Goal: Task Accomplishment & Management: Complete application form

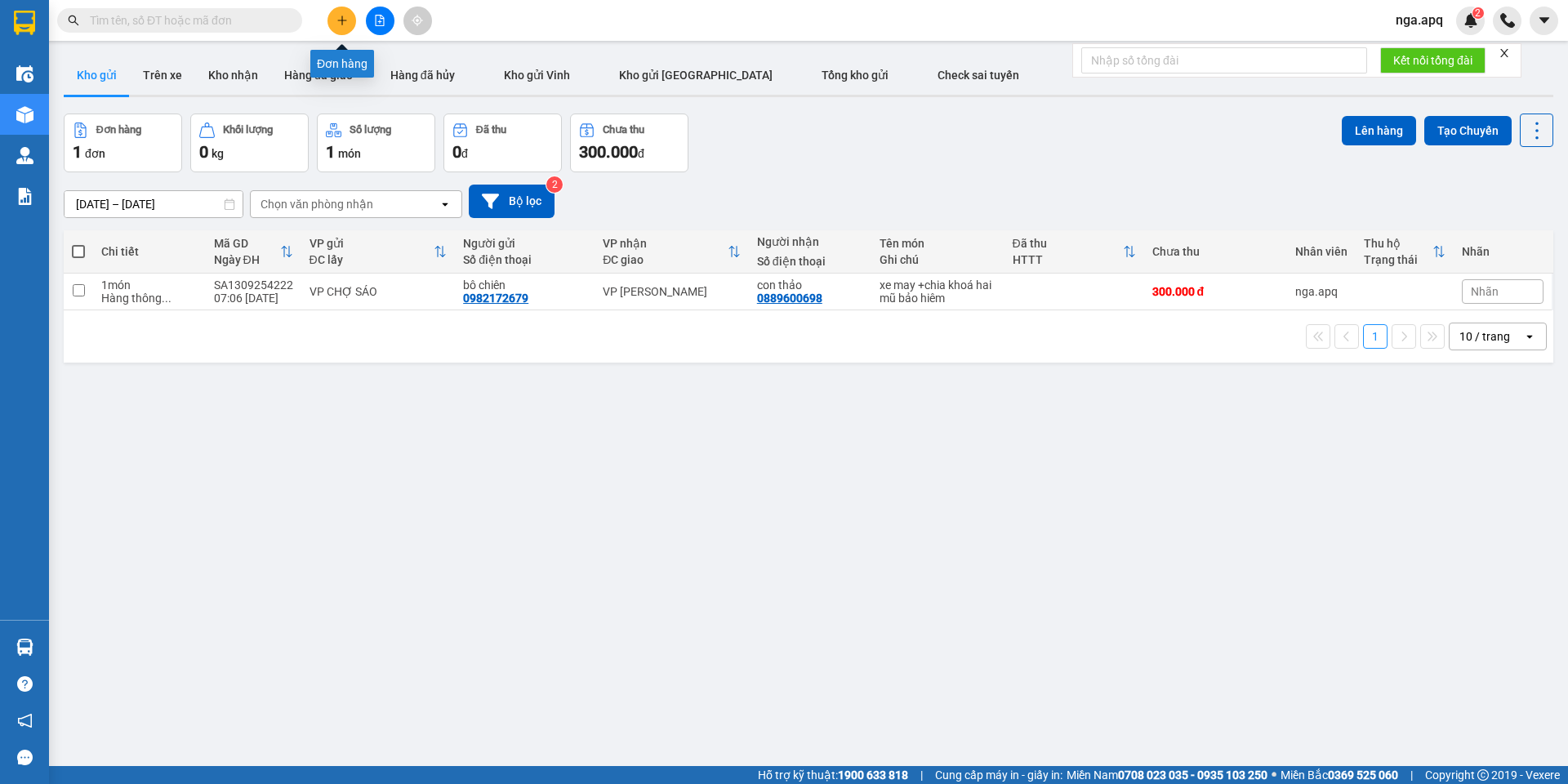
click at [344, 28] on button at bounding box center [341, 21] width 29 height 29
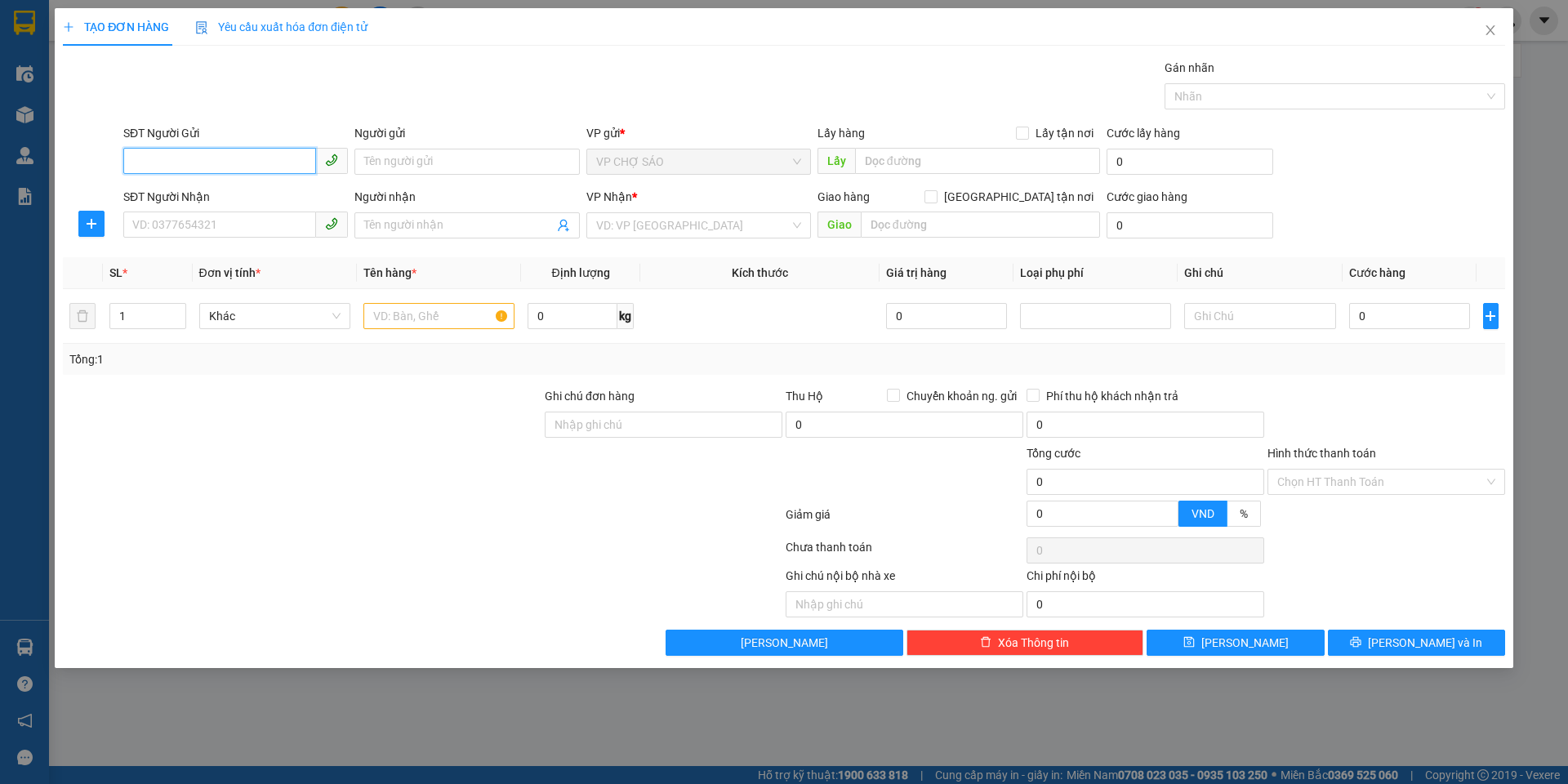
click at [137, 164] on input "SĐT Người Gửi" at bounding box center [220, 161] width 193 height 26
click at [223, 197] on div "0963624518 - bô báo" at bounding box center [235, 193] width 205 height 18
type input "0963624518"
type input "bô báo"
type input "0963624518"
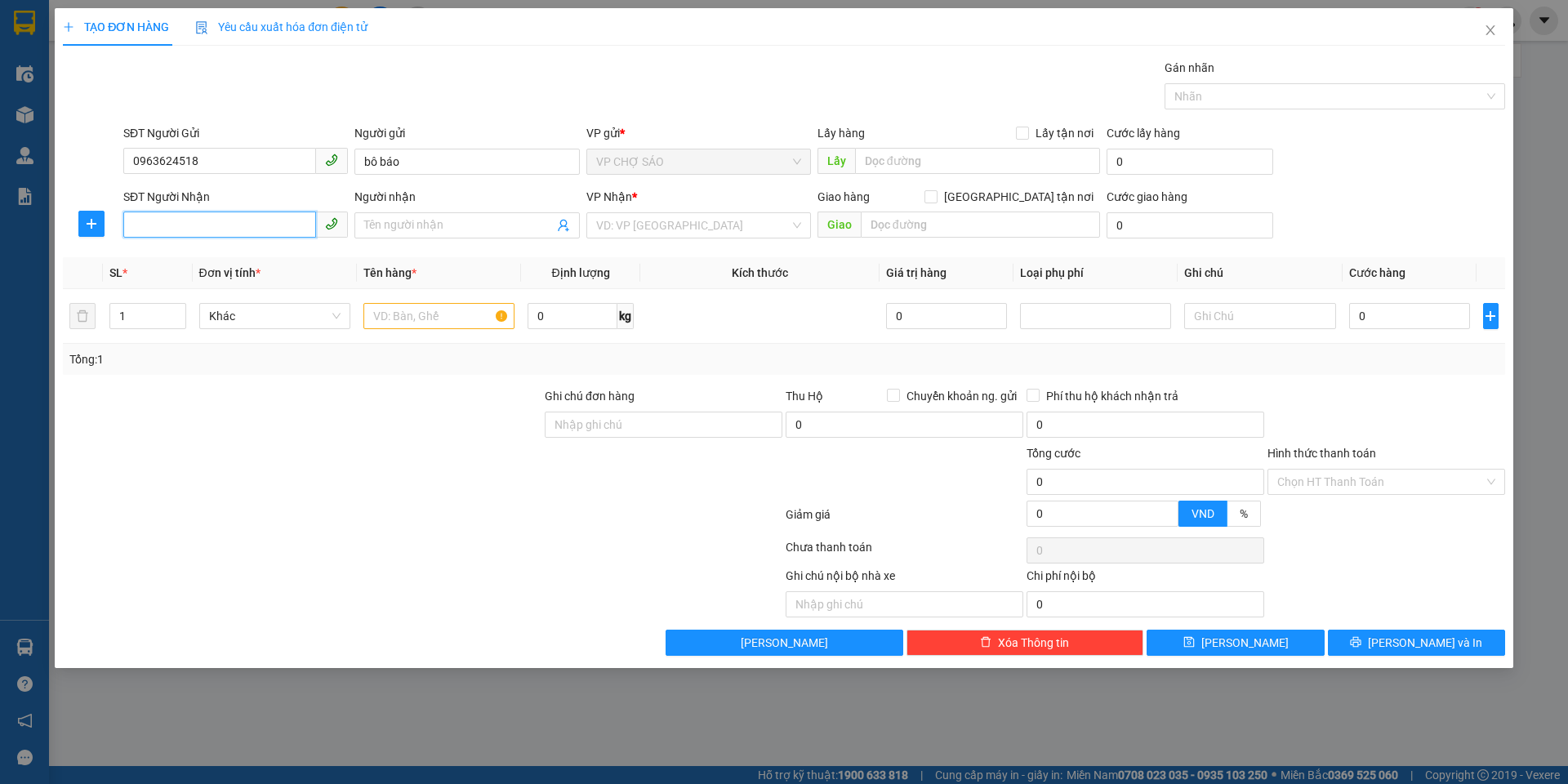
click at [150, 223] on input "SĐT Người Nhận" at bounding box center [220, 224] width 193 height 26
click at [161, 259] on div "0356973903 - c ngân" at bounding box center [235, 257] width 205 height 18
type input "0356973903"
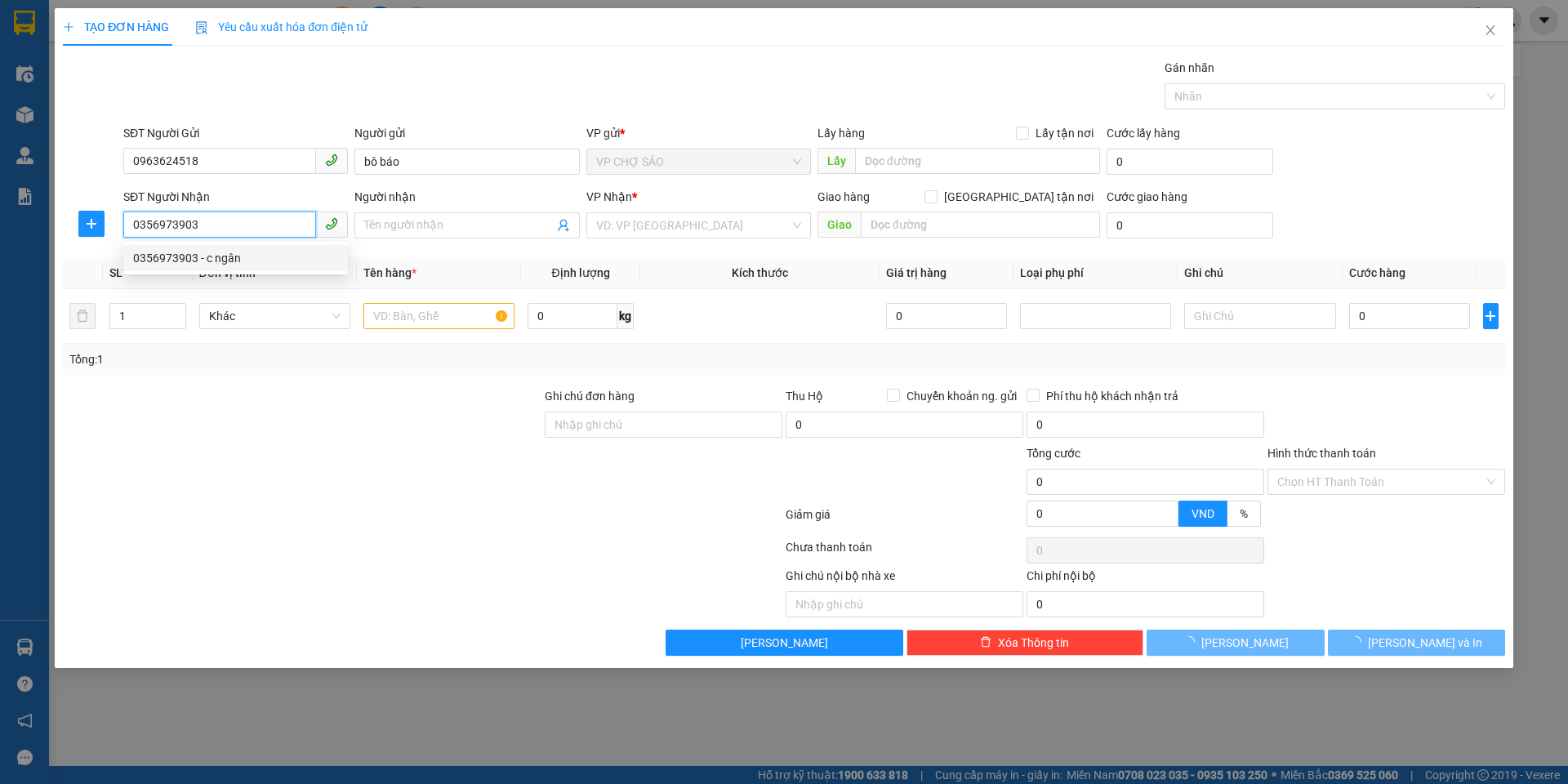
type input "c ngân"
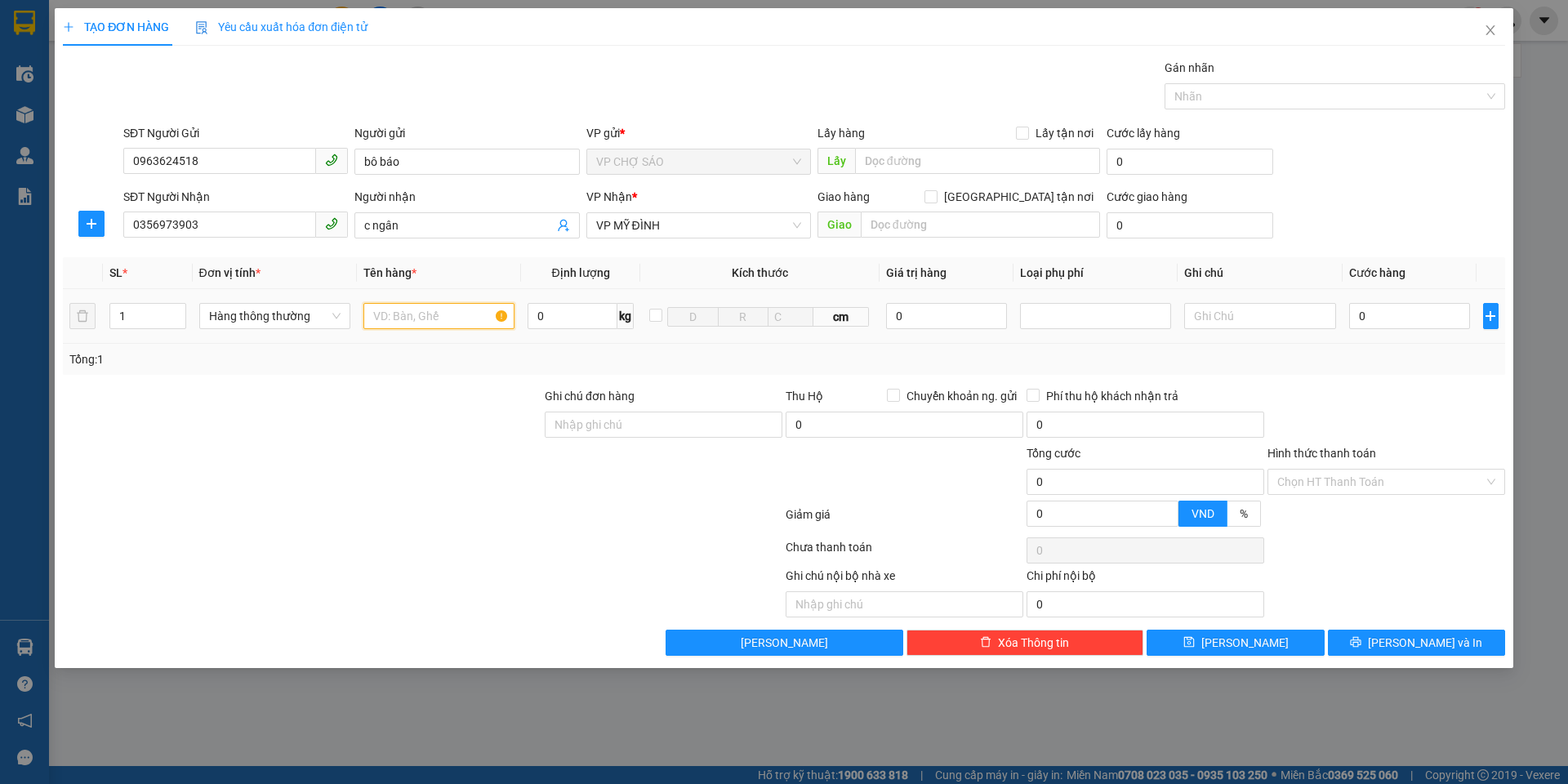
click at [397, 319] on input "text" at bounding box center [439, 316] width 151 height 26
type input "THƯC PHÂM"
click at [1367, 312] on input "0" at bounding box center [1410, 316] width 122 height 26
type input "4"
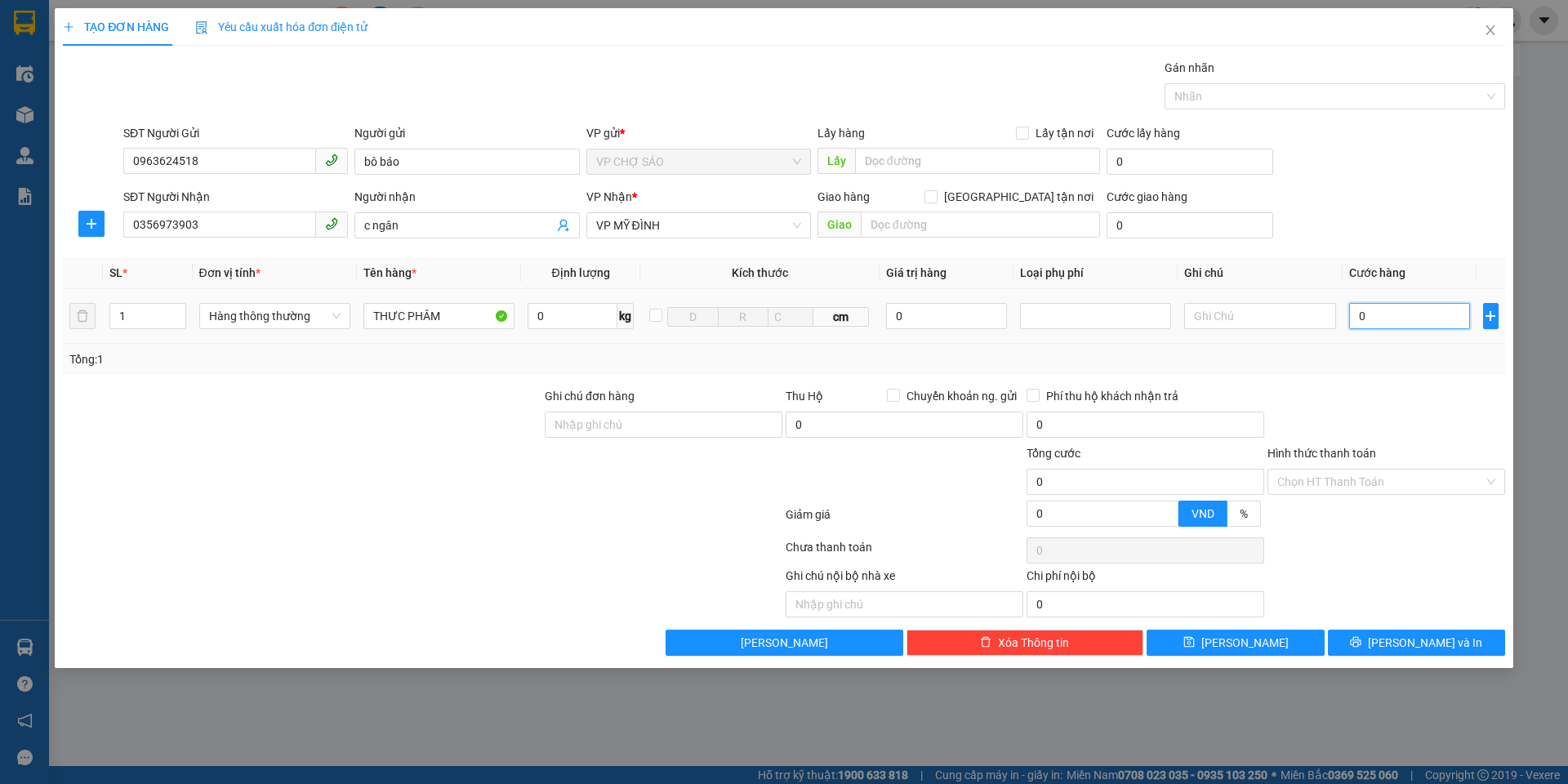
type input "4"
type input "40"
type input "400"
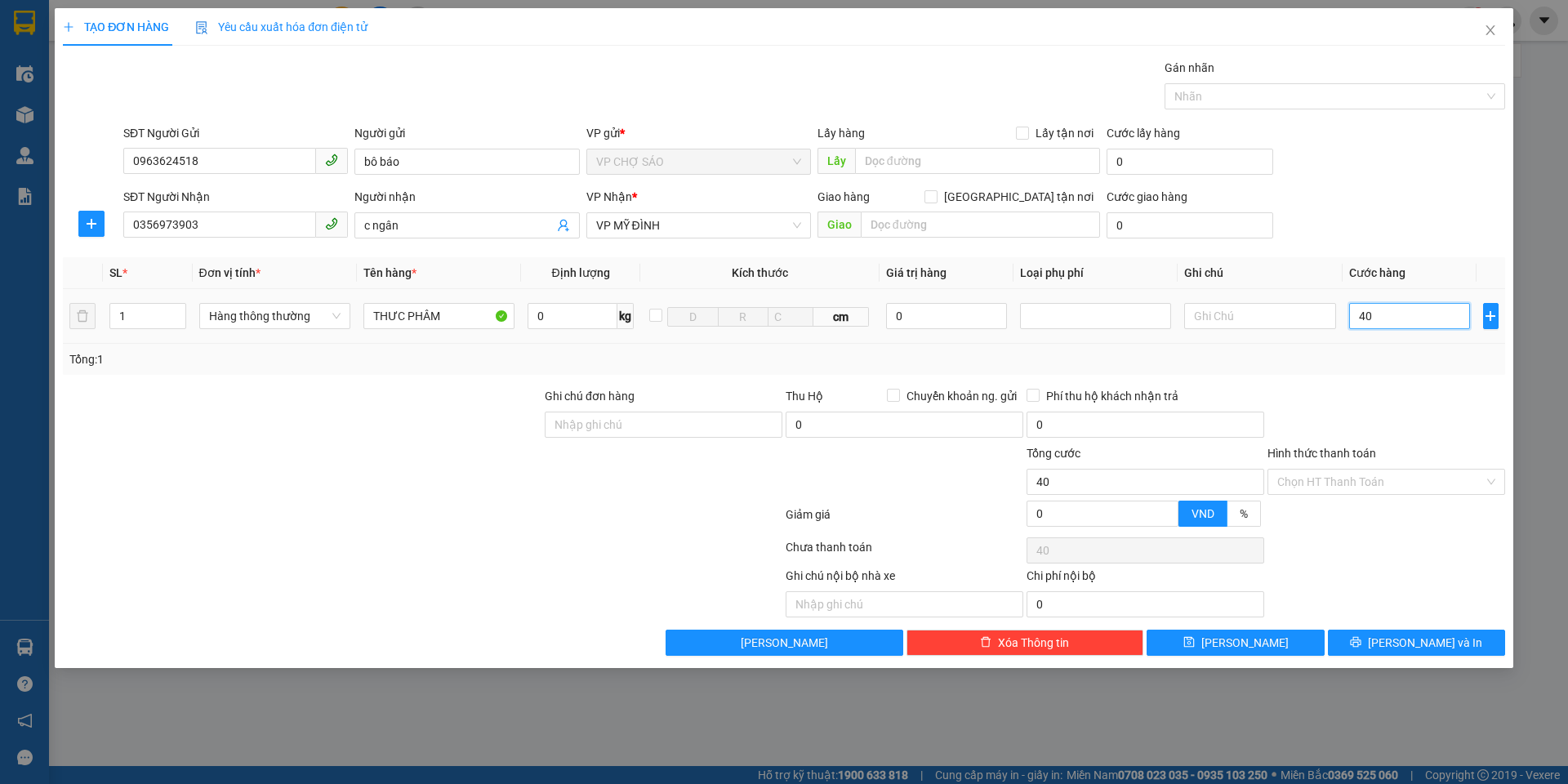
type input "400"
type input "4.000"
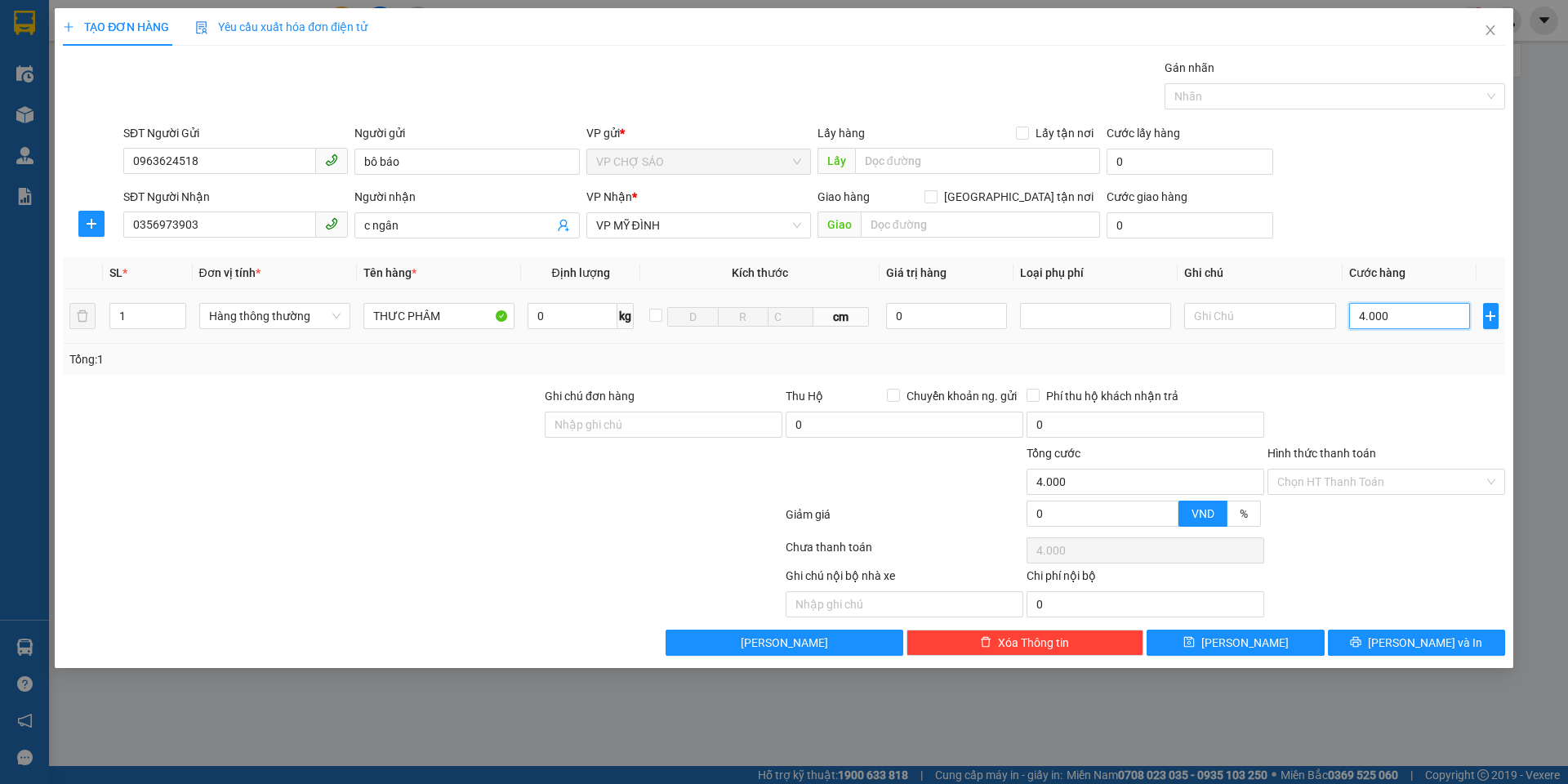
type input "40.000"
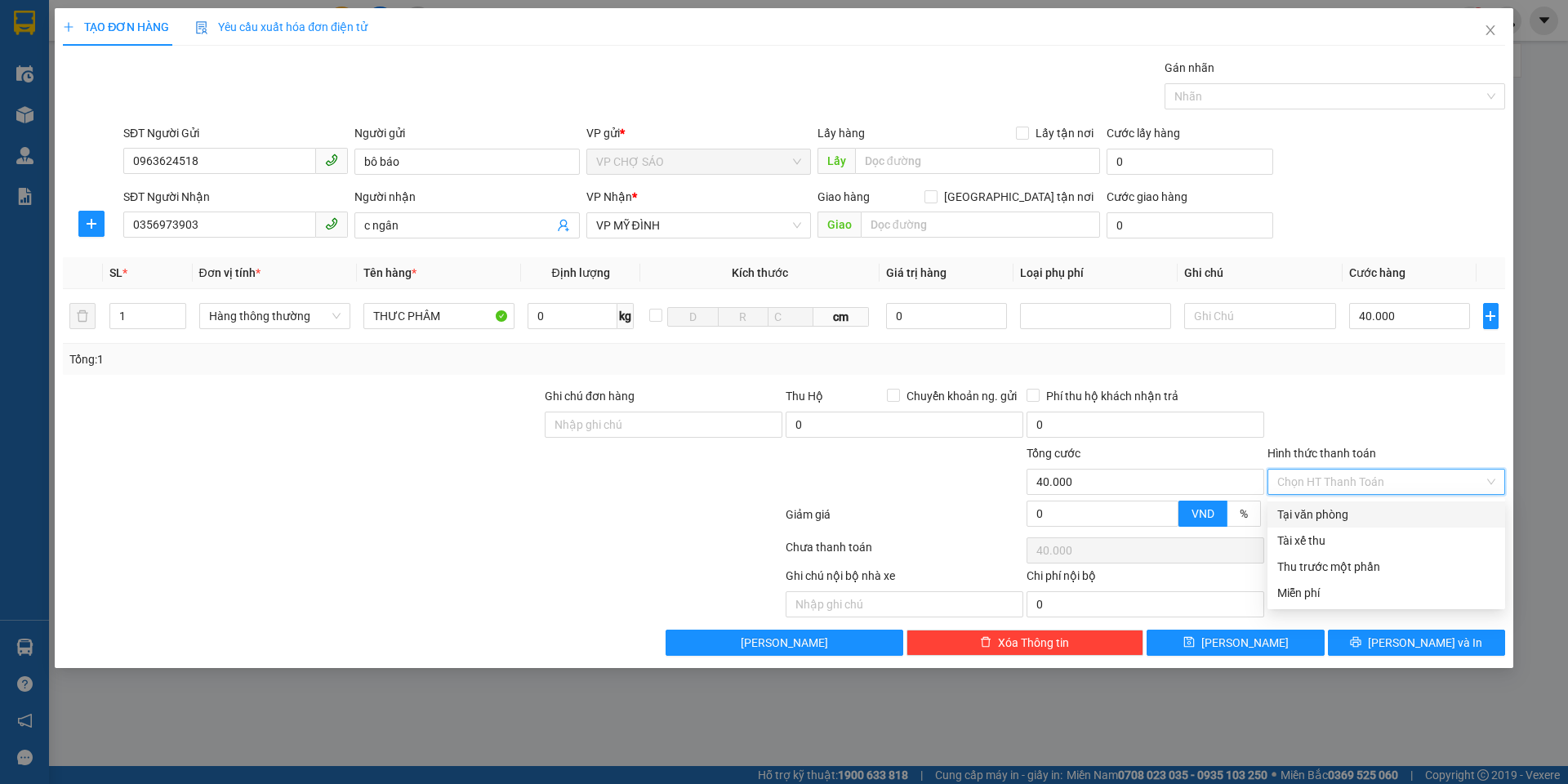
click at [1387, 479] on input "Hình thức thanh toán" at bounding box center [1380, 481] width 207 height 24
click at [1348, 520] on div "Tại văn phòng" at bounding box center [1386, 514] width 218 height 18
type input "0"
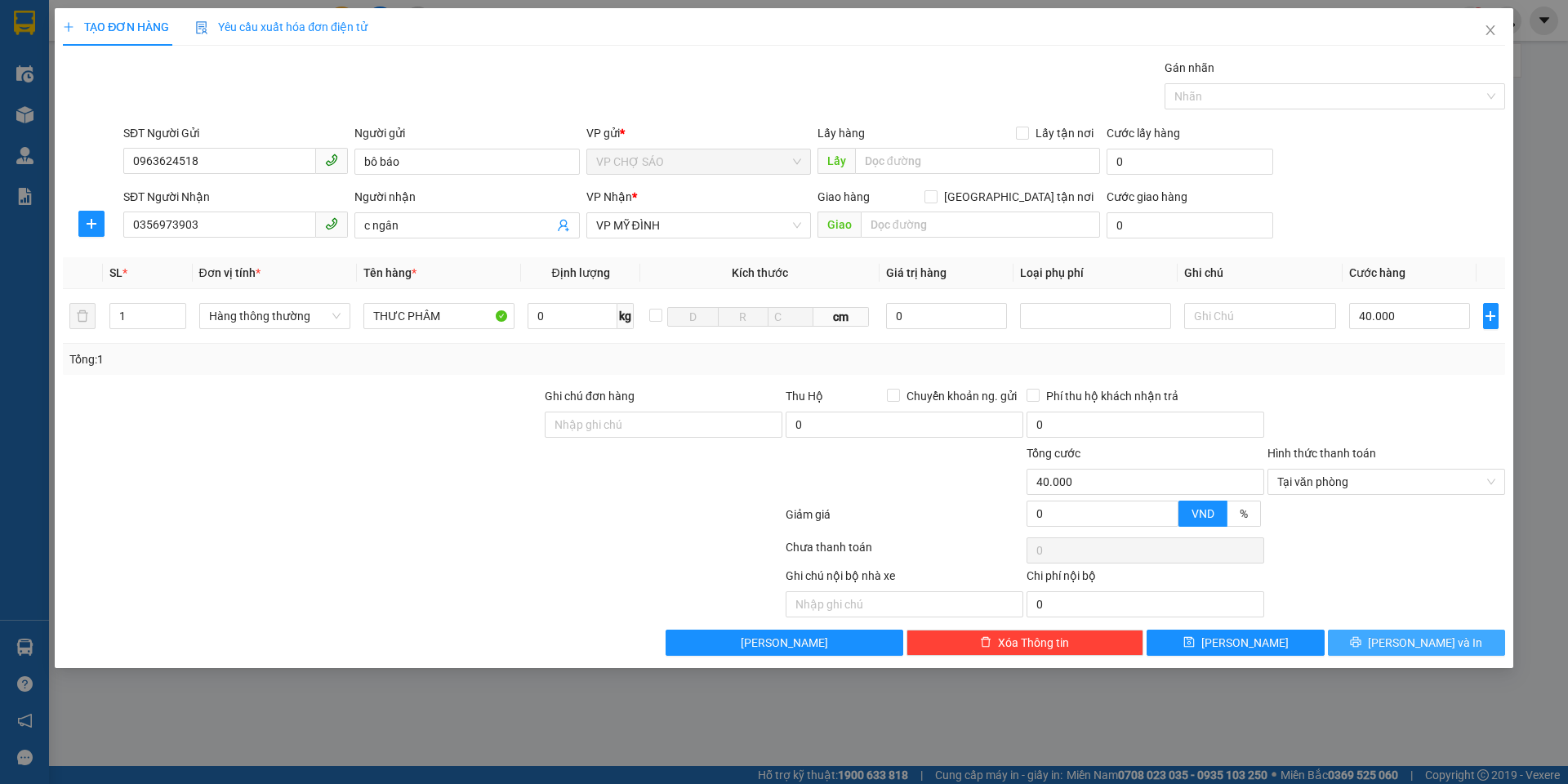
click at [1406, 642] on span "[PERSON_NAME] và In" at bounding box center [1425, 642] width 114 height 18
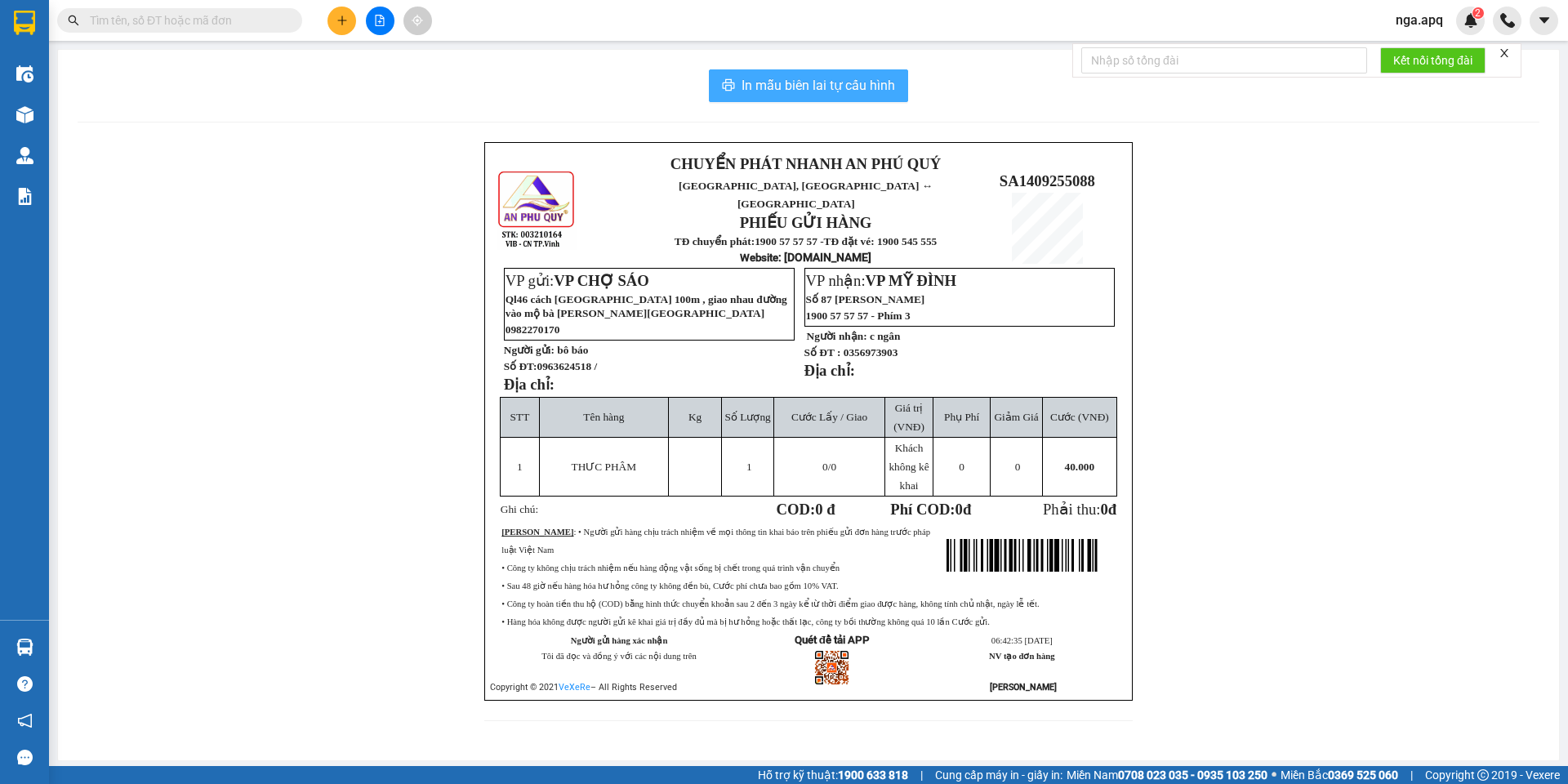
click at [815, 87] on span "In mẫu biên lai tự cấu hình" at bounding box center [818, 85] width 153 height 21
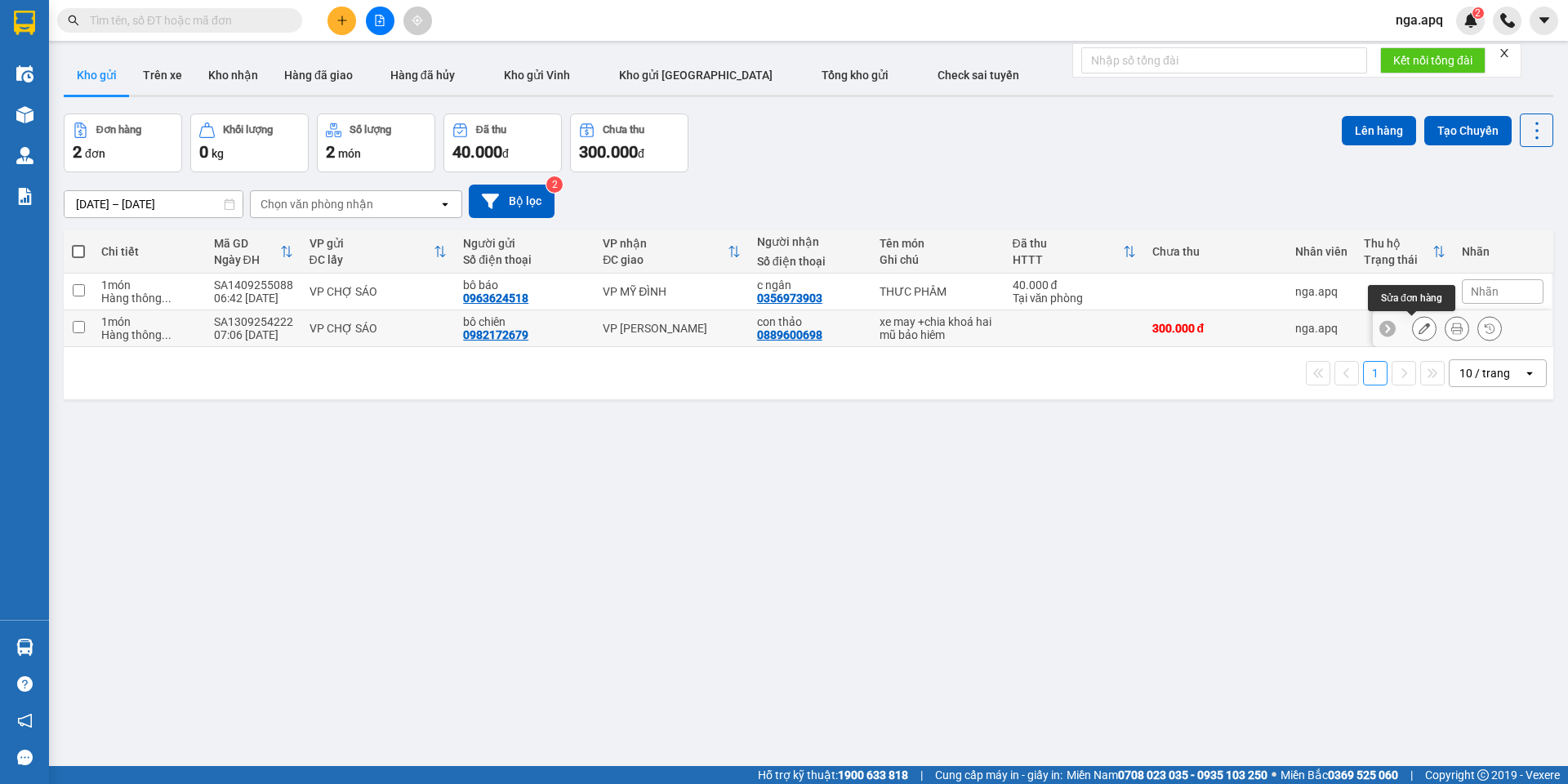
click at [1418, 326] on icon at bounding box center [1424, 328] width 11 height 11
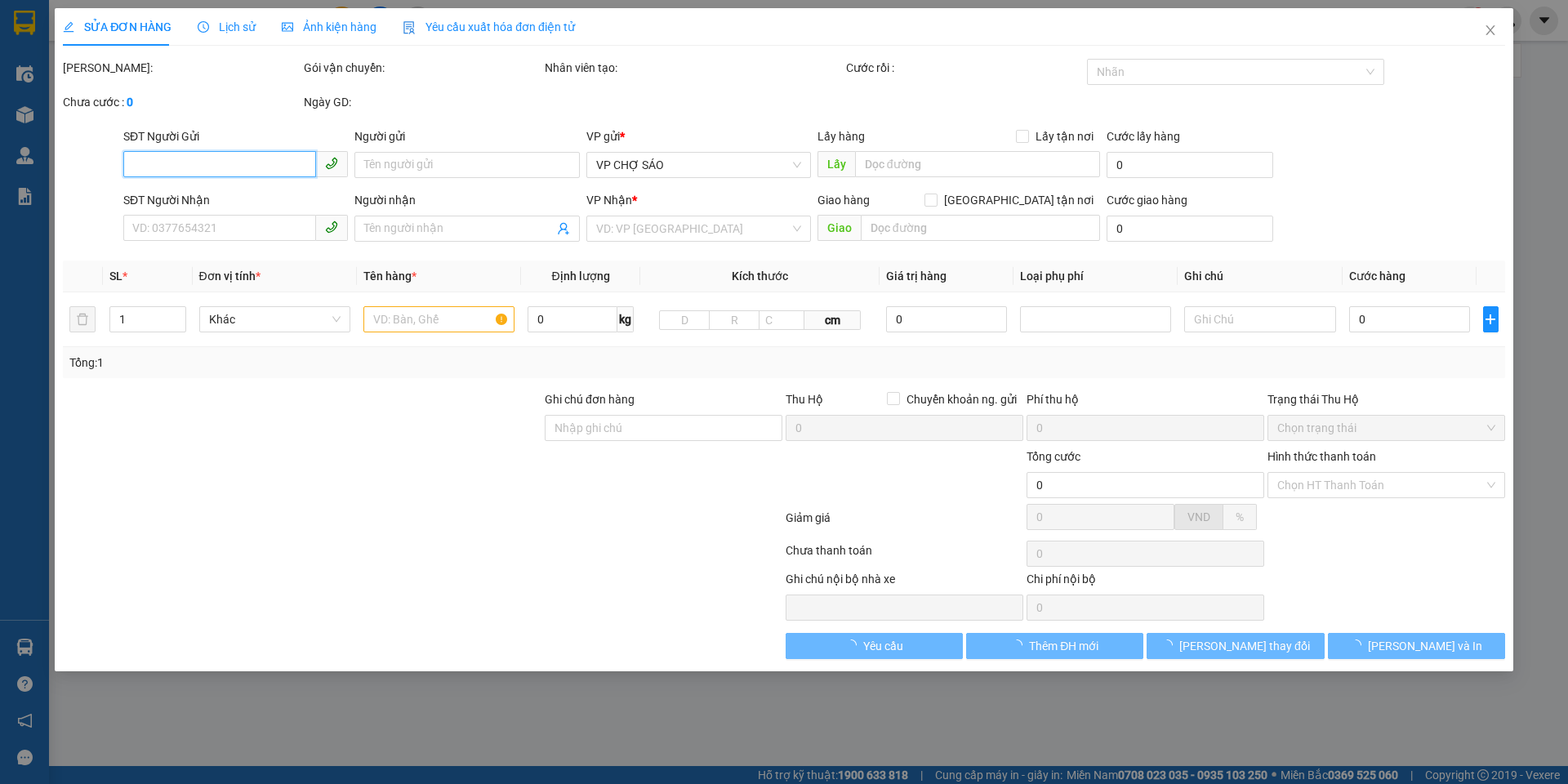
type input "0982172679"
type input "bô chiên"
type input "0889600698"
type input "con thảo"
type input "300.000"
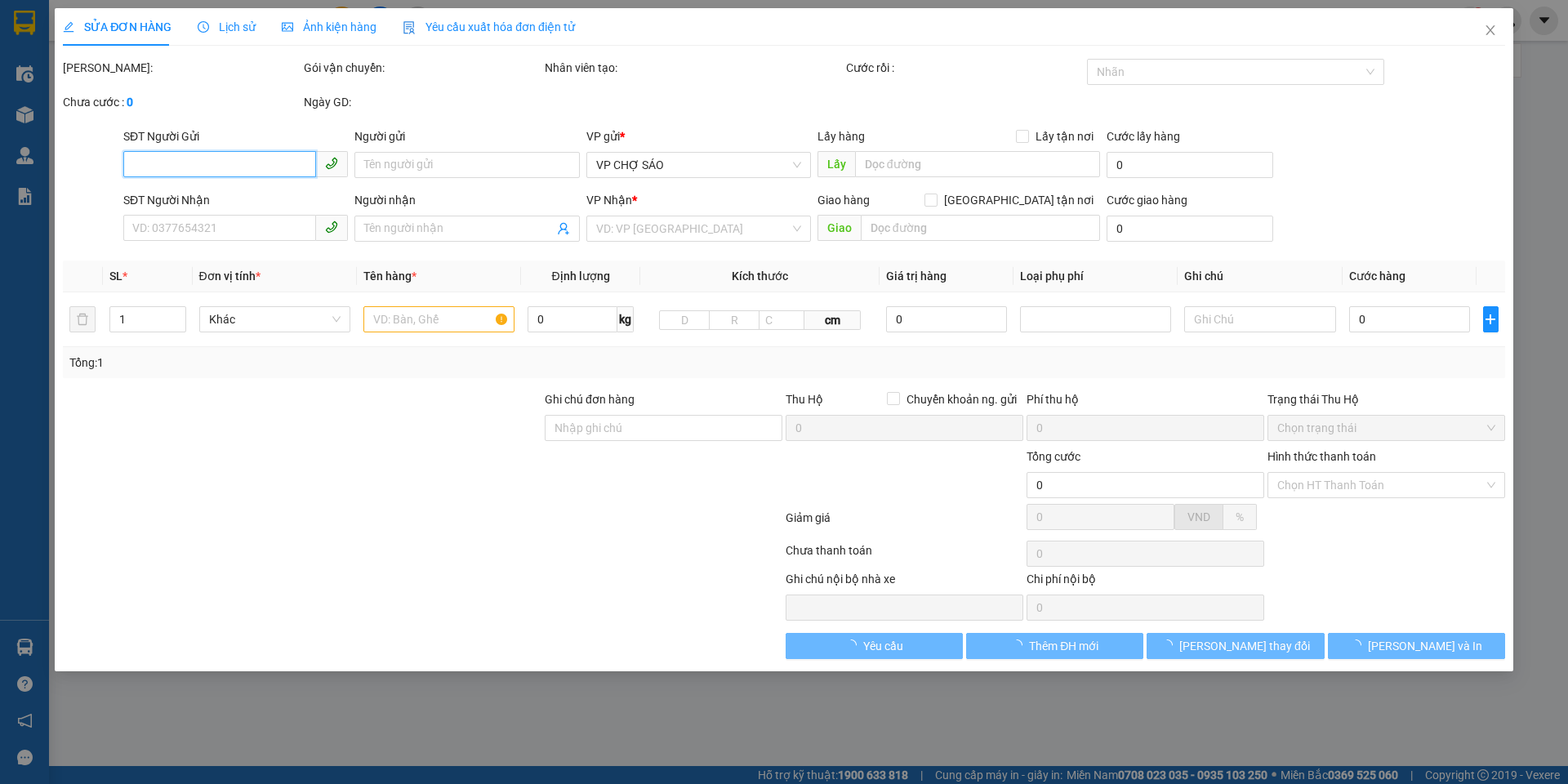
type input "300.000"
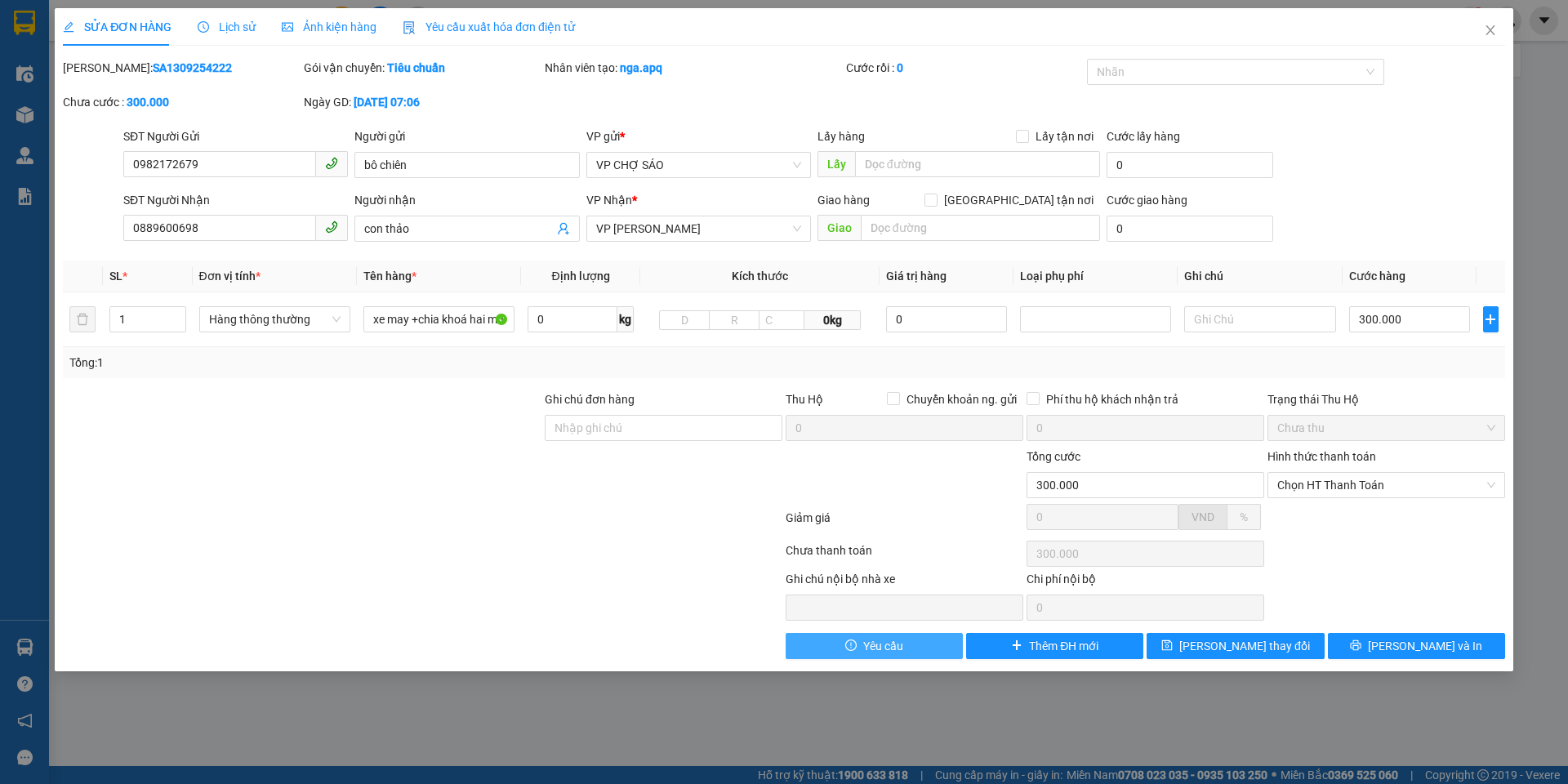
click at [870, 646] on span "Yêu cầu" at bounding box center [883, 645] width 40 height 18
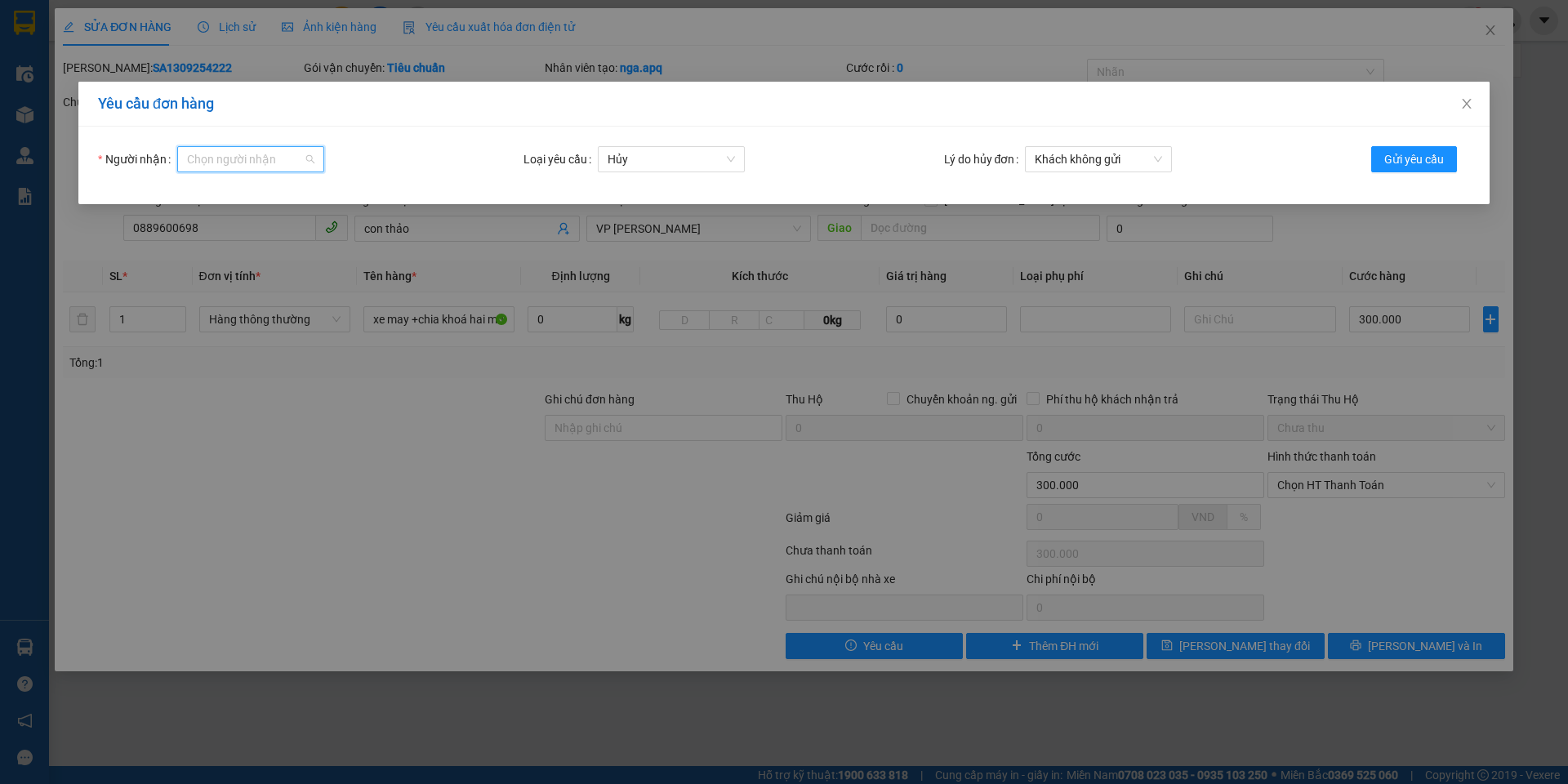
click at [206, 156] on input "Người nhận" at bounding box center [245, 159] width 116 height 24
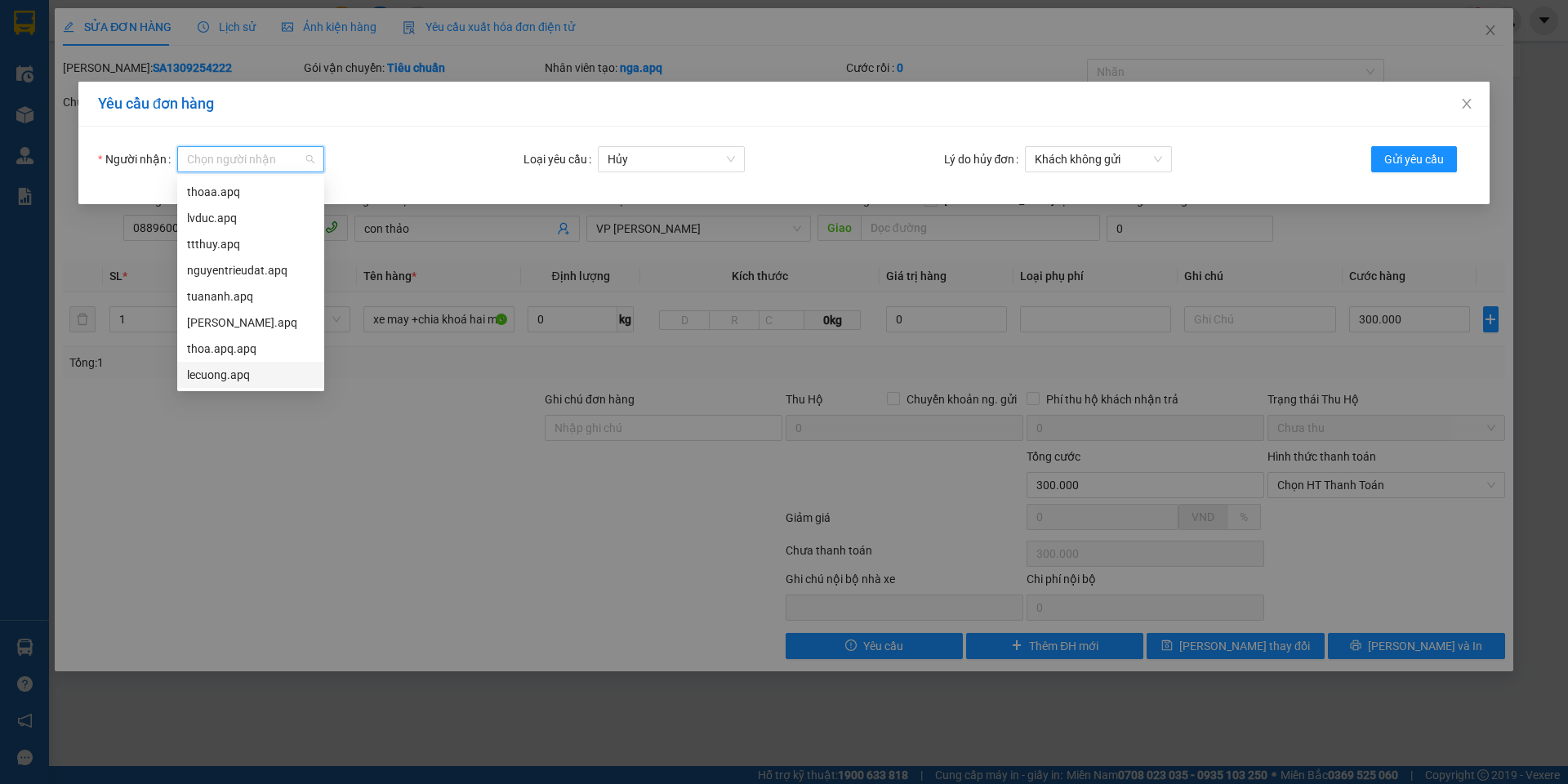
click at [236, 373] on div "lecuong.apq" at bounding box center [251, 374] width 127 height 18
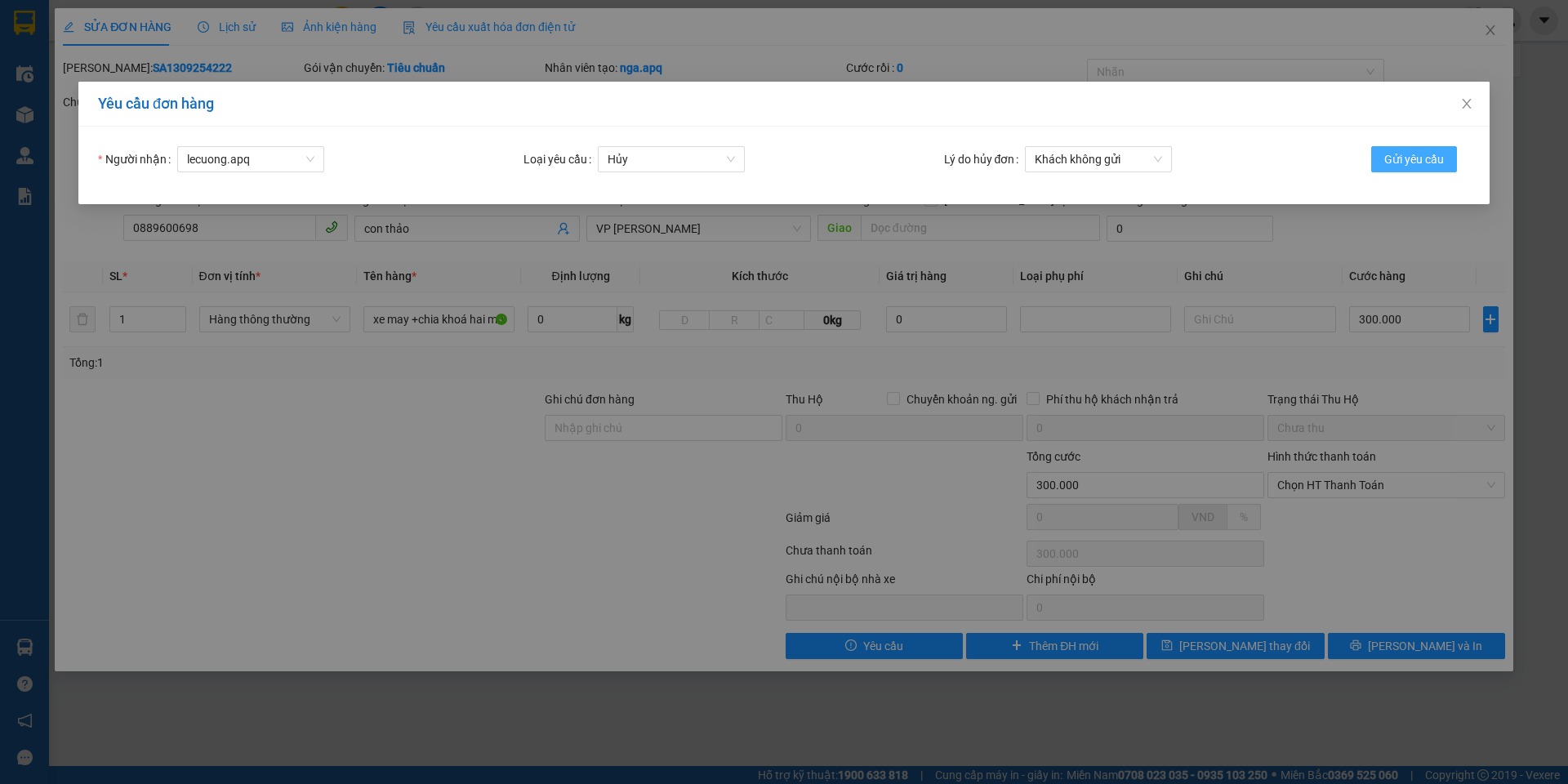
click at [1402, 151] on span "Gửi yêu cầu" at bounding box center [1415, 159] width 60 height 18
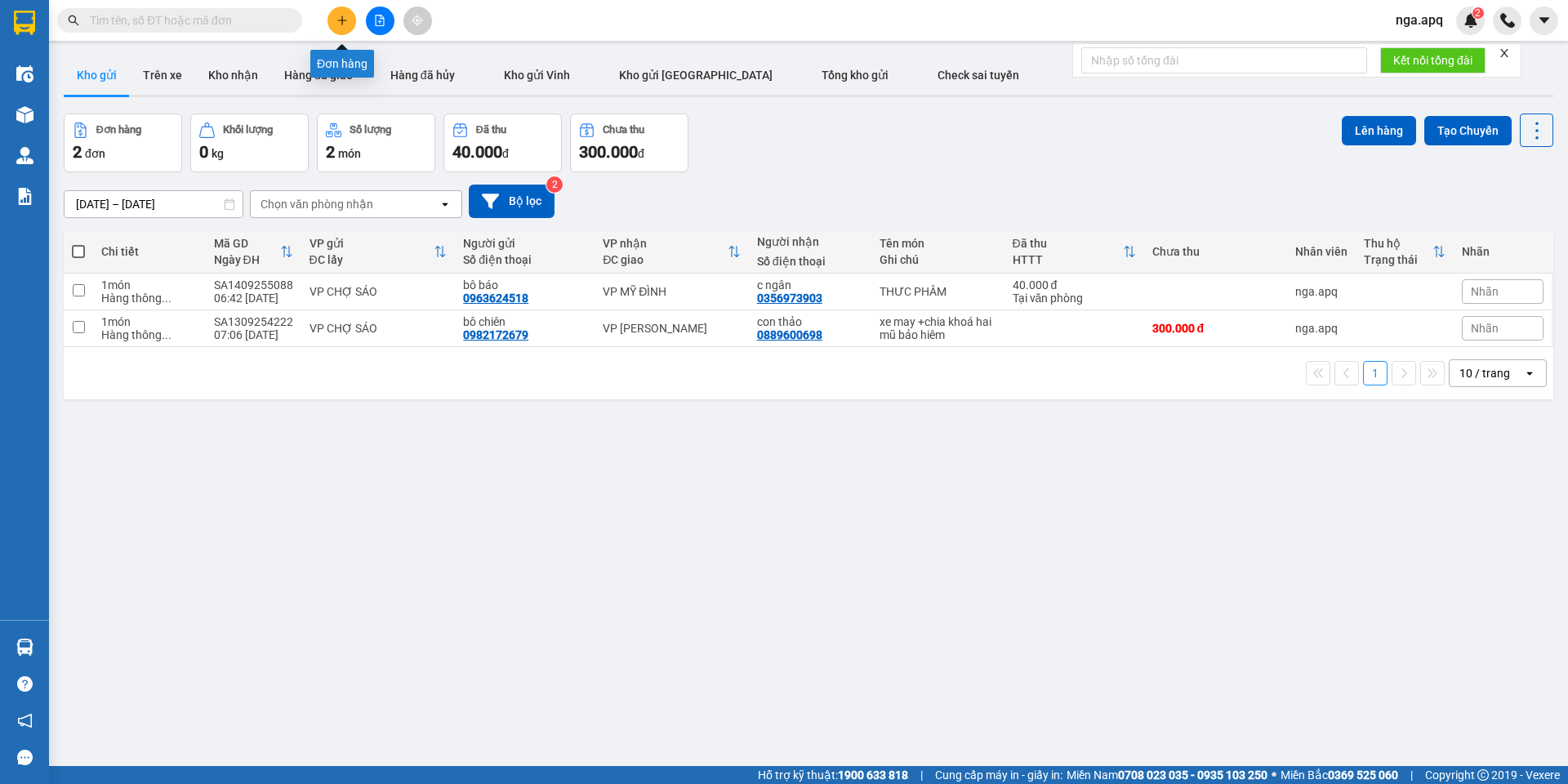
click at [346, 18] on icon "plus" at bounding box center [342, 21] width 11 height 11
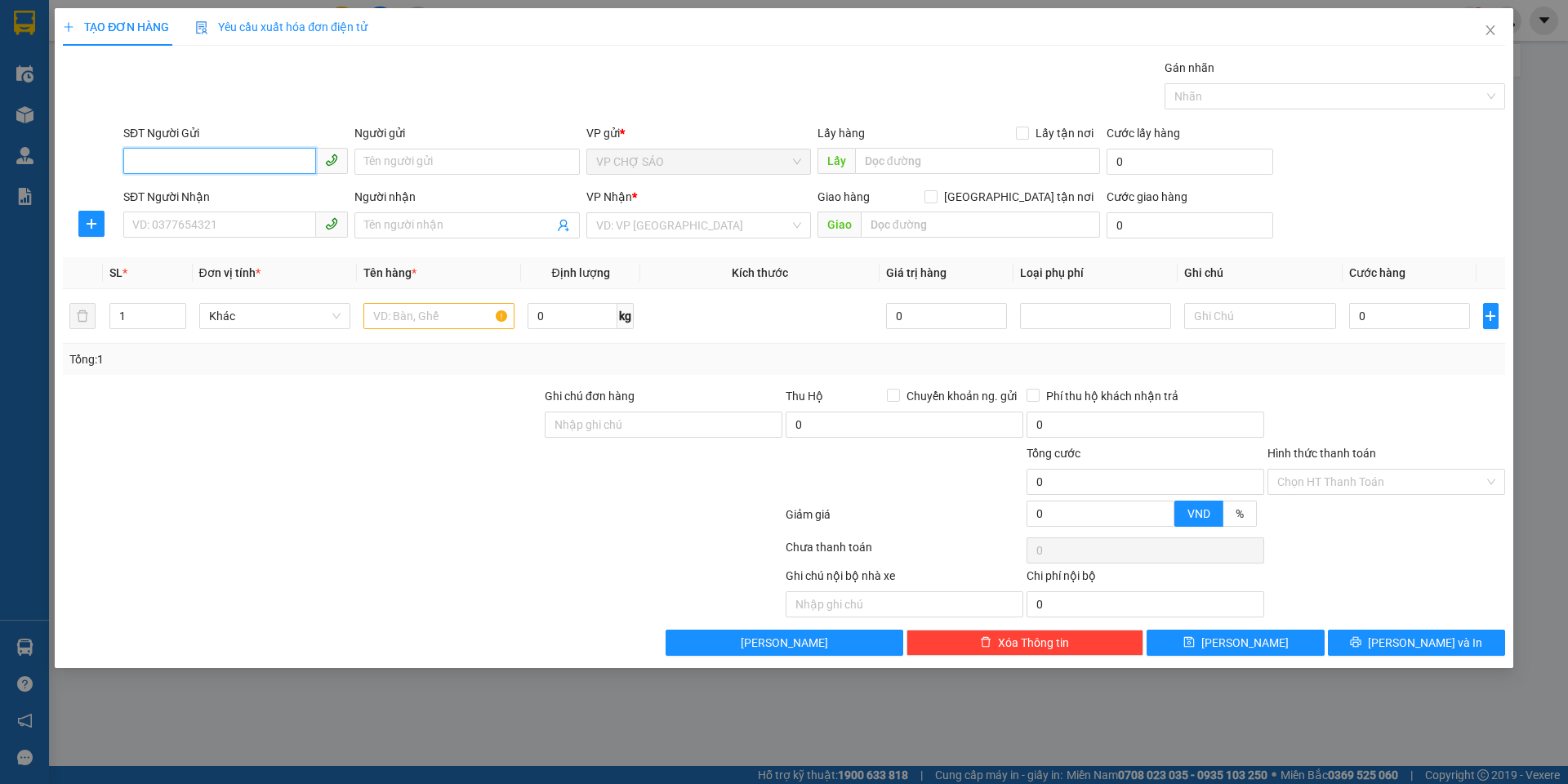
click at [132, 160] on input "SĐT Người Gửi" at bounding box center [220, 161] width 193 height 26
click at [196, 199] on div "0374174746 - e vui" at bounding box center [235, 193] width 205 height 18
type input "0374174746"
type input "e vui"
type input "0374174746"
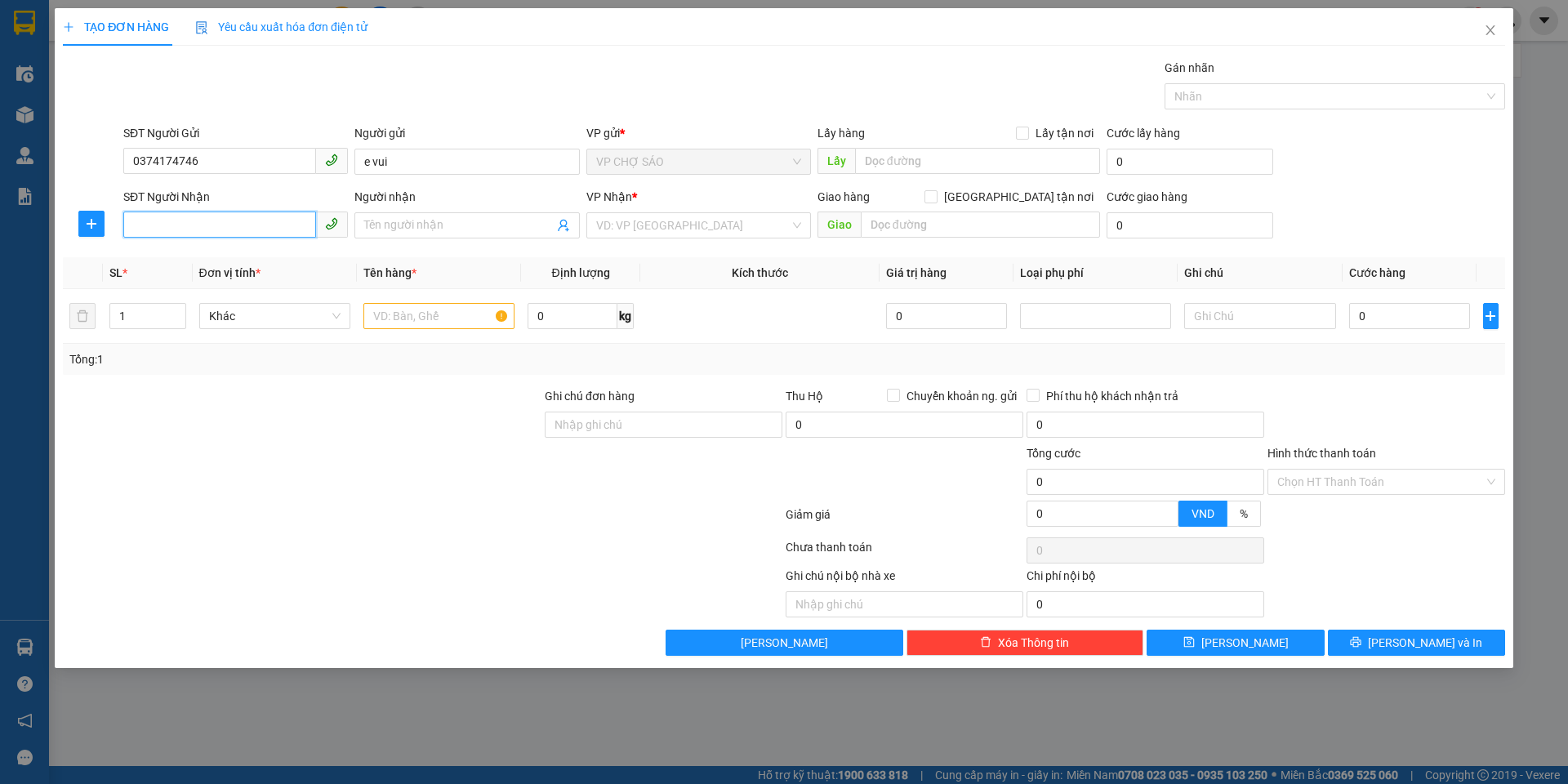
click at [166, 221] on input "SĐT Người Nhận" at bounding box center [220, 224] width 193 height 26
click at [150, 306] on div "0363015888 - [PERSON_NAME]" at bounding box center [235, 309] width 205 height 18
type input "0363015888"
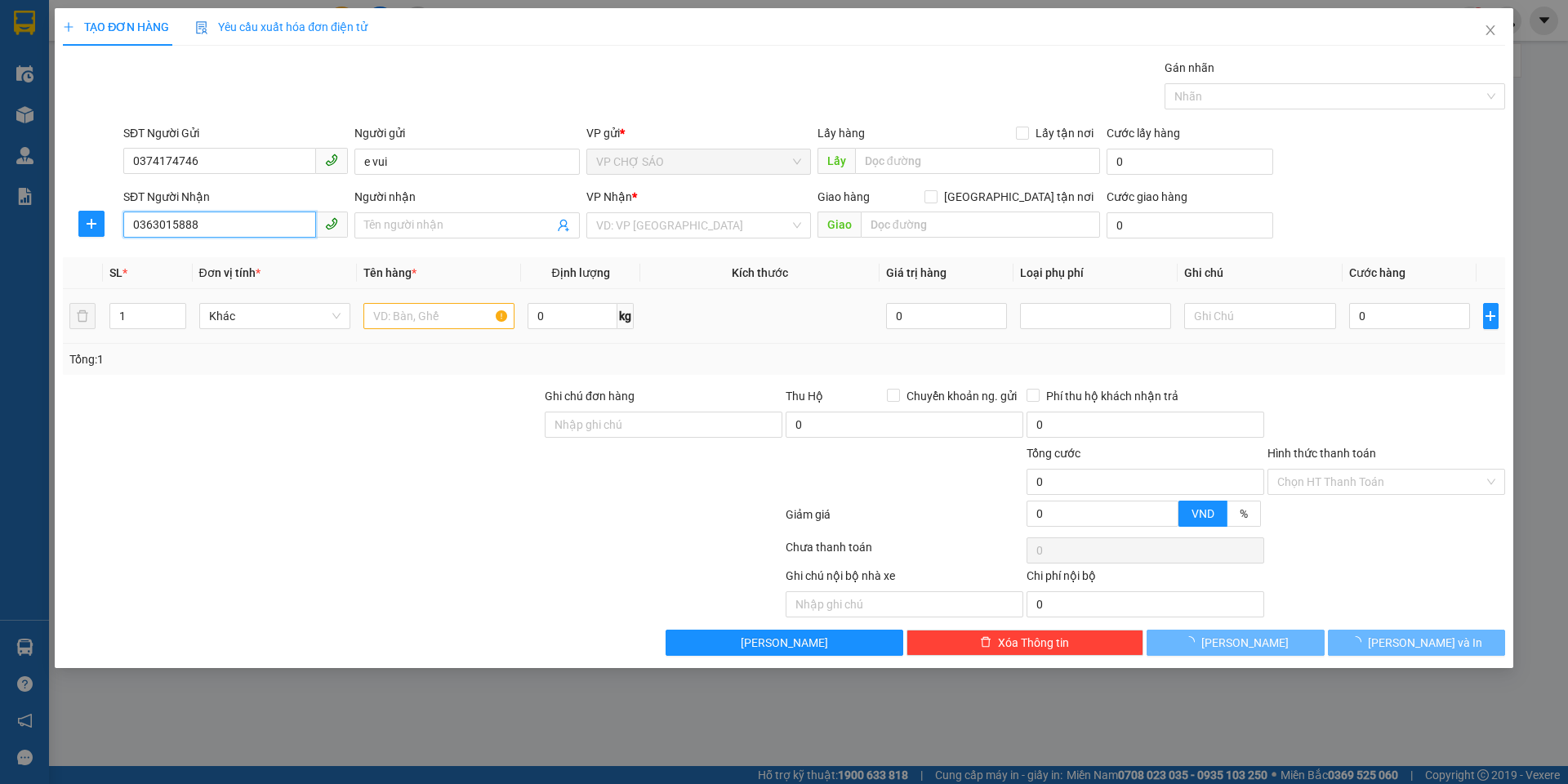
type input "[PERSON_NAME]"
type input "VP Nước Ngầm"
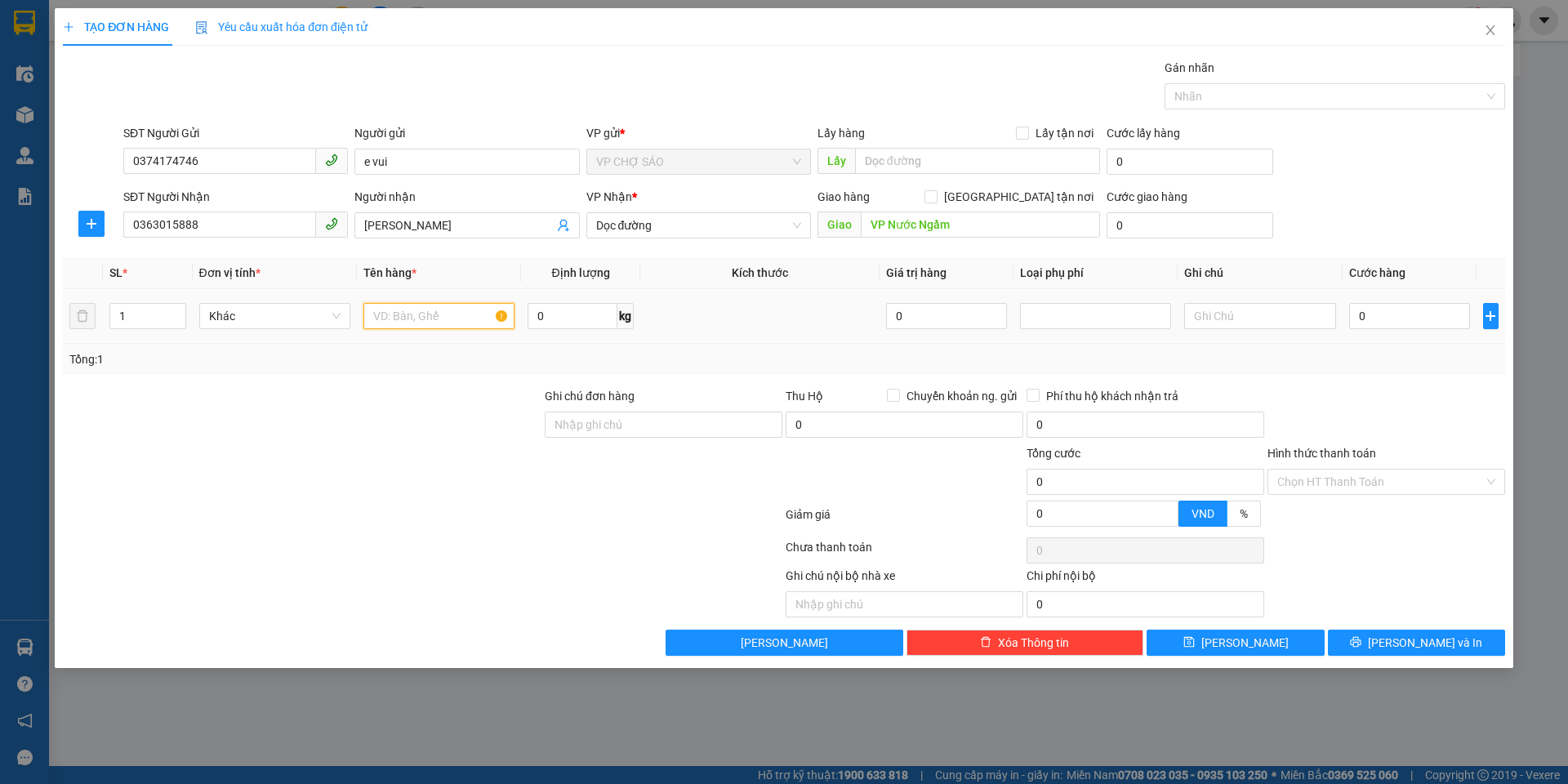
click at [388, 319] on input "text" at bounding box center [439, 316] width 151 height 26
click at [671, 229] on span "Dọc đường" at bounding box center [698, 225] width 205 height 24
type input "THƯC PHÂM"
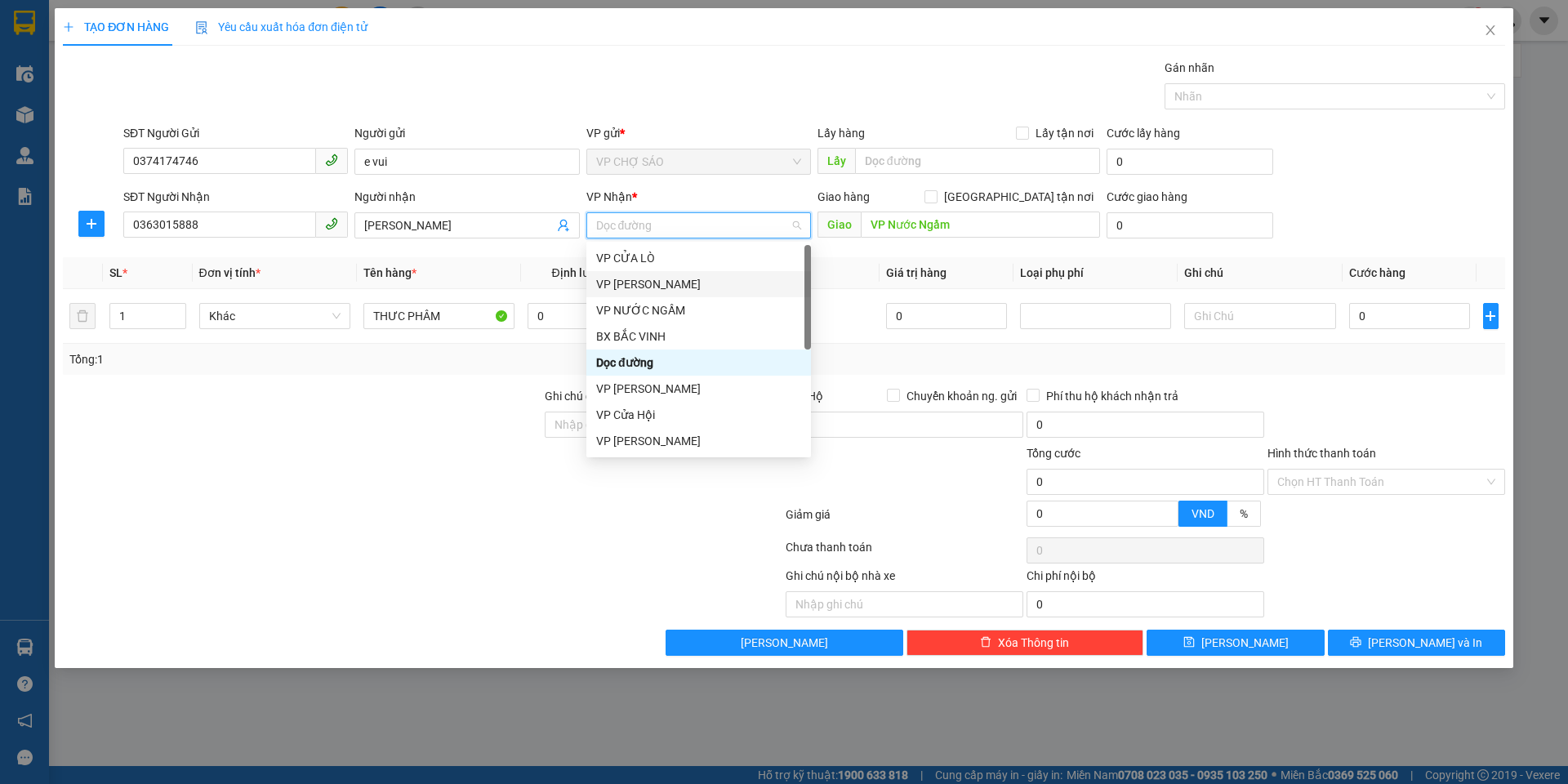
click at [675, 292] on div "VP [PERSON_NAME]" at bounding box center [698, 283] width 205 height 18
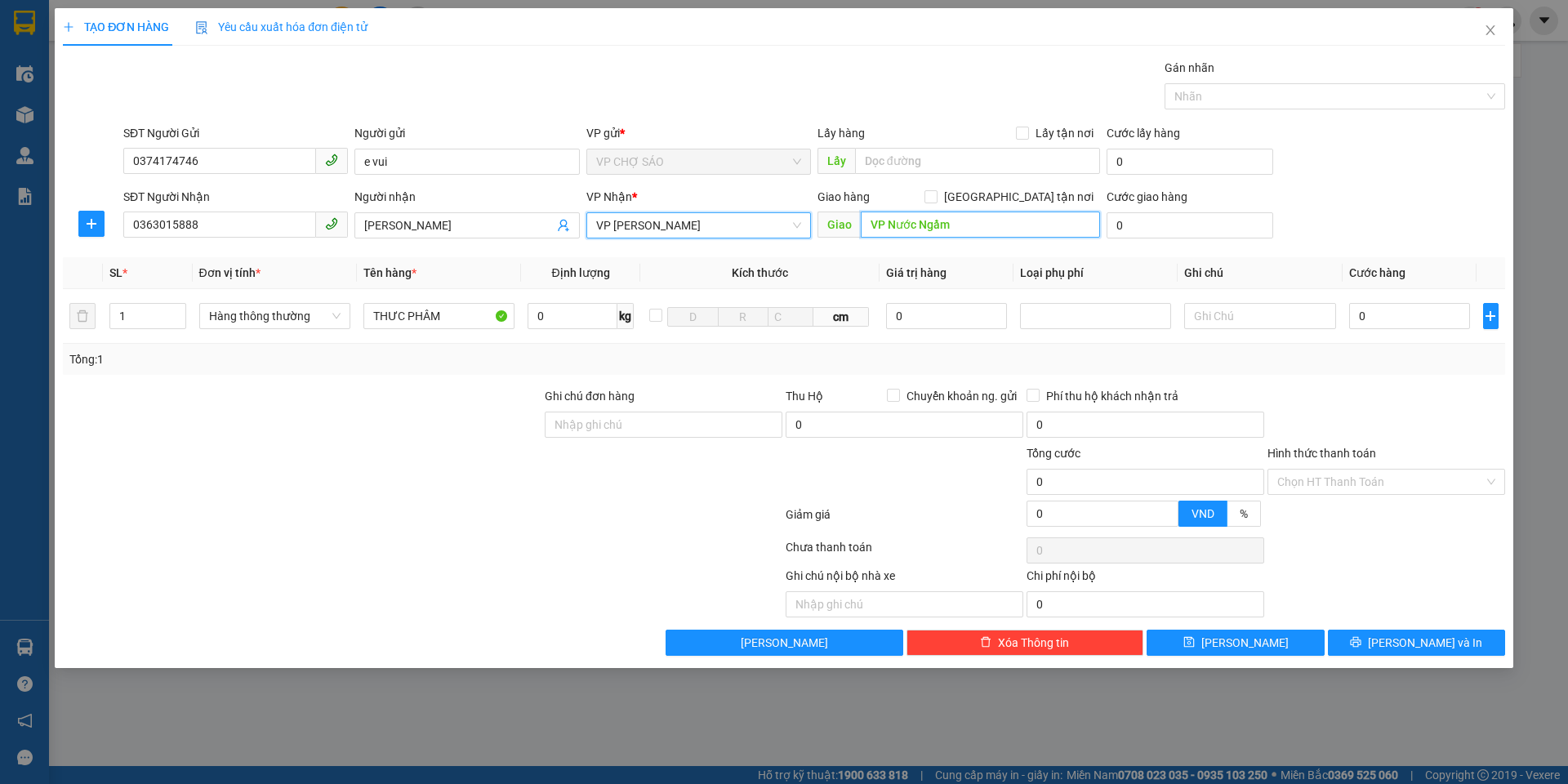
click at [957, 228] on input "VP Nước Ngầm" at bounding box center [981, 224] width 239 height 26
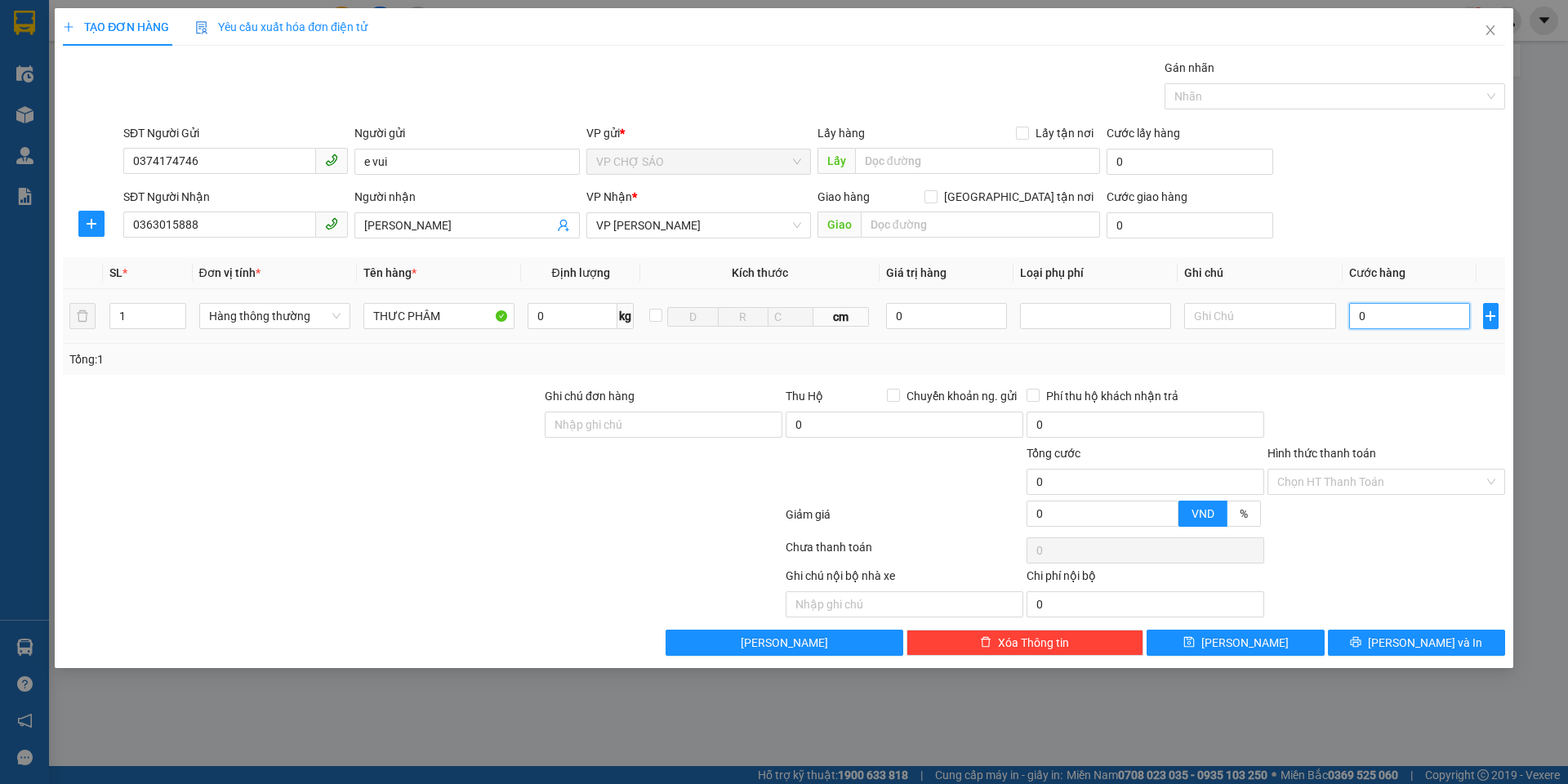
click at [1371, 321] on input "0" at bounding box center [1410, 316] width 122 height 26
type input "3"
type input "30"
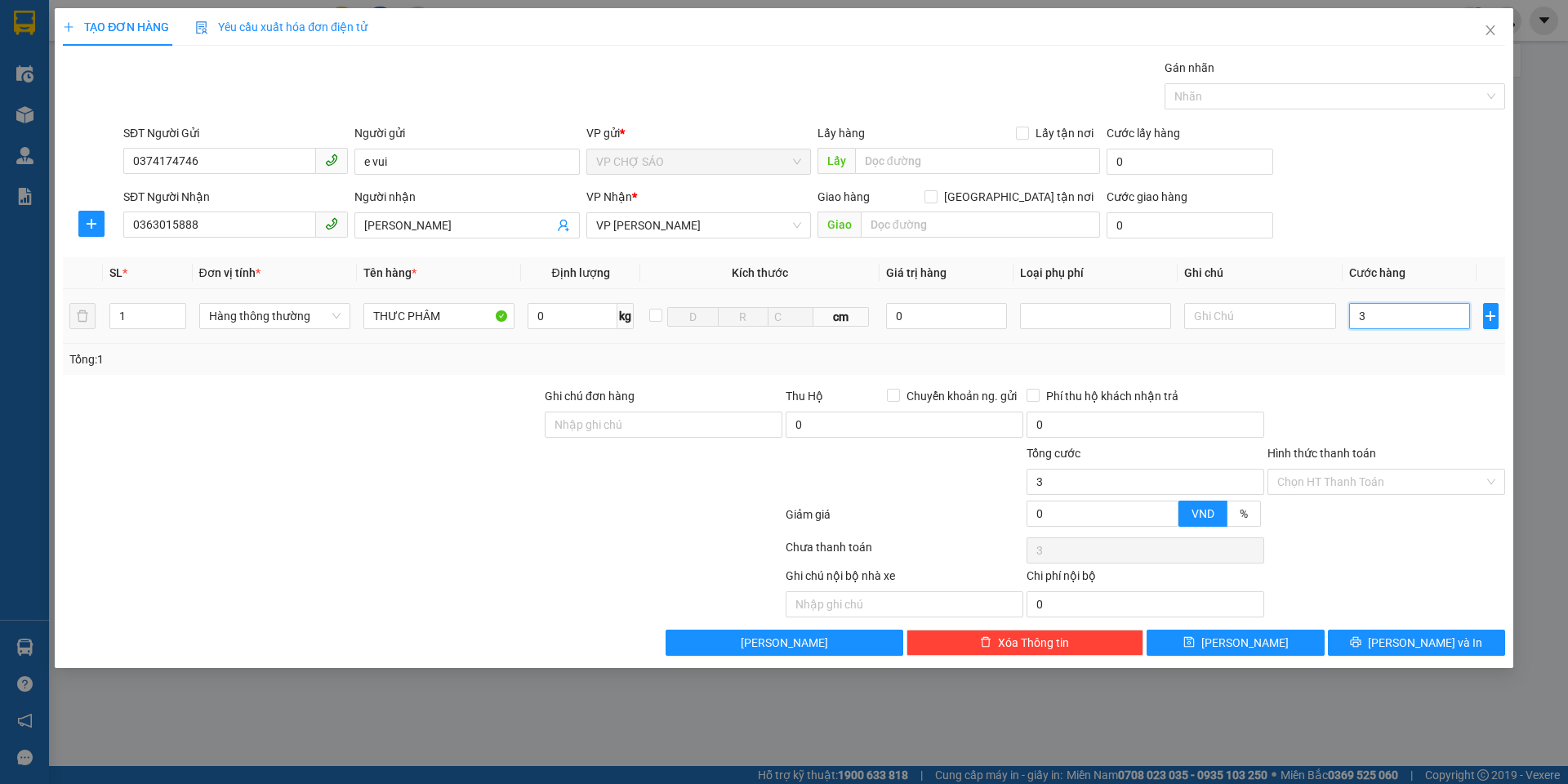
type input "30"
type input "300"
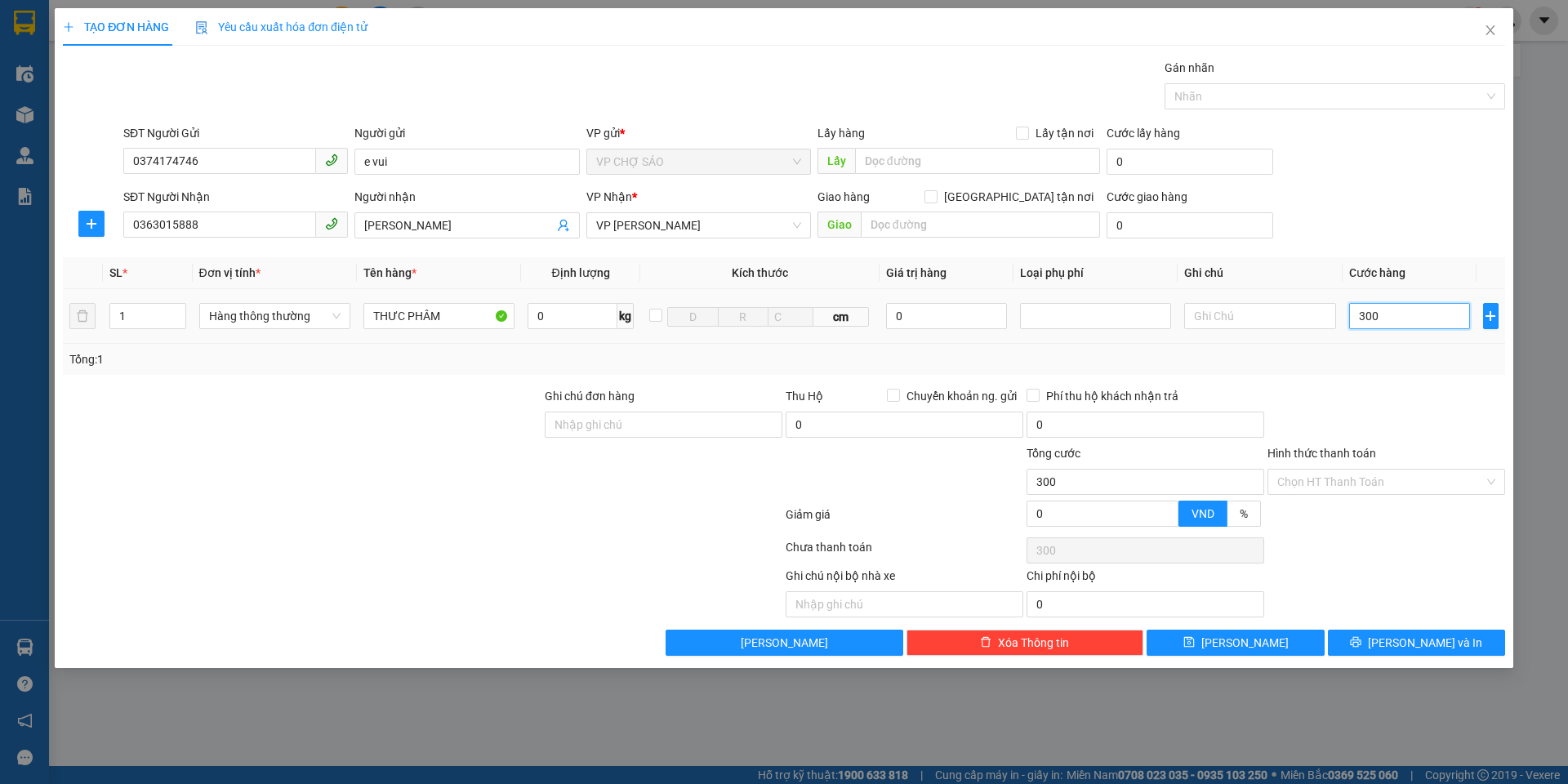
type input "3.000"
type input "30.000"
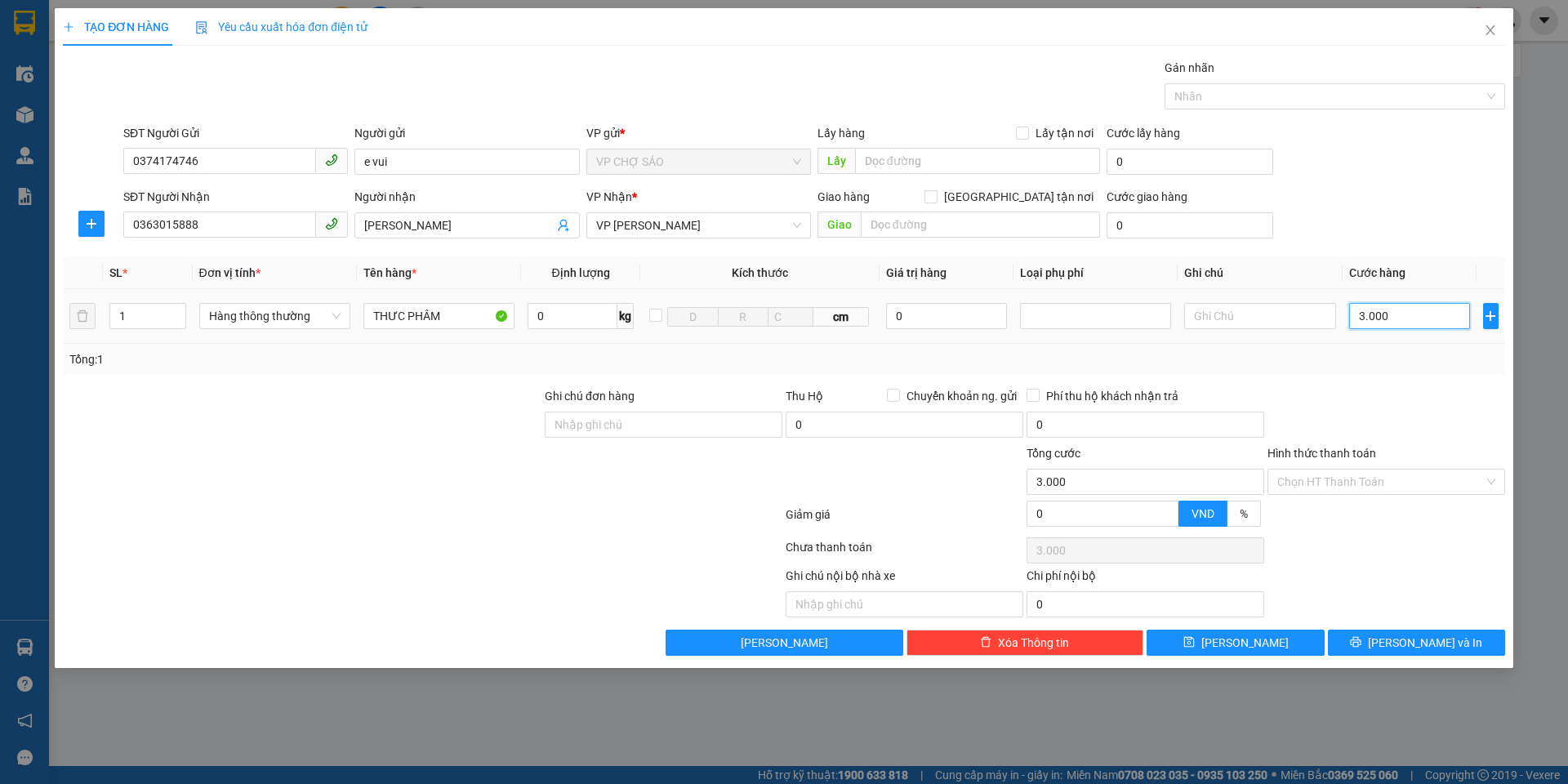
type input "30.000"
click at [1366, 481] on input "Hình thức thanh toán" at bounding box center [1380, 481] width 207 height 24
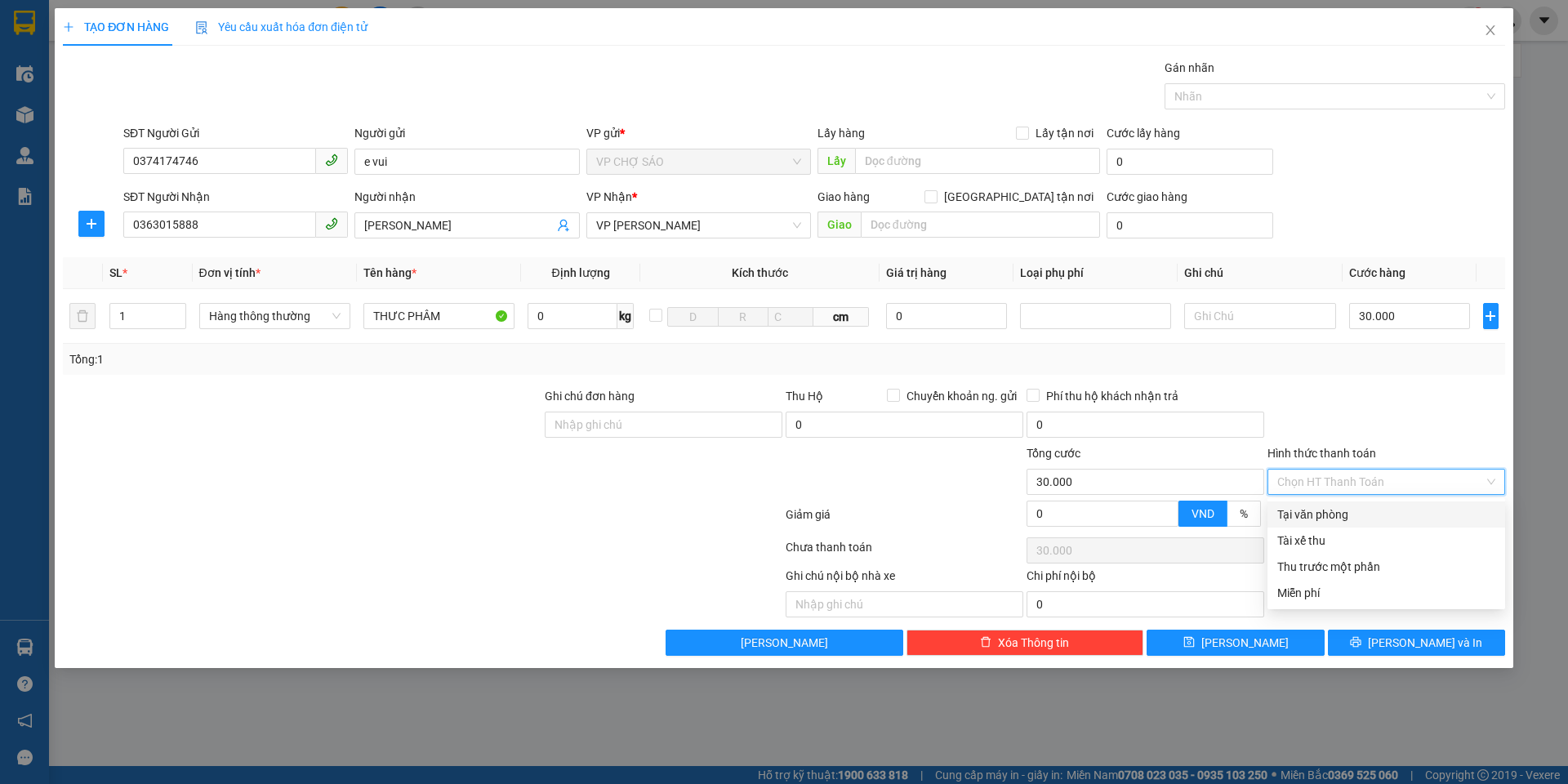
click at [1350, 519] on div "Tại văn phòng" at bounding box center [1386, 514] width 218 height 18
type input "0"
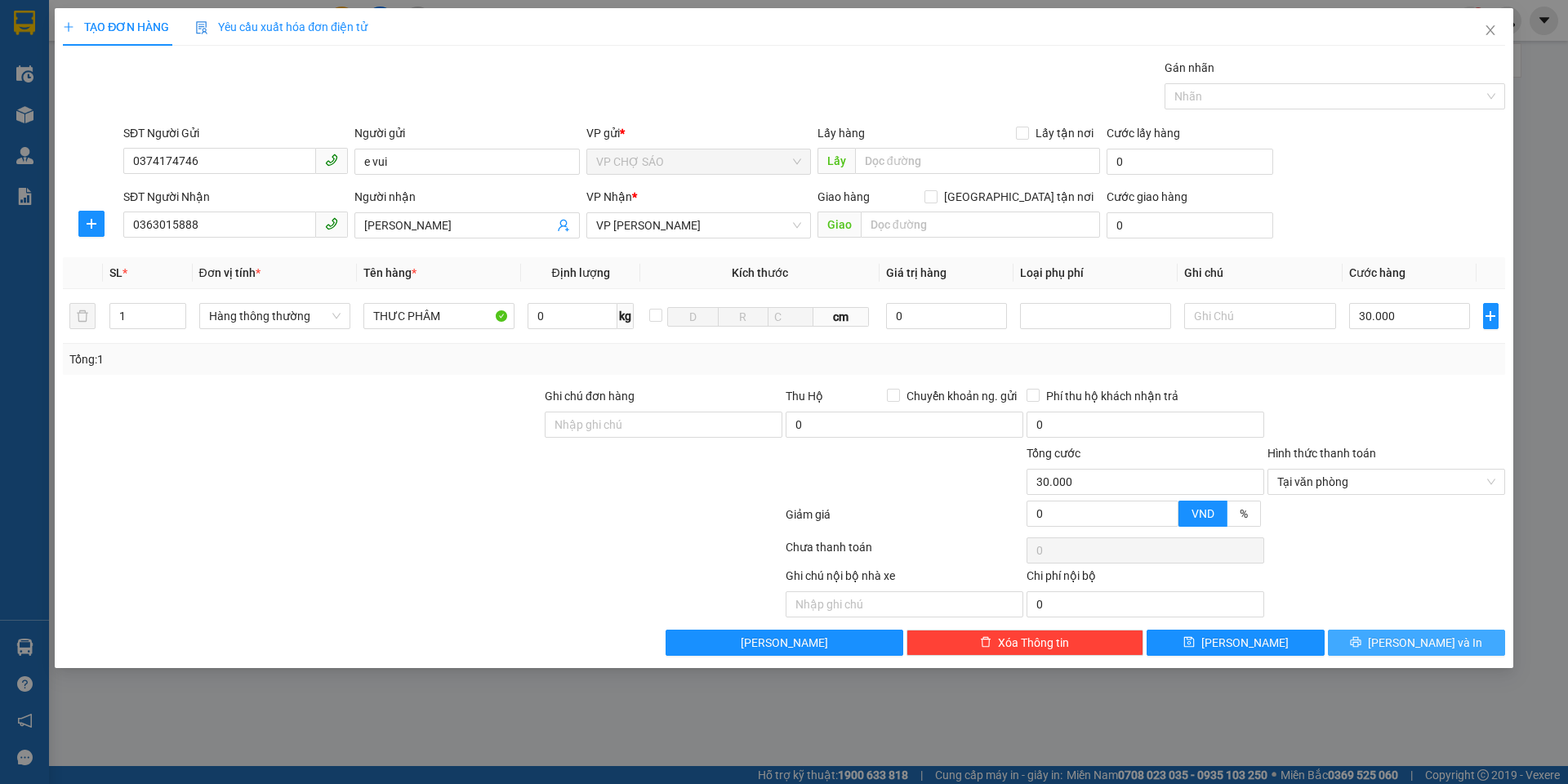
click at [1403, 638] on span "[PERSON_NAME] và In" at bounding box center [1425, 642] width 114 height 18
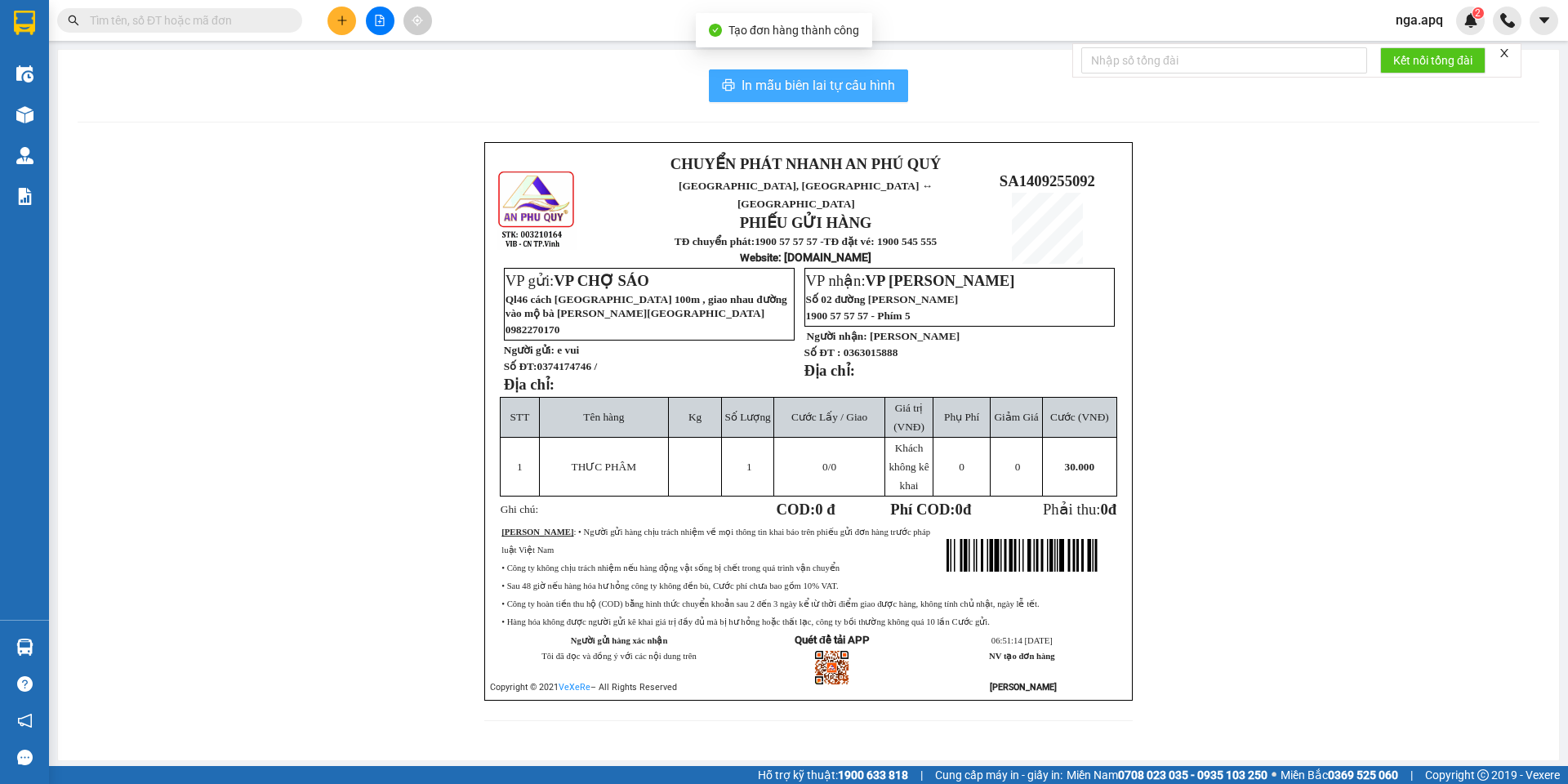
click at [792, 87] on span "In mẫu biên lai tự cấu hình" at bounding box center [818, 85] width 153 height 21
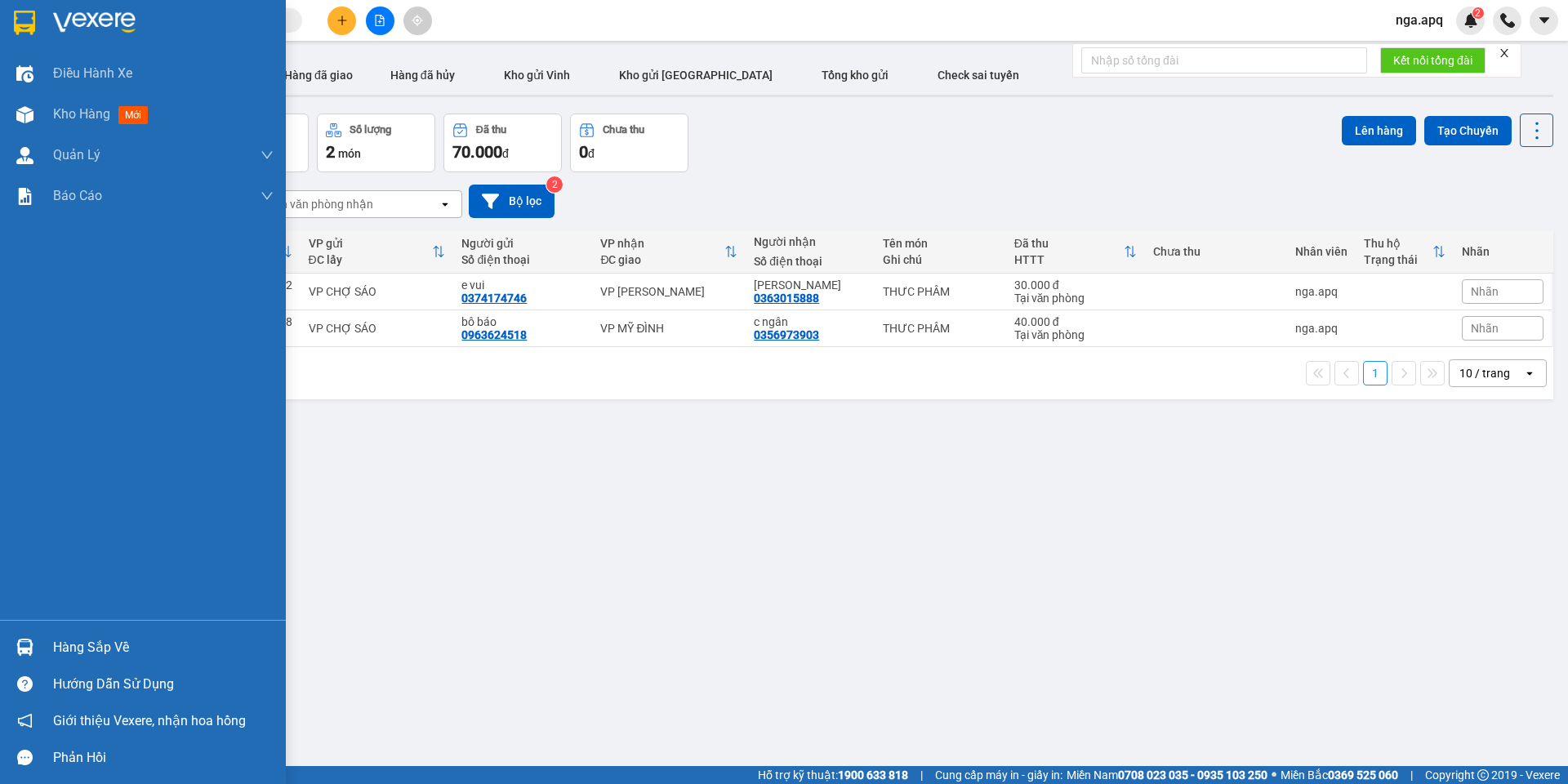
click at [23, 634] on div at bounding box center [24, 647] width 29 height 29
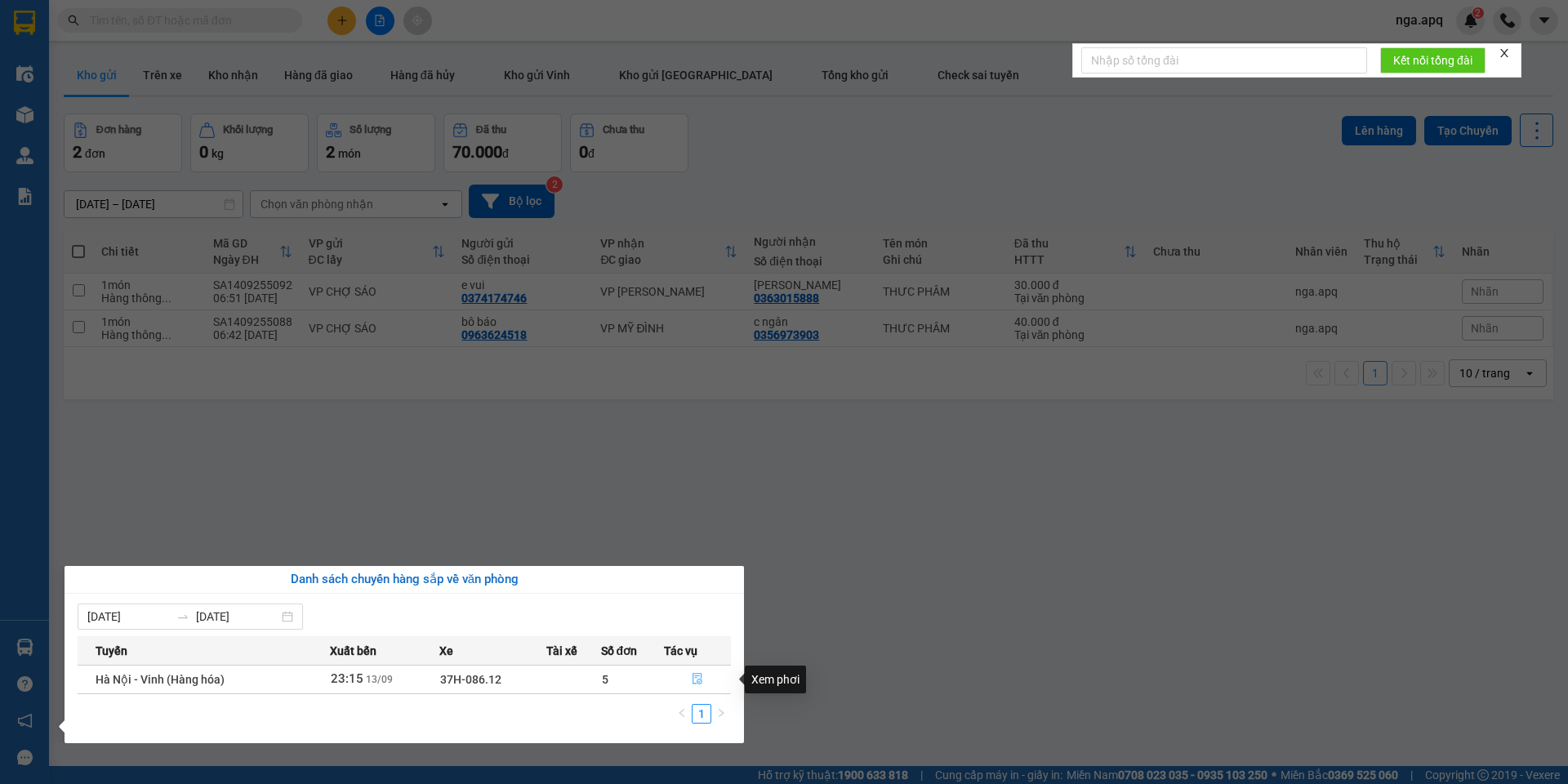
click at [697, 676] on icon "file-done" at bounding box center [698, 679] width 9 height 11
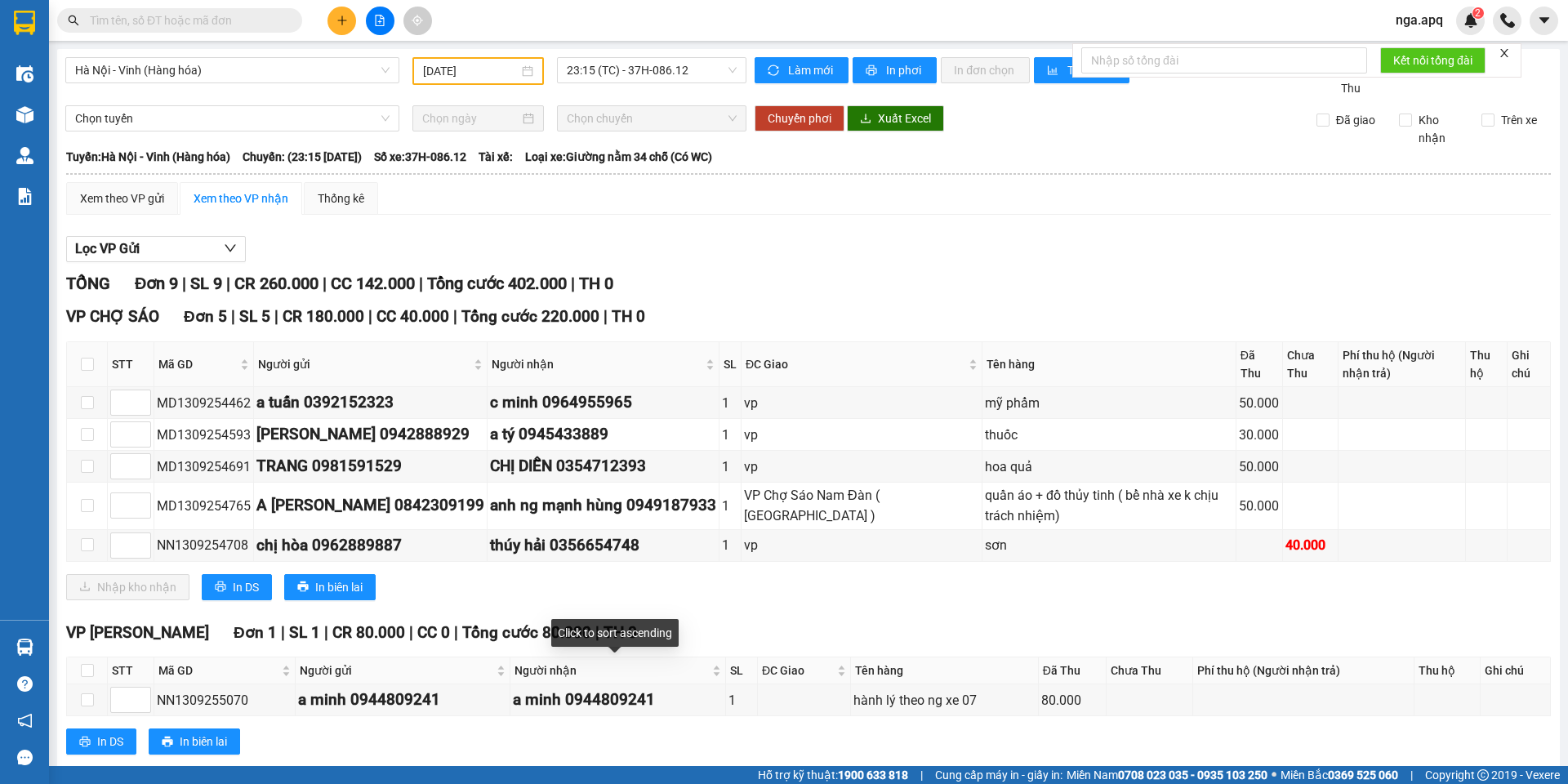
scroll to position [81, 0]
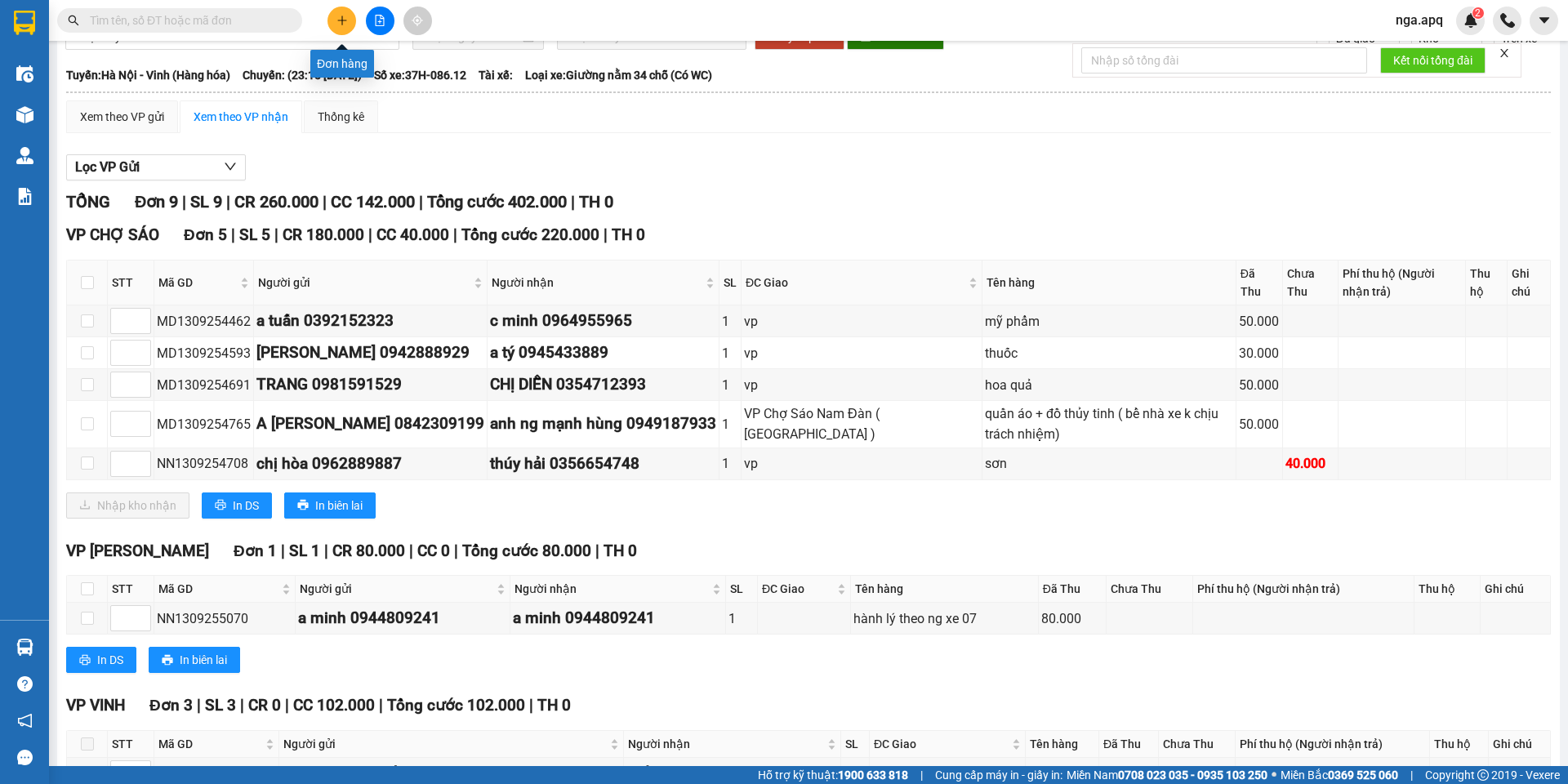
click at [333, 21] on button at bounding box center [341, 21] width 29 height 29
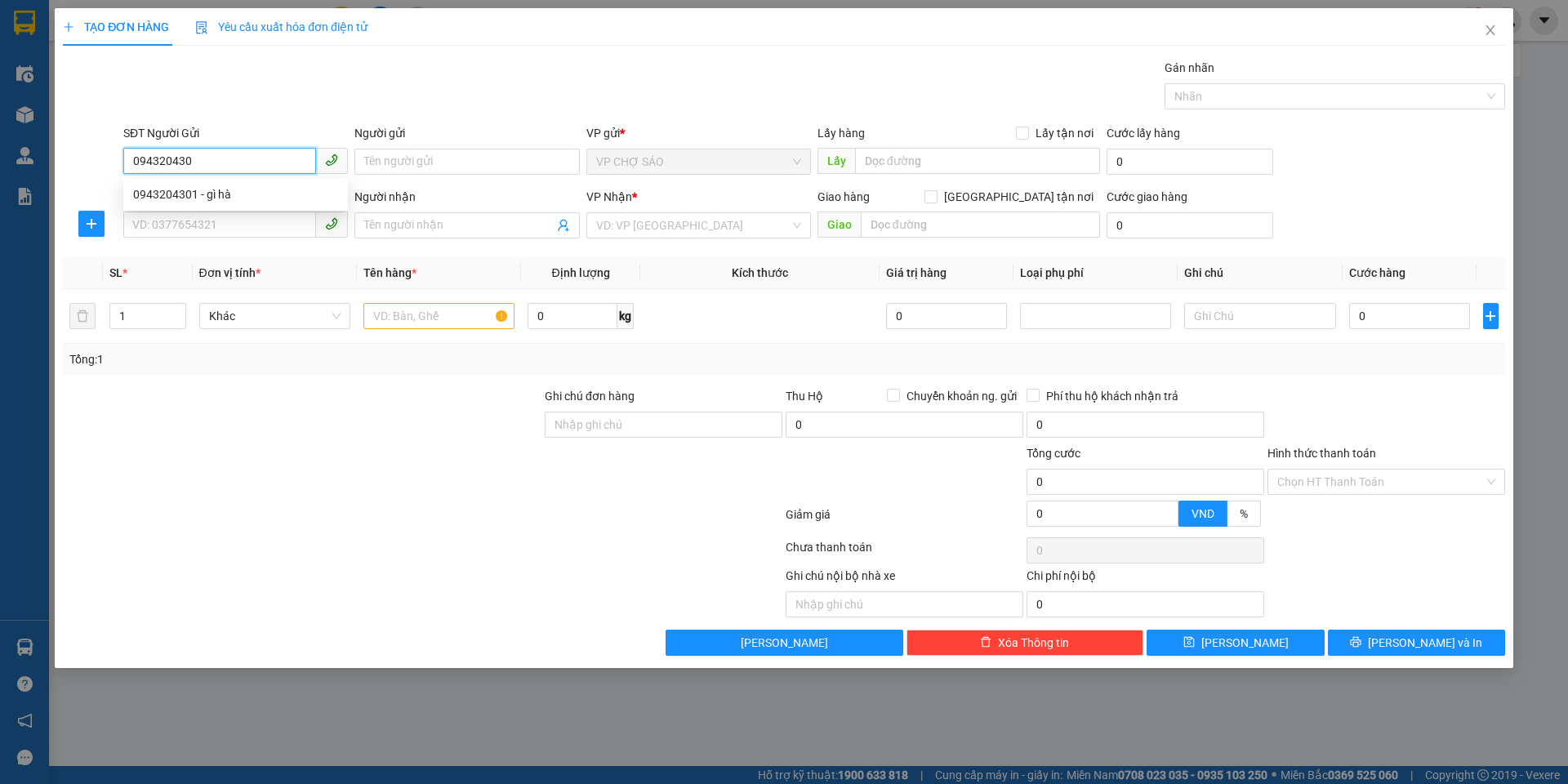
type input "0943204301"
click at [209, 192] on div "0943204301 - gì hà" at bounding box center [235, 193] width 205 height 18
type input "gì hà"
type input "0943204301"
click at [211, 227] on input "SĐT Người Nhận" at bounding box center [220, 224] width 193 height 26
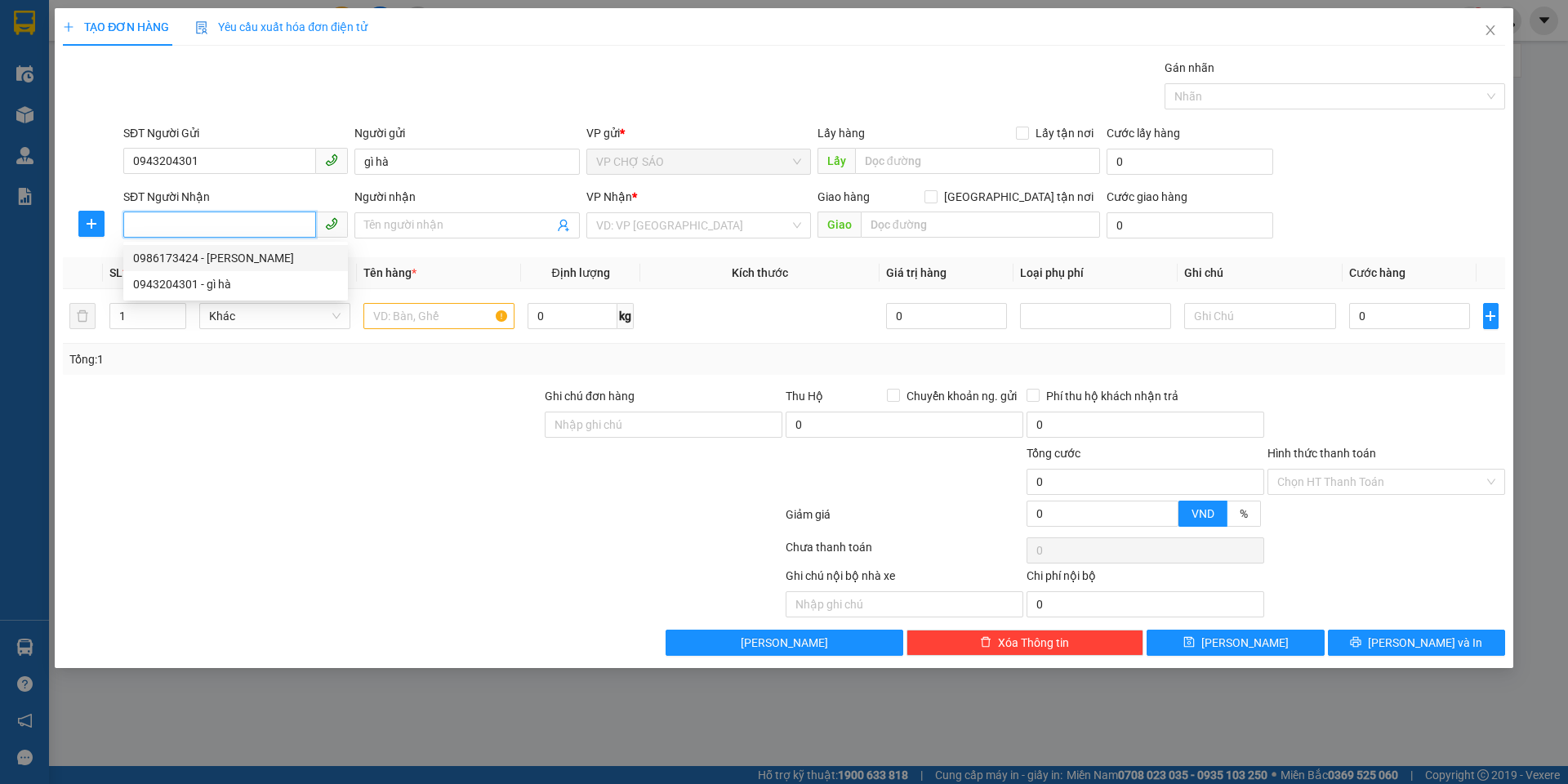
click at [241, 263] on div "0986173424 - [PERSON_NAME]" at bounding box center [235, 257] width 205 height 18
type input "0986173424"
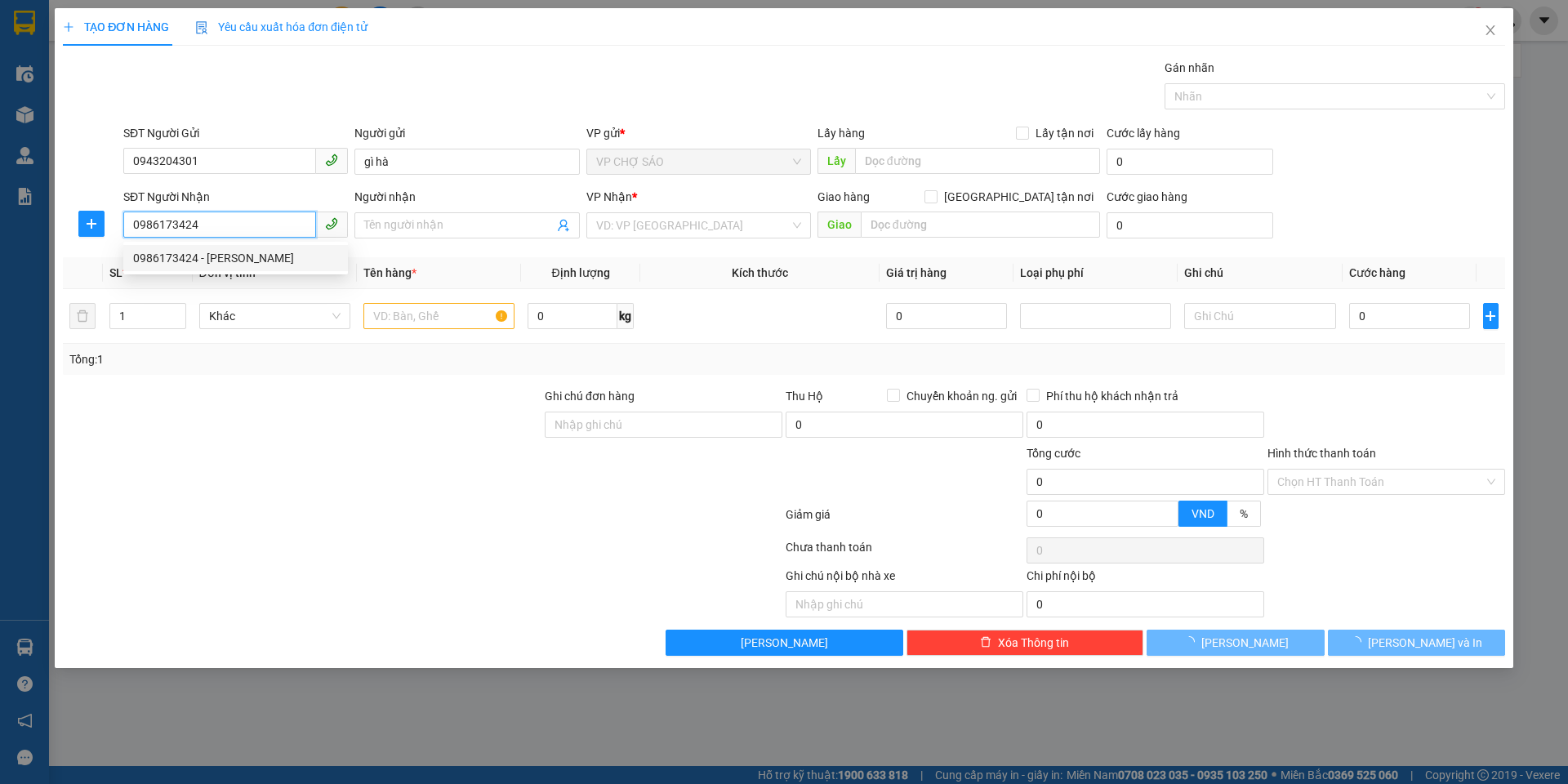
type input "[PERSON_NAME]"
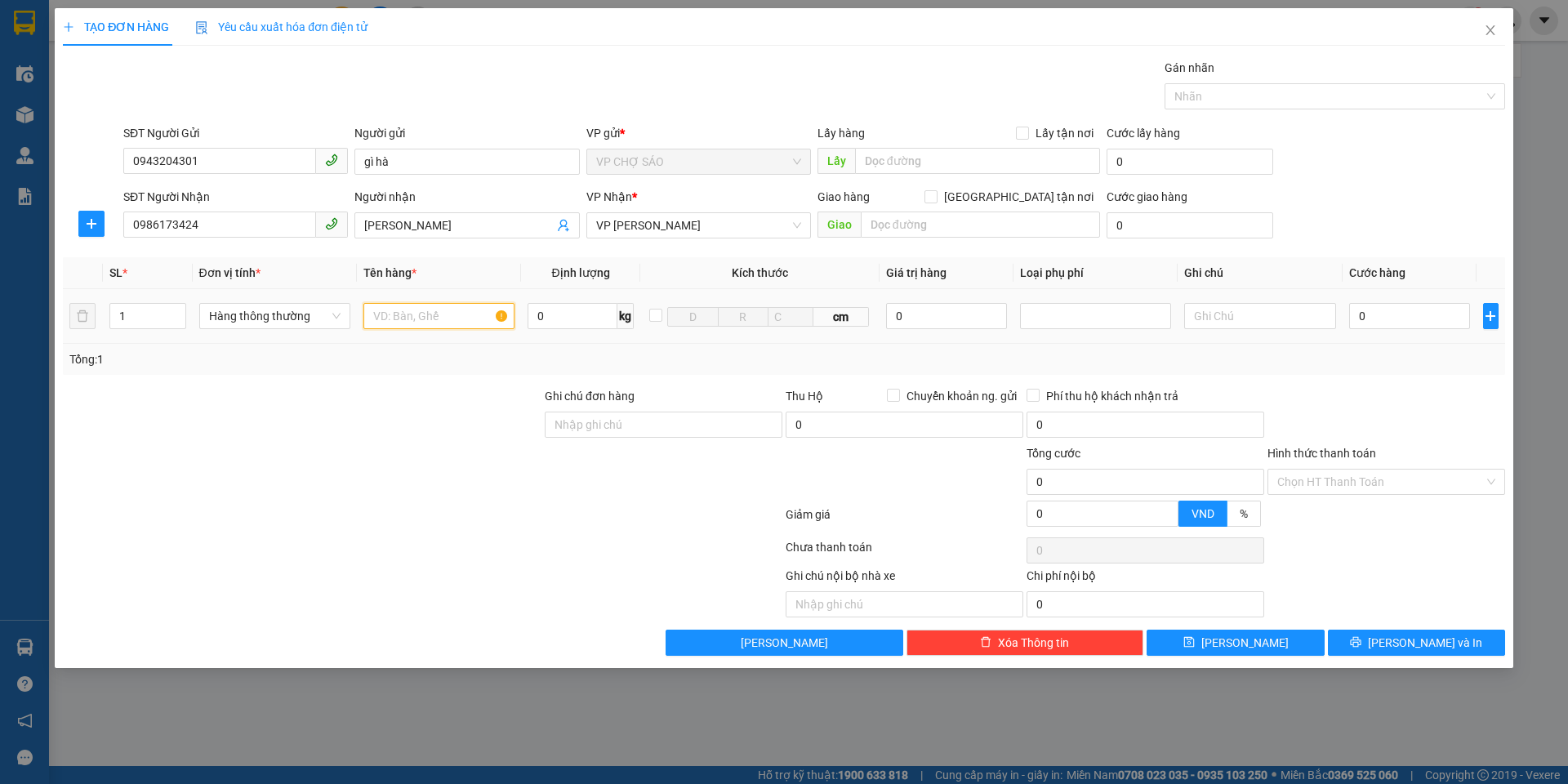
click at [416, 312] on input "text" at bounding box center [439, 316] width 151 height 26
type input "THỰC PHẨM"
click at [1356, 313] on input "0" at bounding box center [1410, 316] width 122 height 26
type input "4"
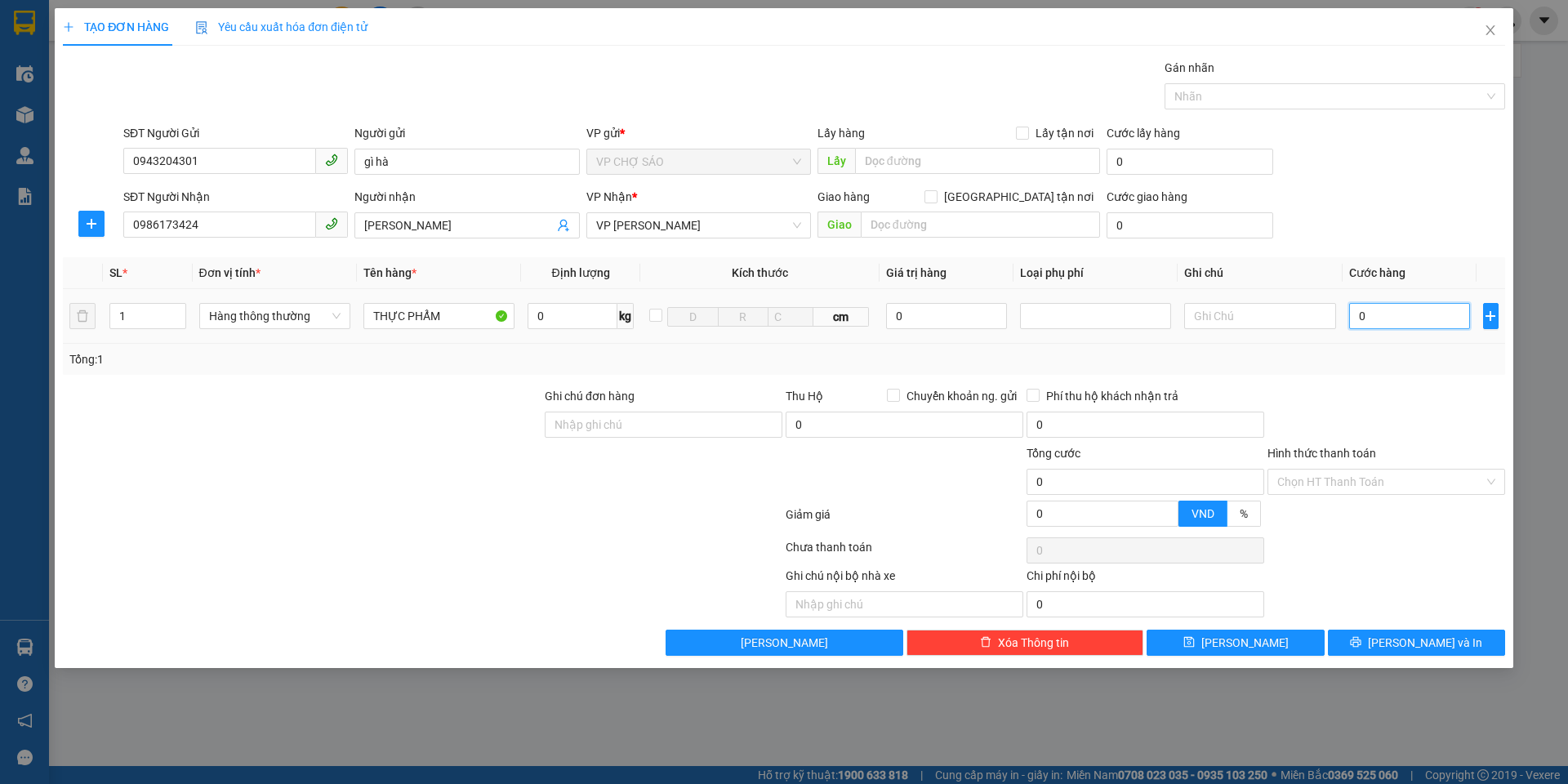
type input "4"
type input "40"
type input "400"
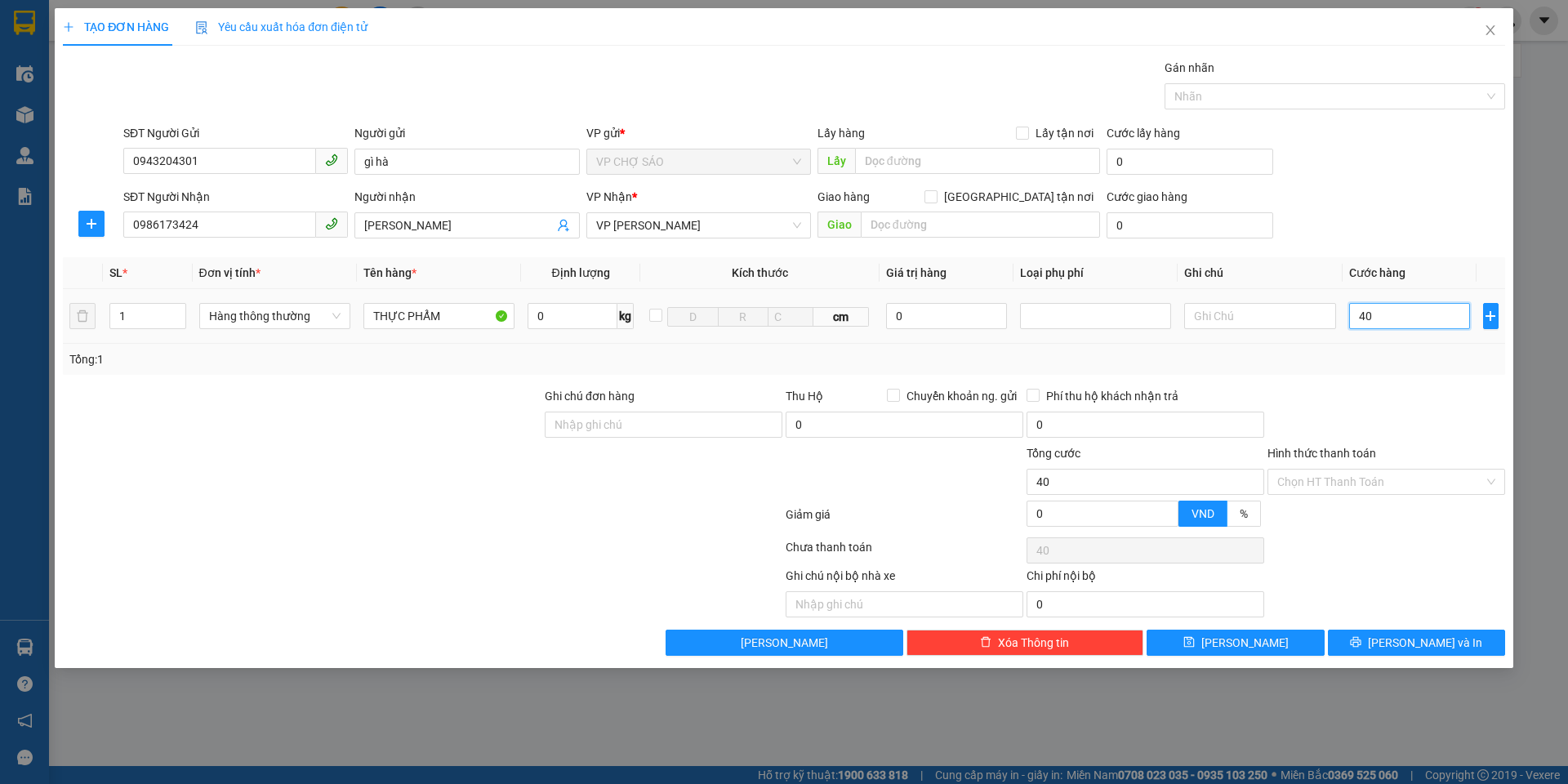
type input "400"
type input "4.000"
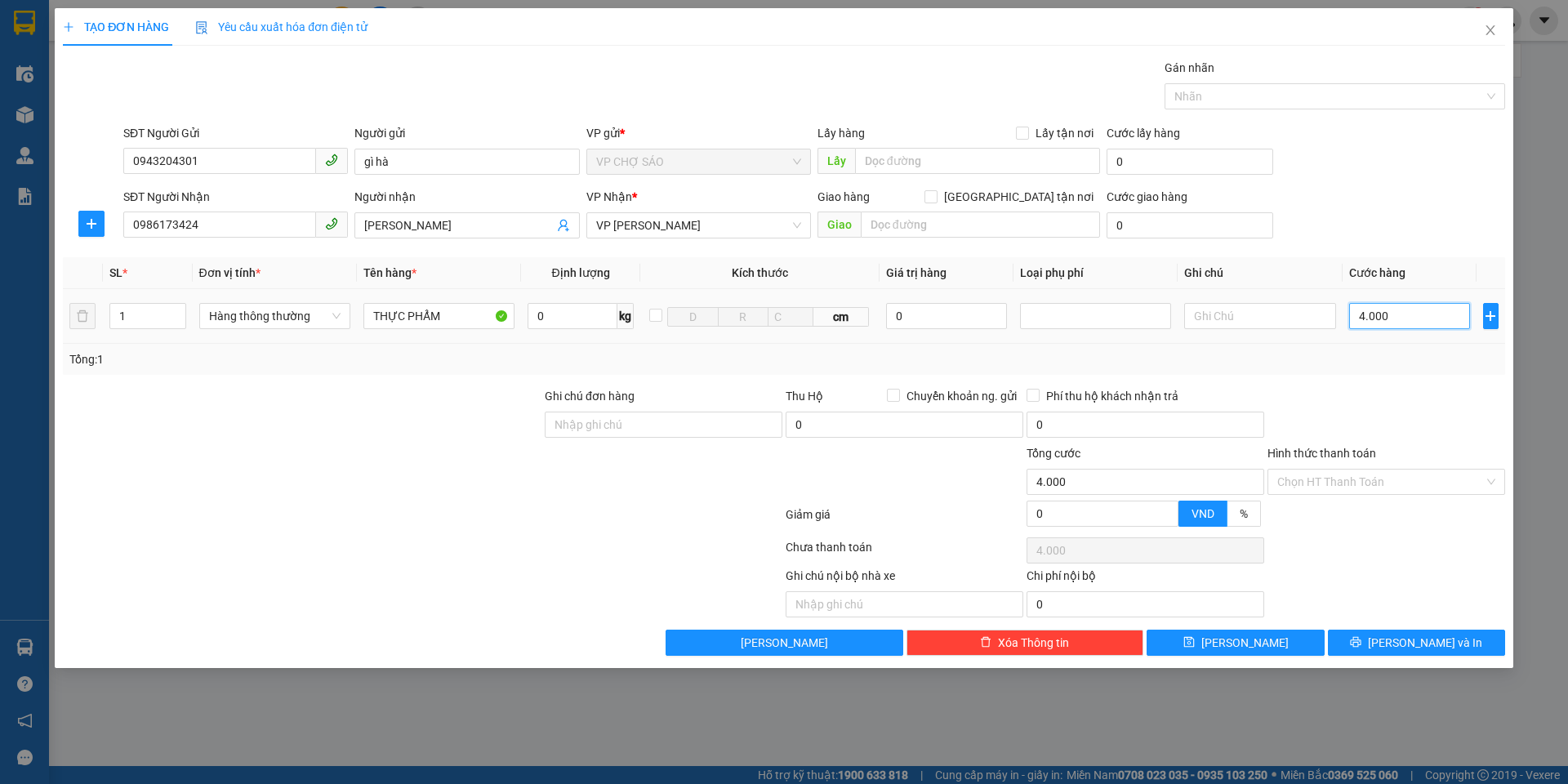
type input "40.000"
click at [1395, 469] on input "Hình thức thanh toán" at bounding box center [1380, 481] width 207 height 24
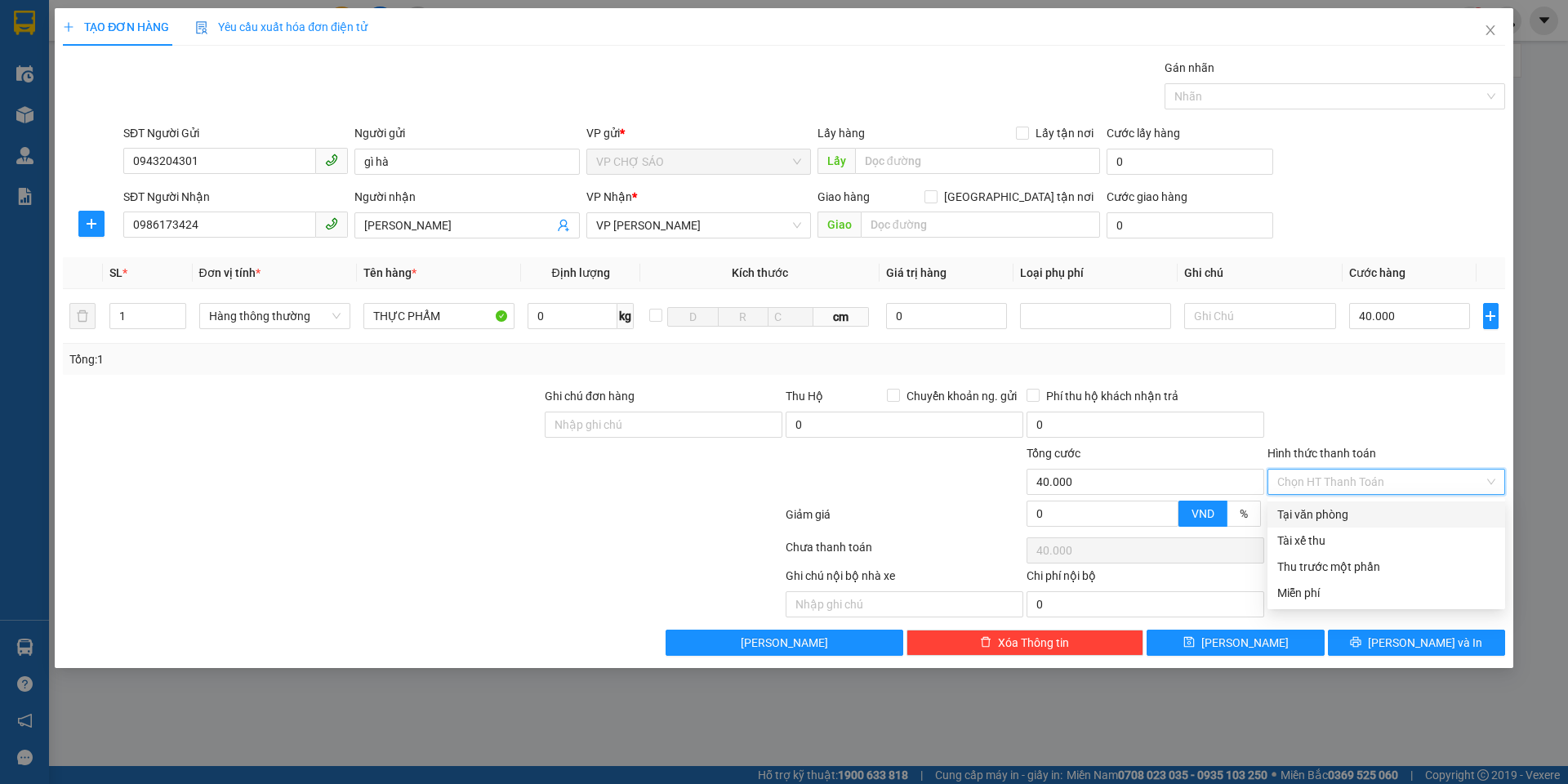
click at [1341, 513] on div "Tại văn phòng" at bounding box center [1386, 514] width 218 height 18
type input "0"
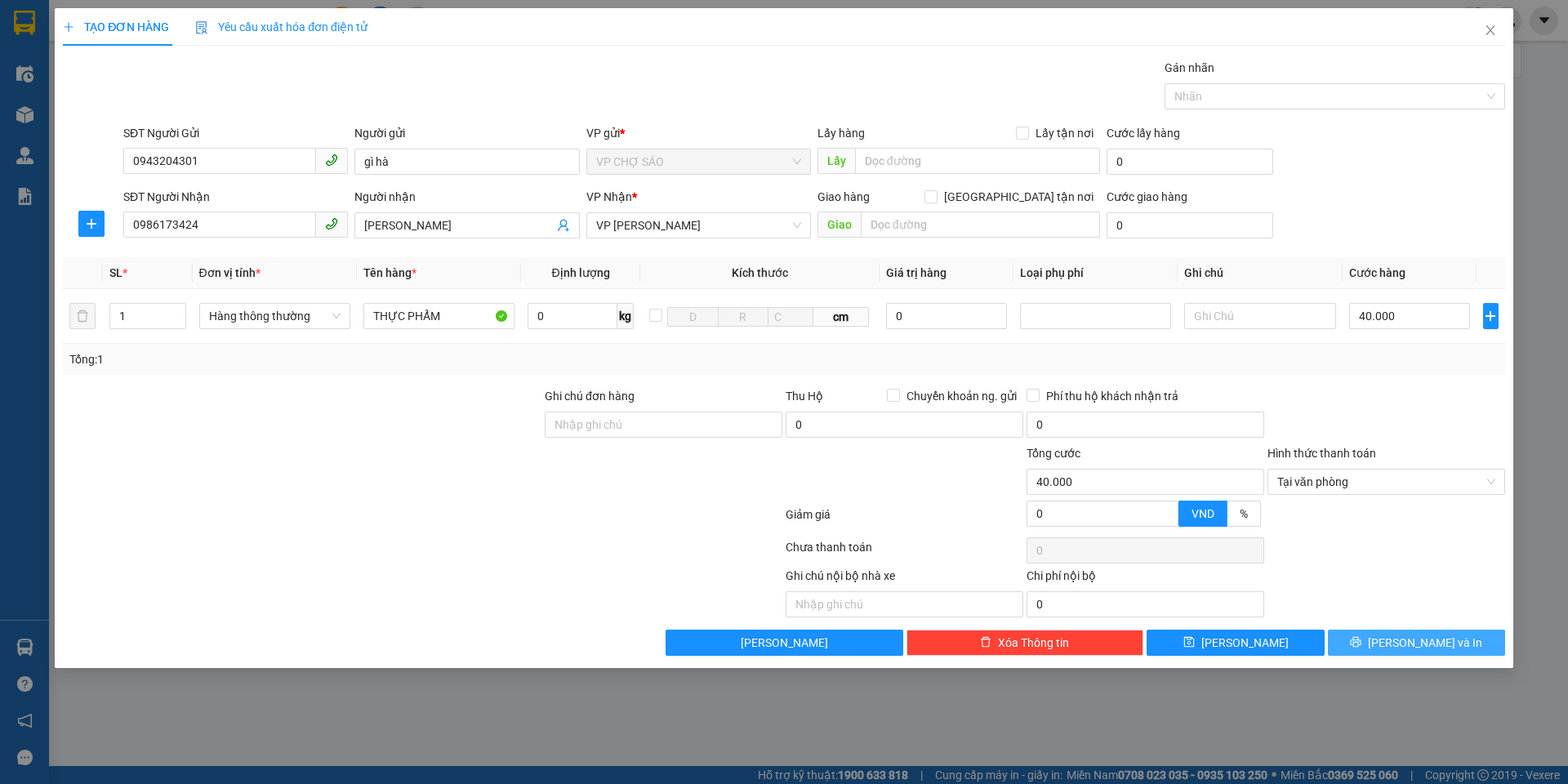
click at [1370, 649] on button "[PERSON_NAME] và In" at bounding box center [1417, 643] width 178 height 26
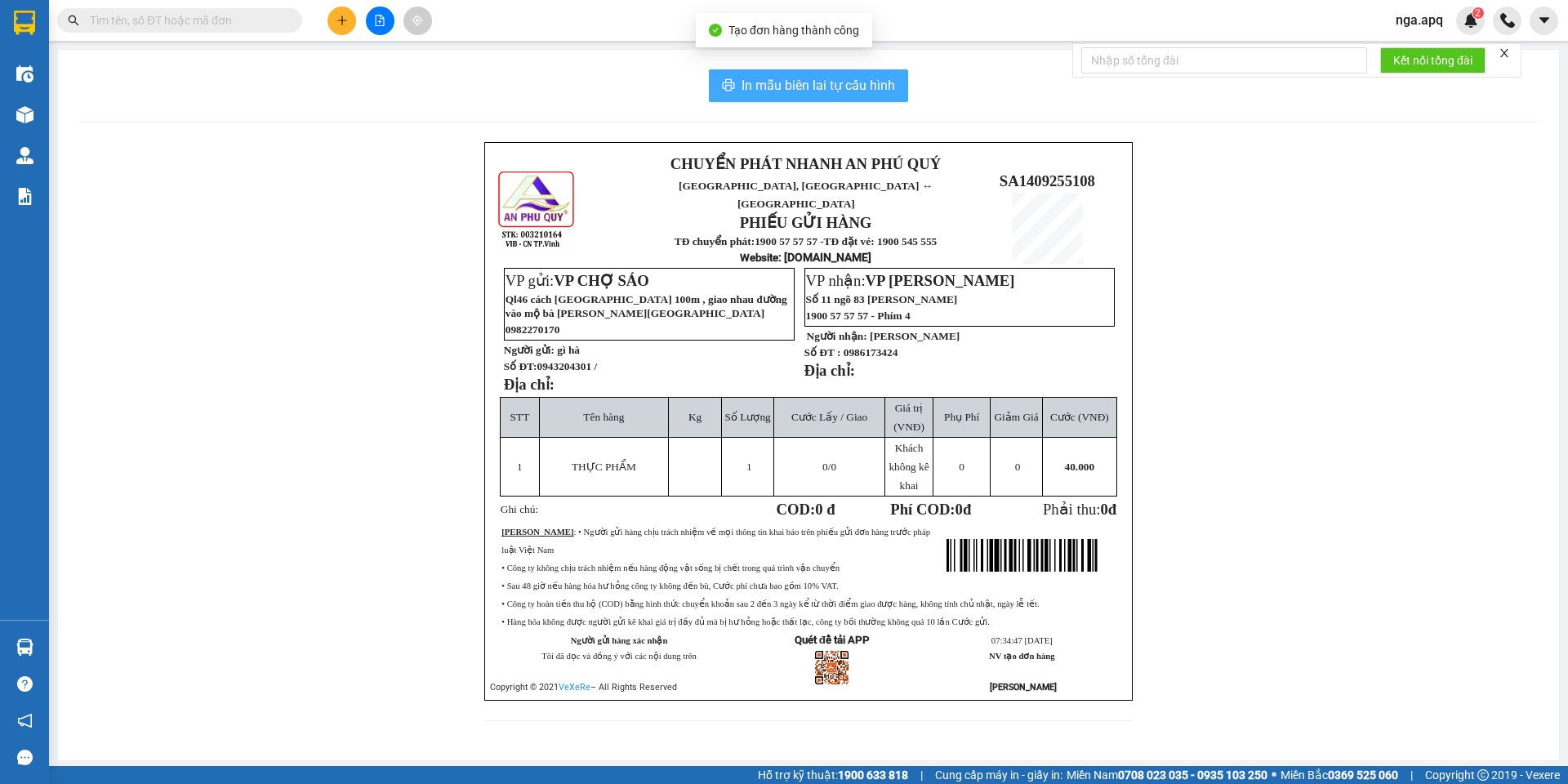
click at [813, 81] on span "In mẫu biên lai tự cấu hình" at bounding box center [818, 85] width 153 height 21
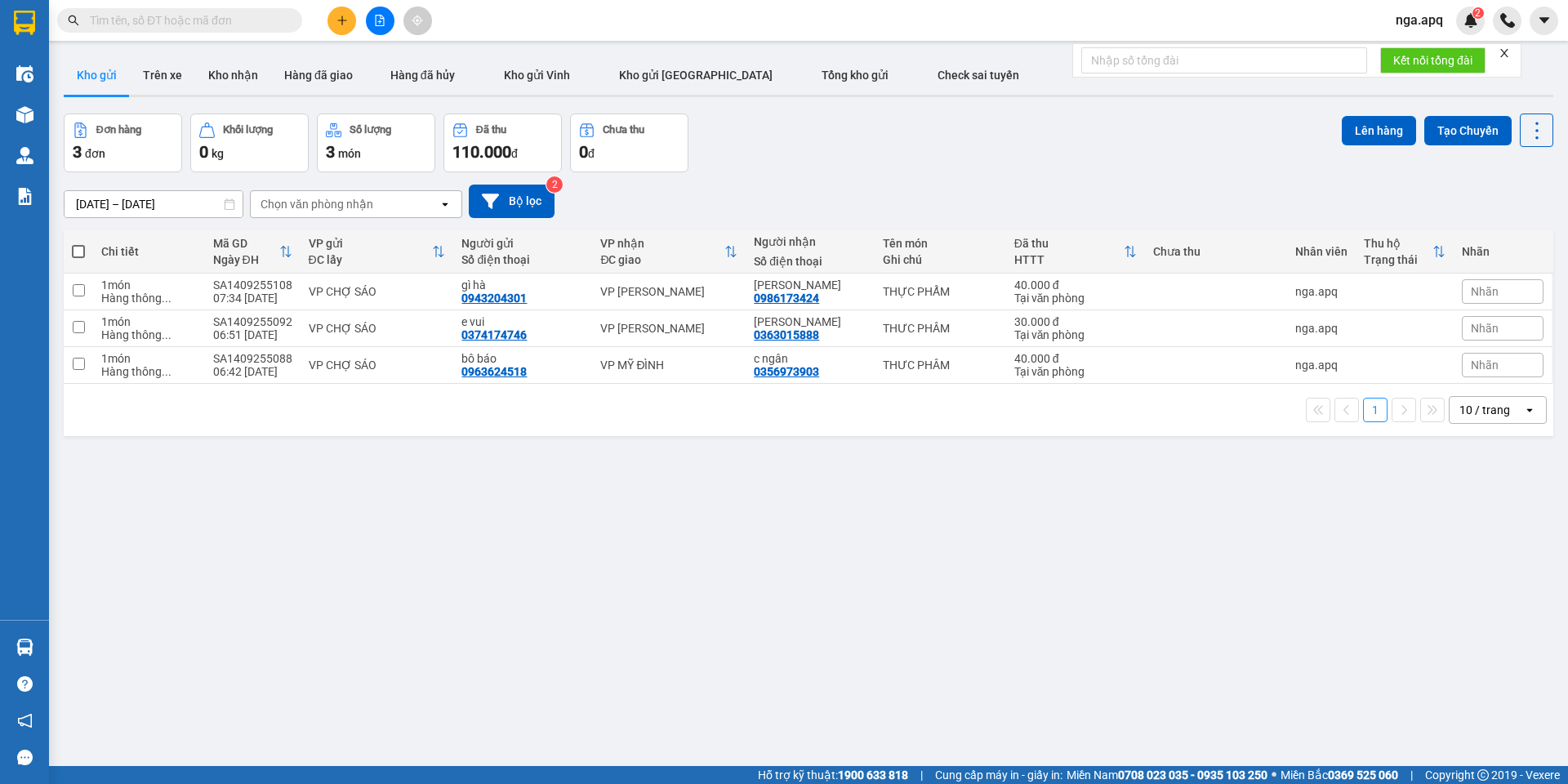
click at [80, 249] on span at bounding box center [79, 251] width 13 height 13
click at [79, 243] on input "checkbox" at bounding box center [79, 243] width 0 height 0
checkbox input "true"
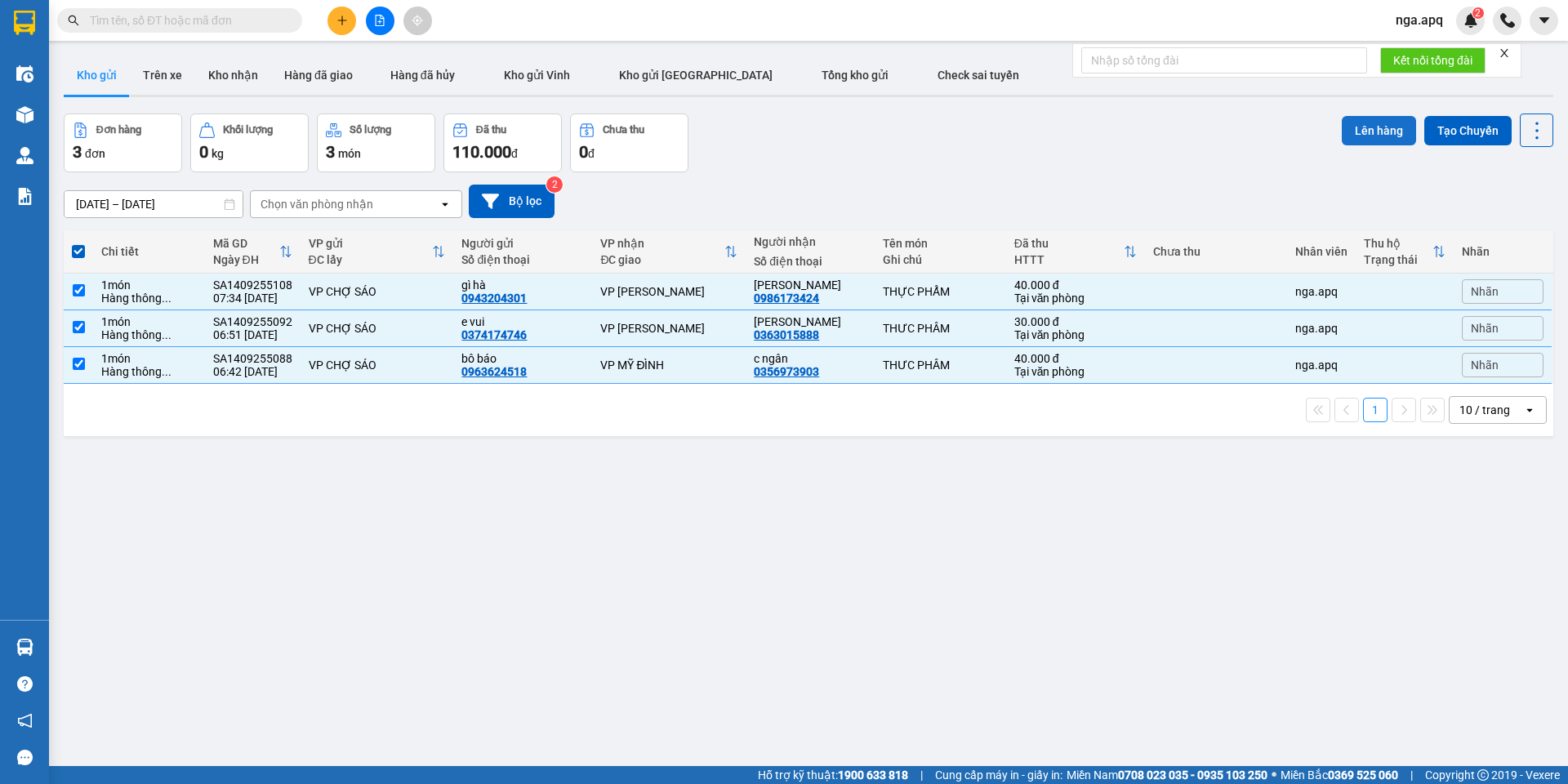
click at [1354, 134] on button "Lên hàng" at bounding box center [1378, 130] width 74 height 29
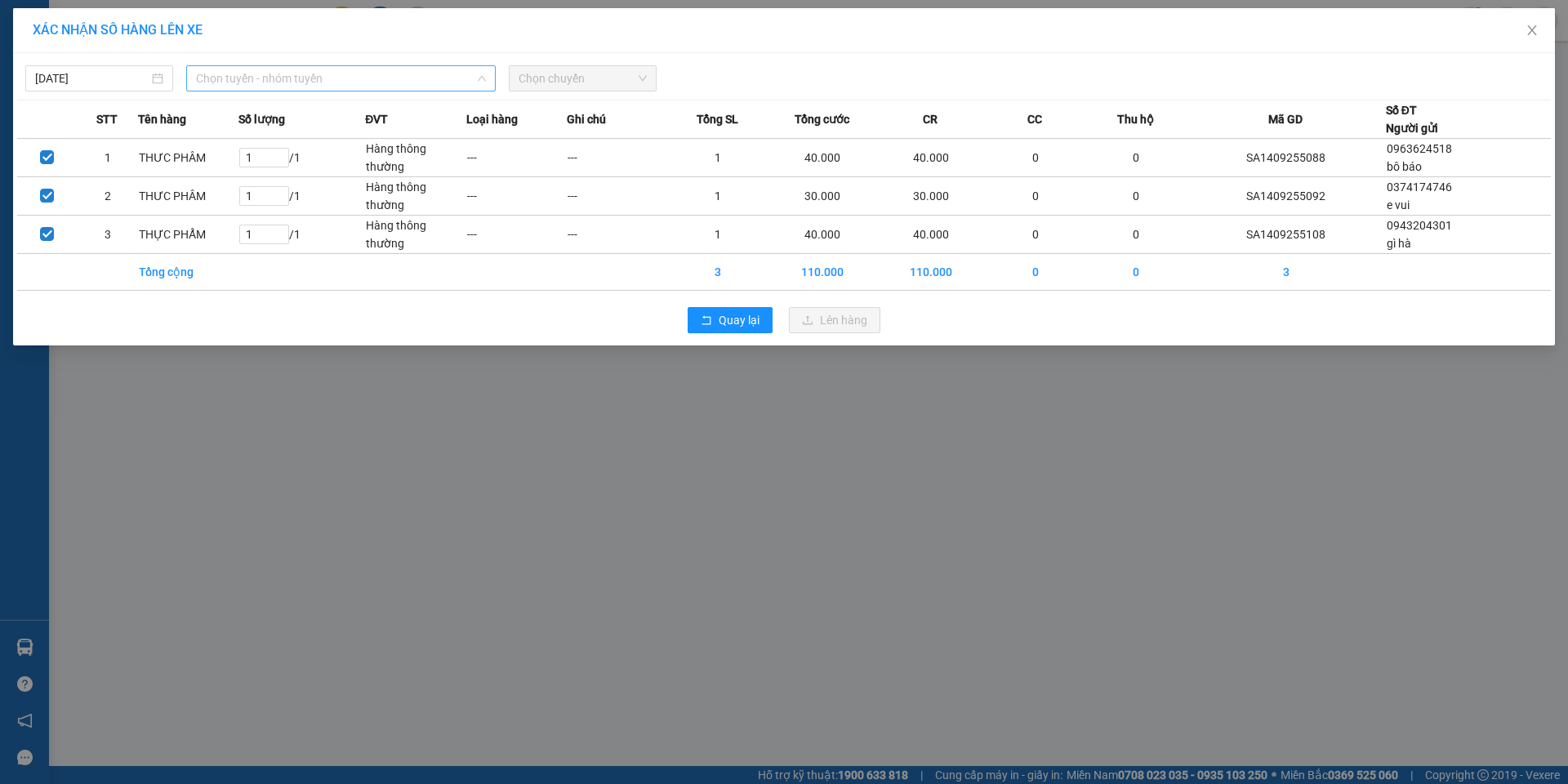
click at [321, 72] on span "Chọn tuyến - nhóm tuyến" at bounding box center [341, 78] width 290 height 24
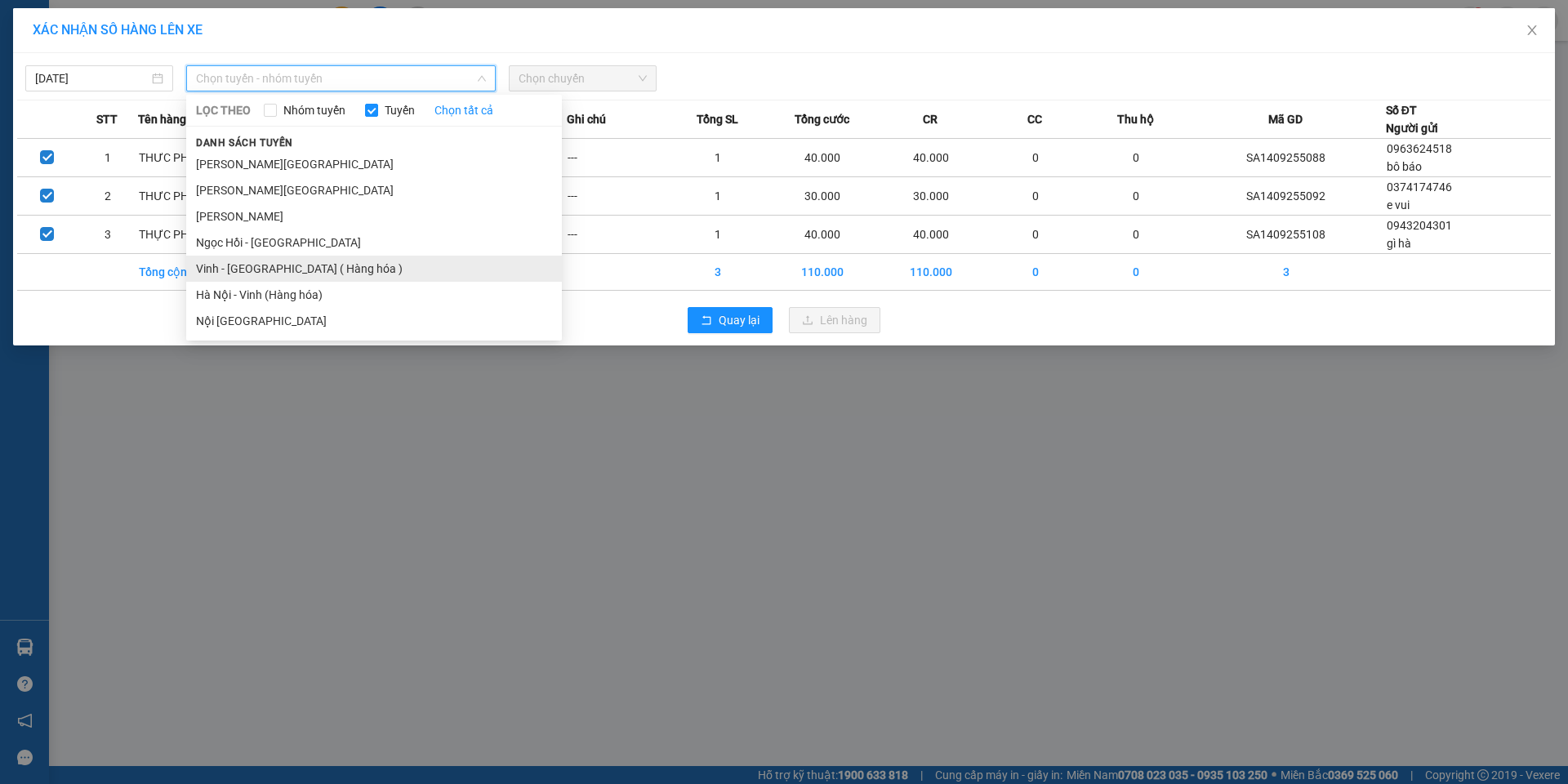
click at [260, 268] on li "Vinh - [GEOGRAPHIC_DATA] ( Hàng hóa )" at bounding box center [374, 268] width 376 height 26
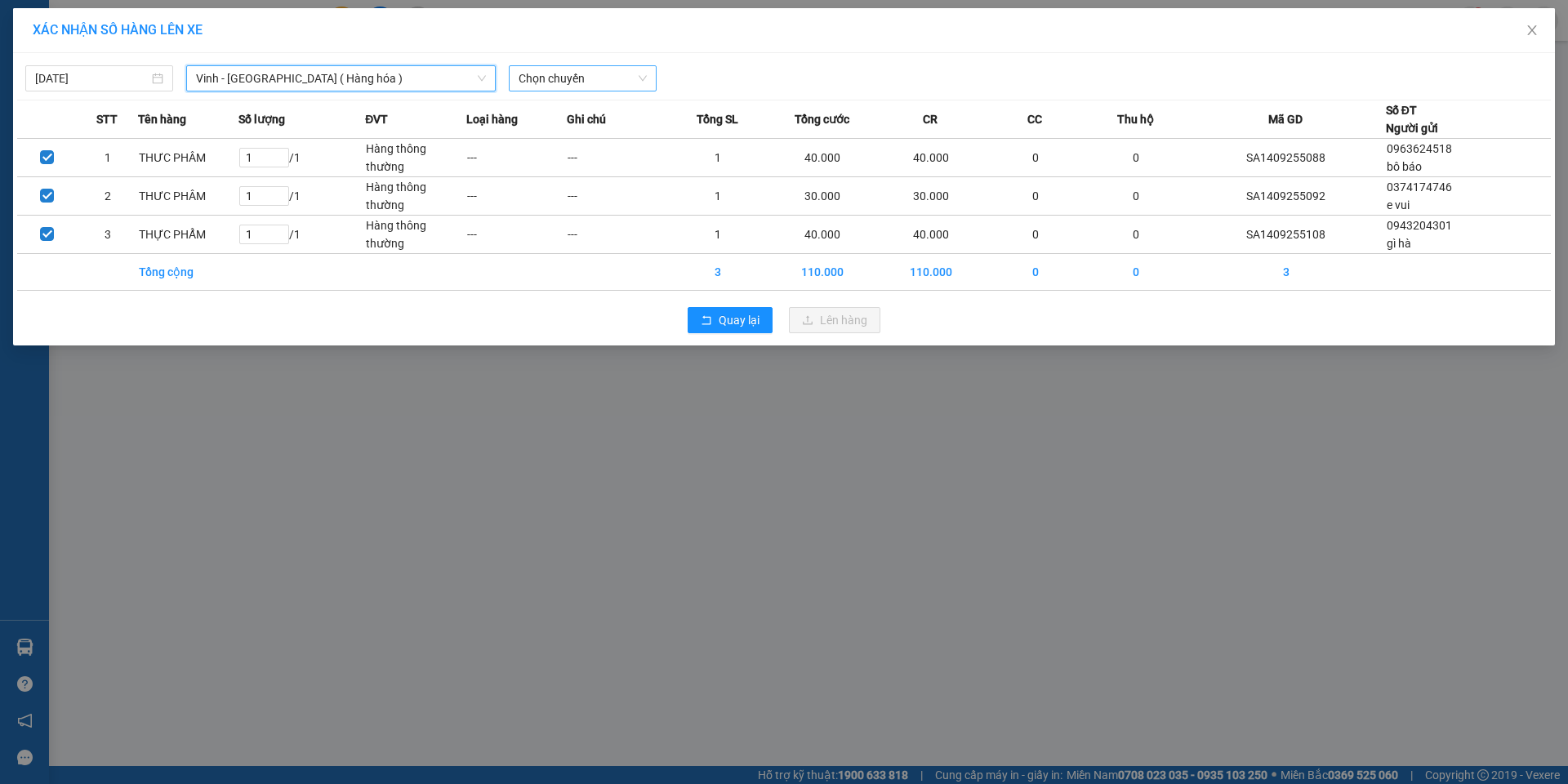
click at [604, 74] on span "Chọn chuyến" at bounding box center [583, 78] width 128 height 24
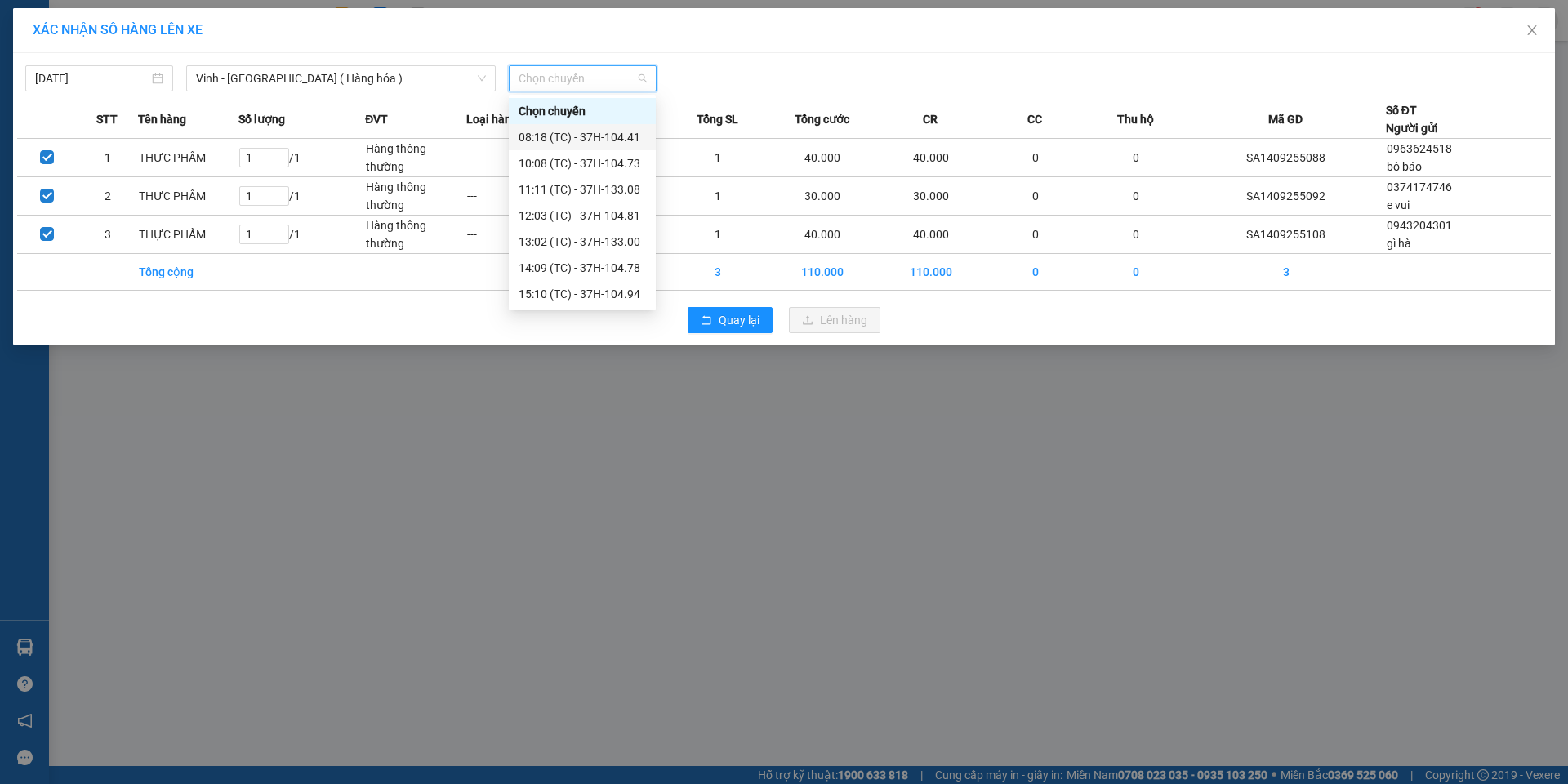
click at [625, 136] on div "08:18 (TC) - 37H-104.41" at bounding box center [583, 136] width 127 height 18
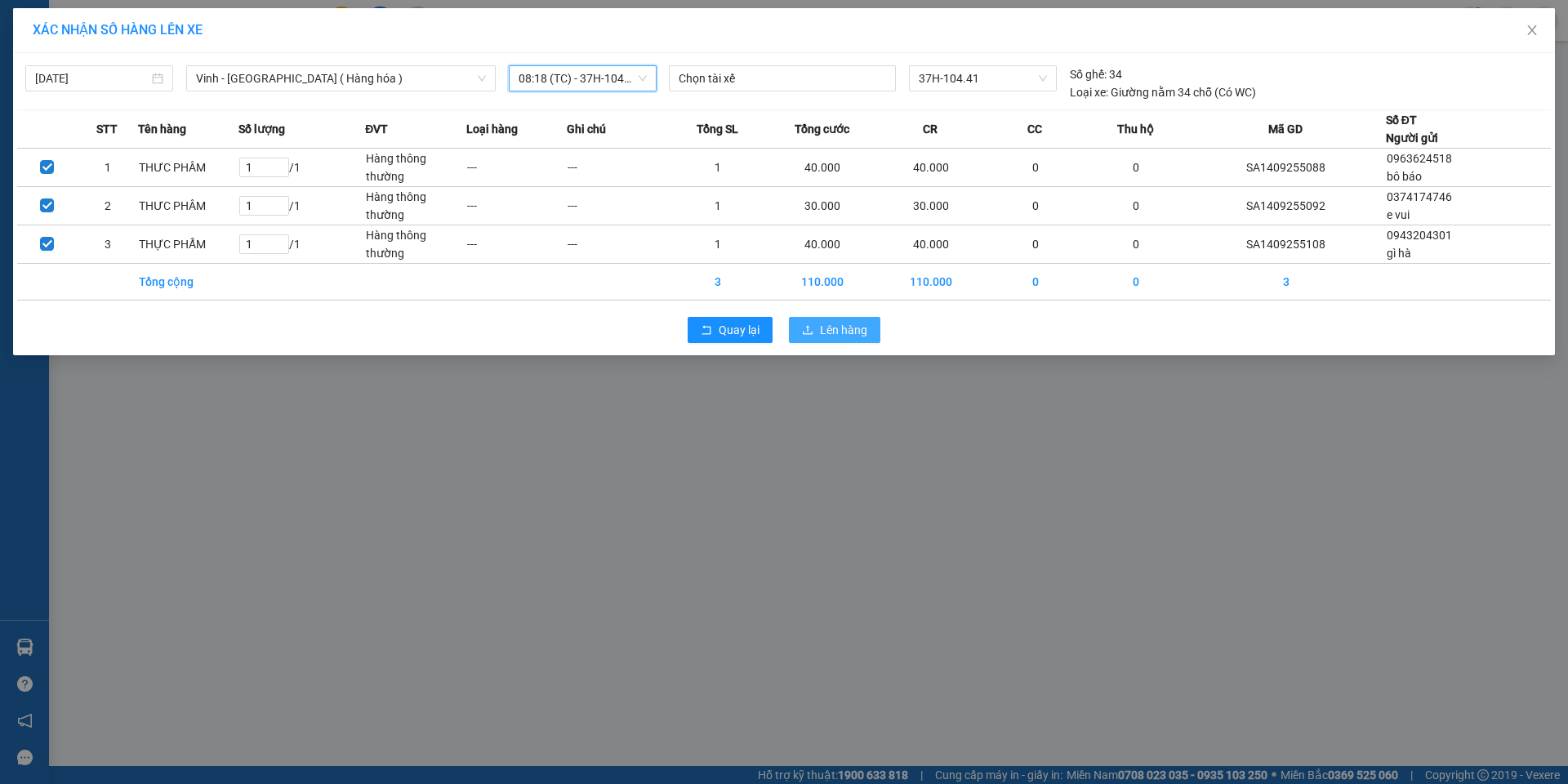
click at [848, 326] on span "Lên hàng" at bounding box center [843, 329] width 48 height 18
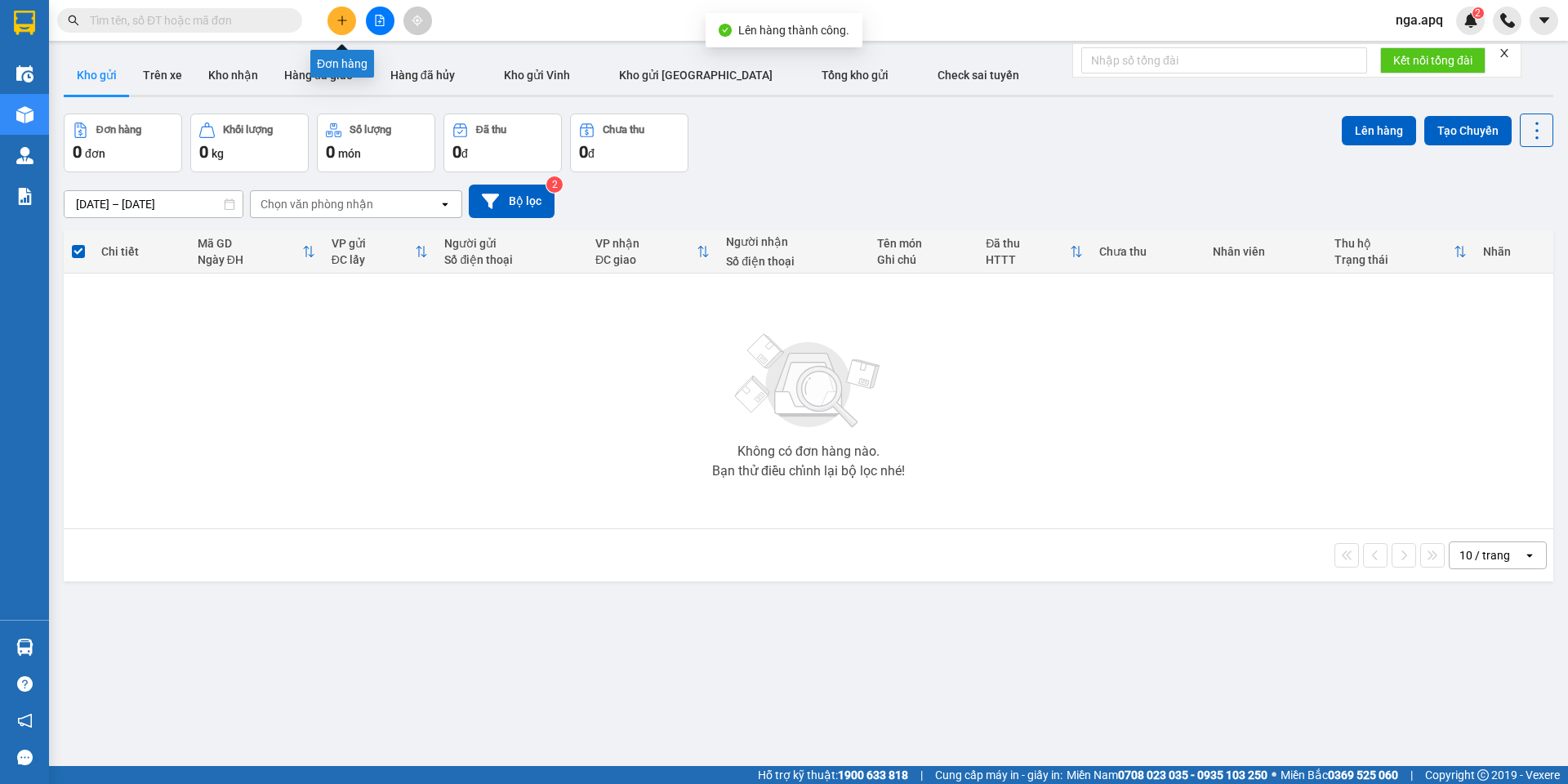
click at [337, 9] on button at bounding box center [341, 21] width 29 height 29
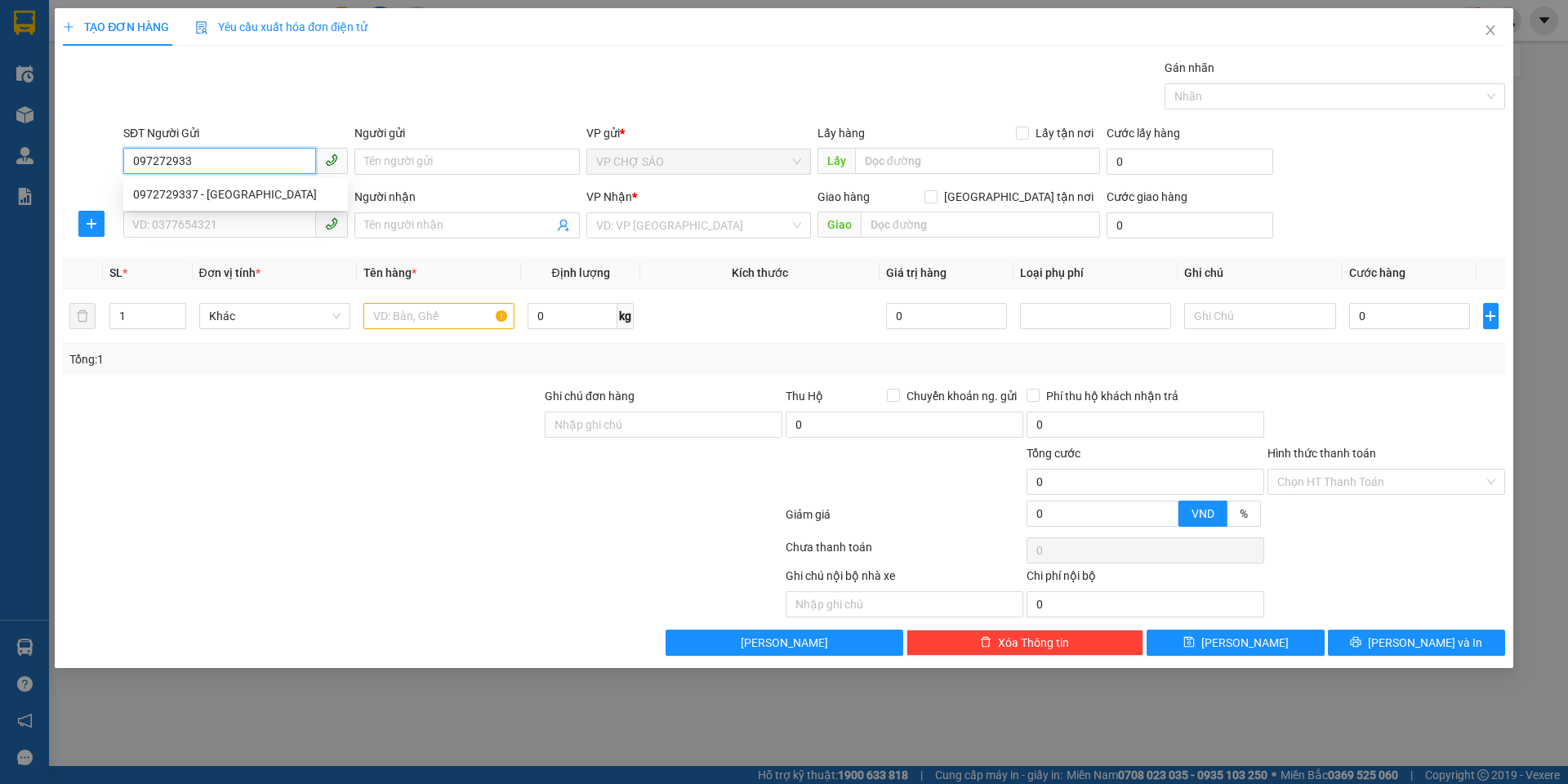
type input "0972729337"
click at [237, 194] on div "0972729337 - [GEOGRAPHIC_DATA]" at bounding box center [235, 193] width 205 height 18
type input "Mẹ Thủy"
checkbox input "true"
type input "NĐ"
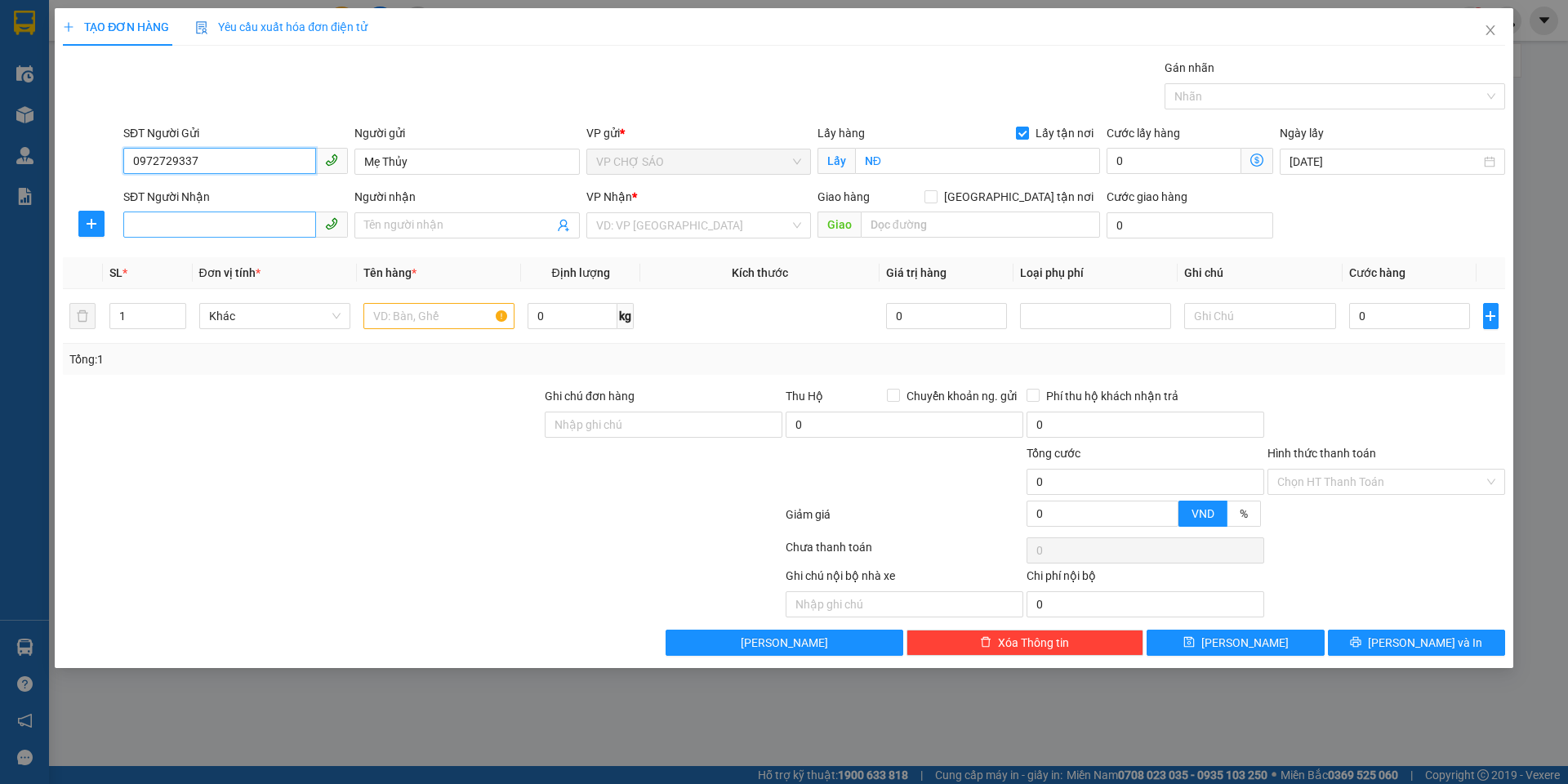
type input "0972729337"
click at [216, 222] on input "SĐT Người Nhận" at bounding box center [220, 224] width 193 height 26
click at [226, 264] on div "0389169006 - [PERSON_NAME]" at bounding box center [235, 257] width 205 height 18
type input "0389169006"
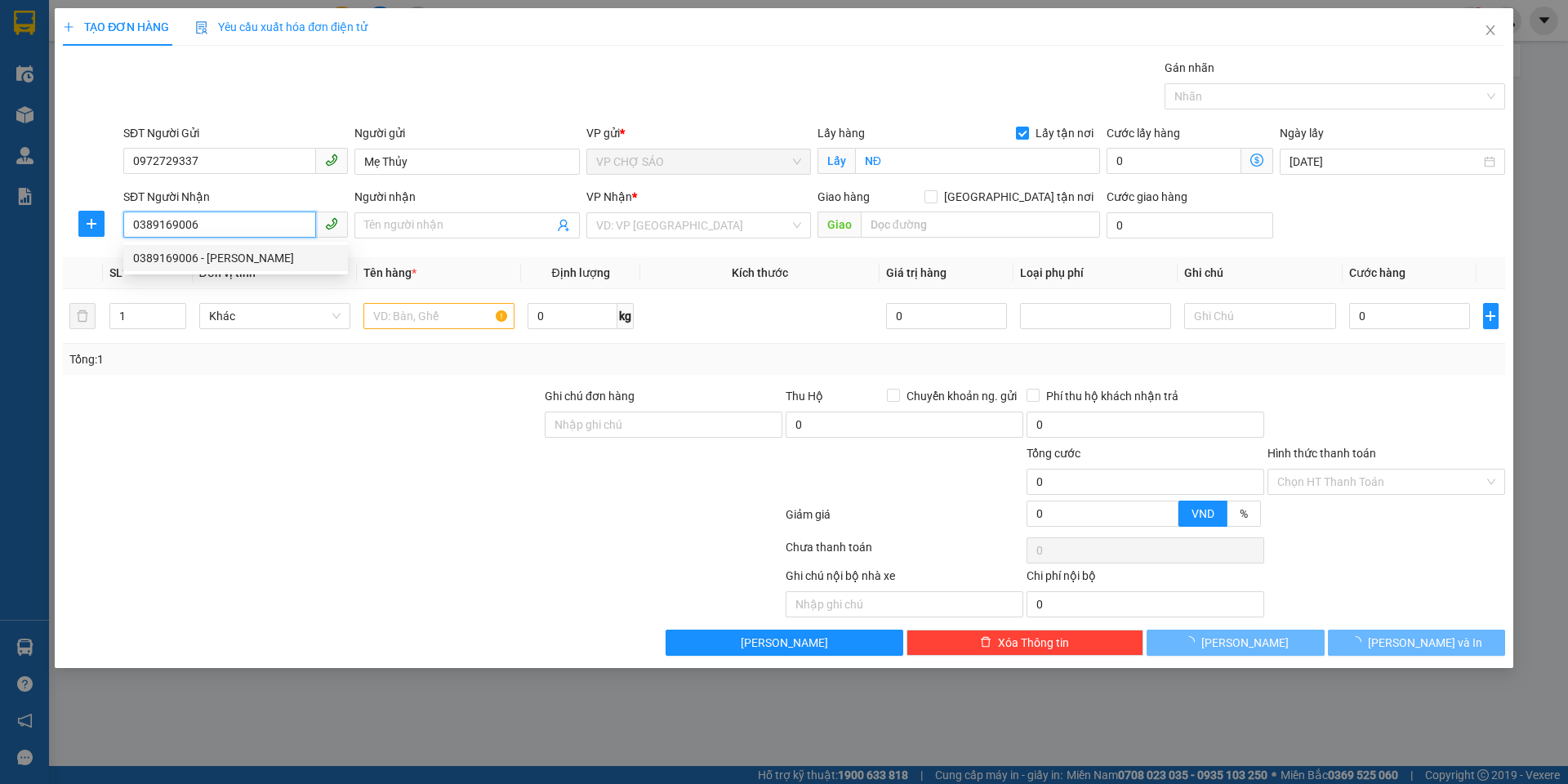
type input "[PERSON_NAME]"
checkbox input "true"
type input "ngõ 8 phố phương [GEOGRAPHIC_DATA]"
type input "60.000"
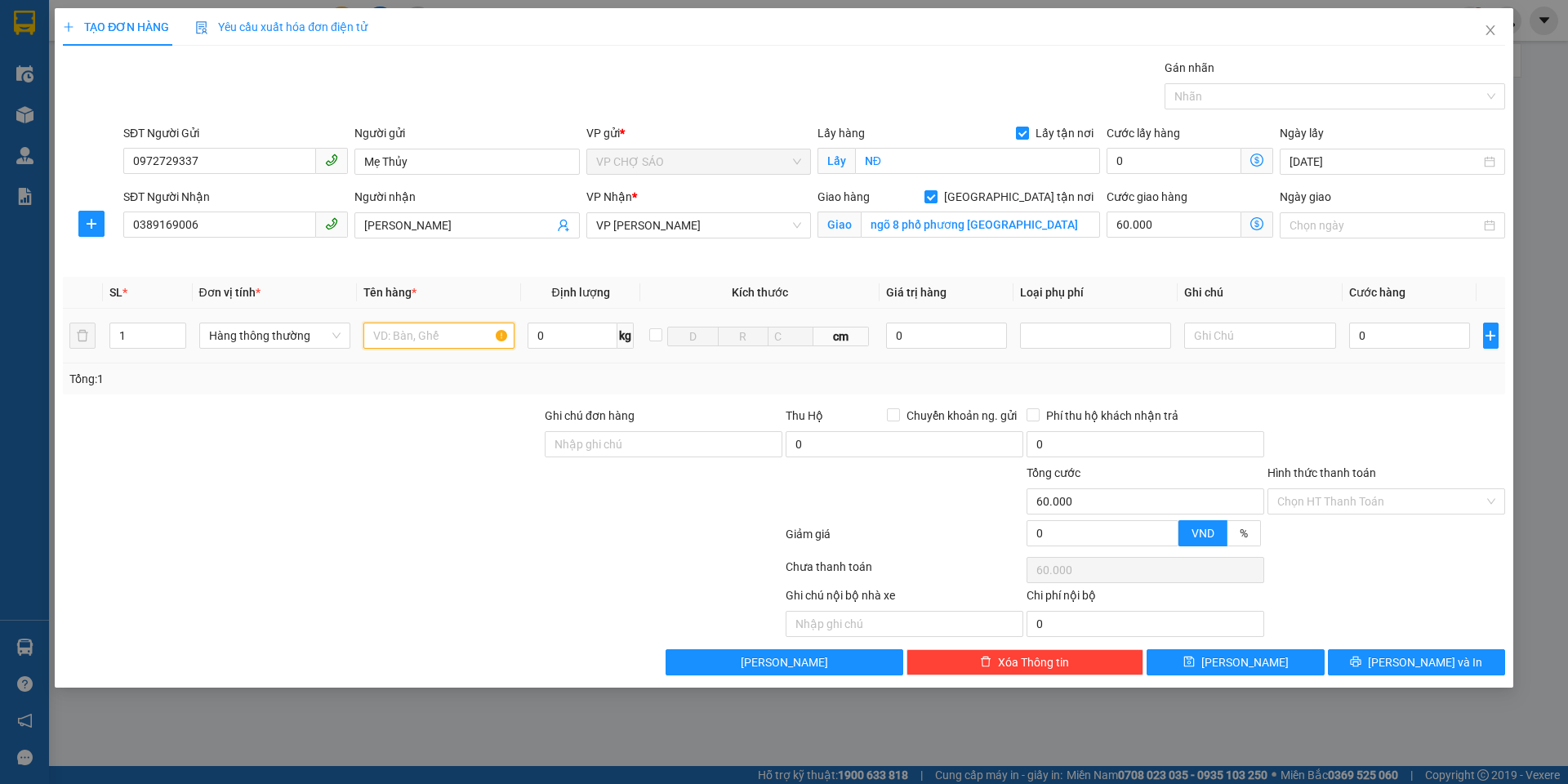
drag, startPoint x: 433, startPoint y: 330, endPoint x: 423, endPoint y: 331, distance: 10.0
click at [431, 331] on input "text" at bounding box center [439, 335] width 151 height 26
type input "THỰC PHẨM"
click at [1359, 333] on input "0" at bounding box center [1410, 335] width 122 height 26
type input "4"
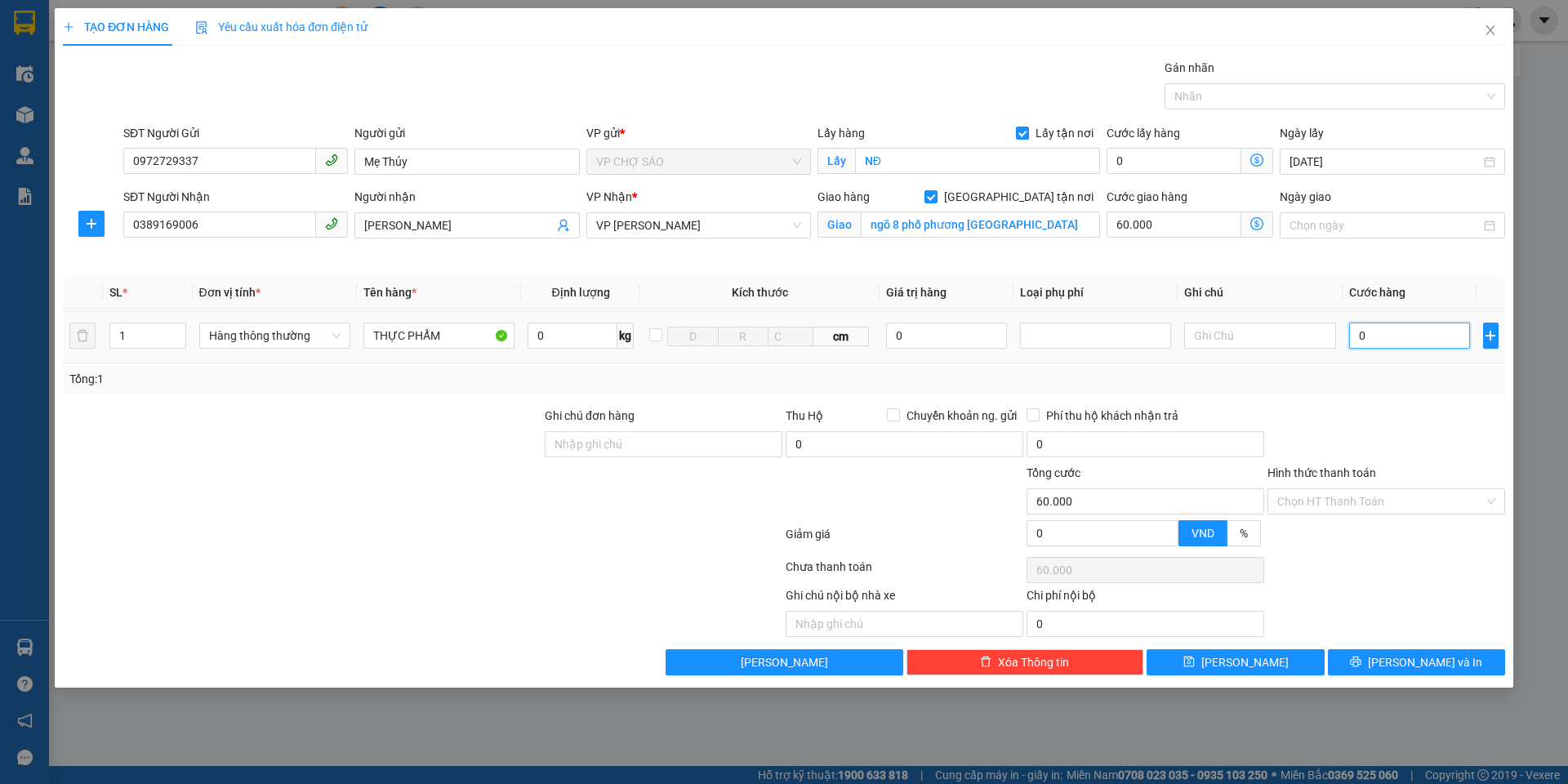
type input "60.004"
type input "40"
type input "60.040"
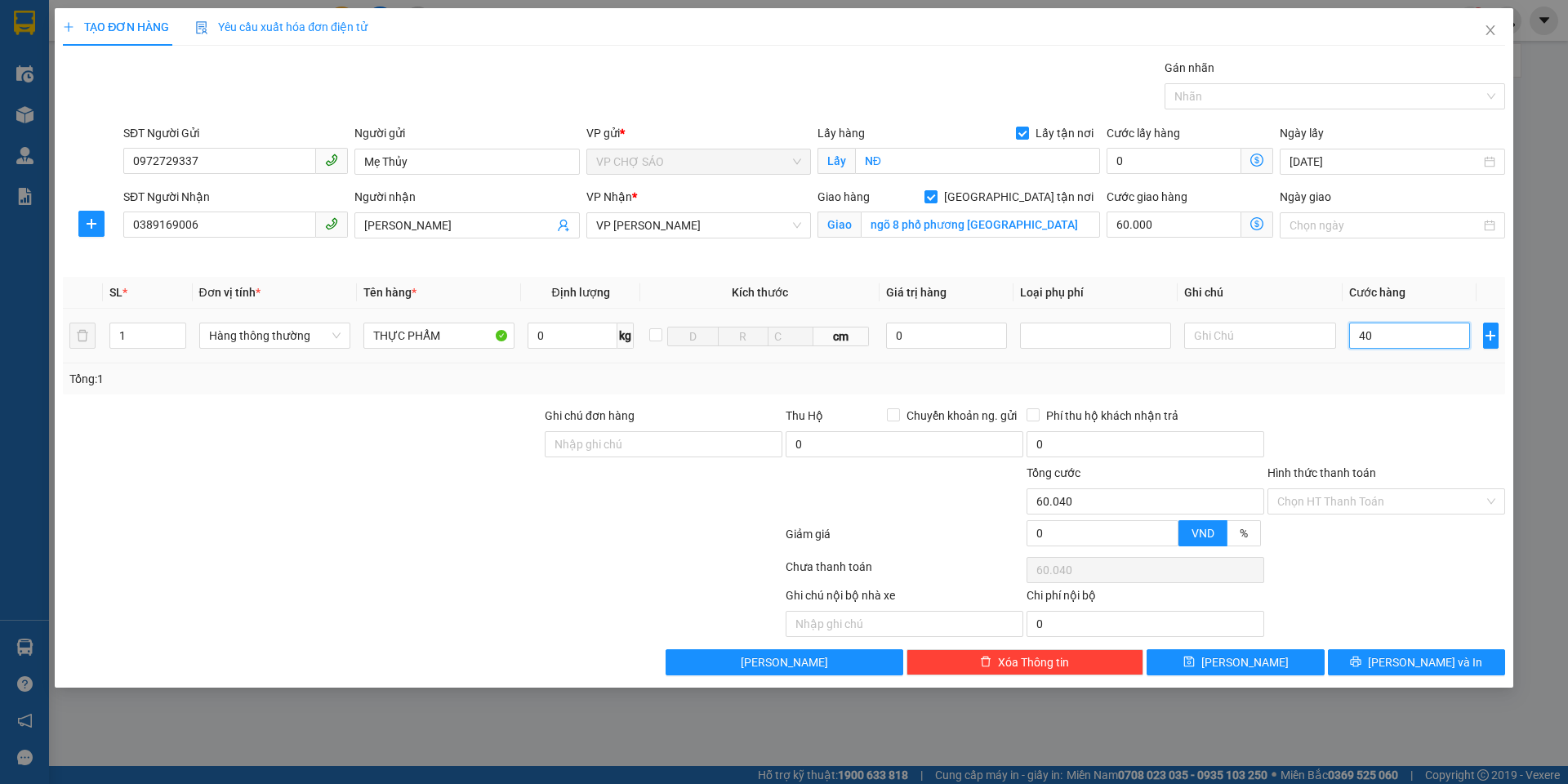
type input "400"
type input "60.400"
type input "4.000"
type input "64.000"
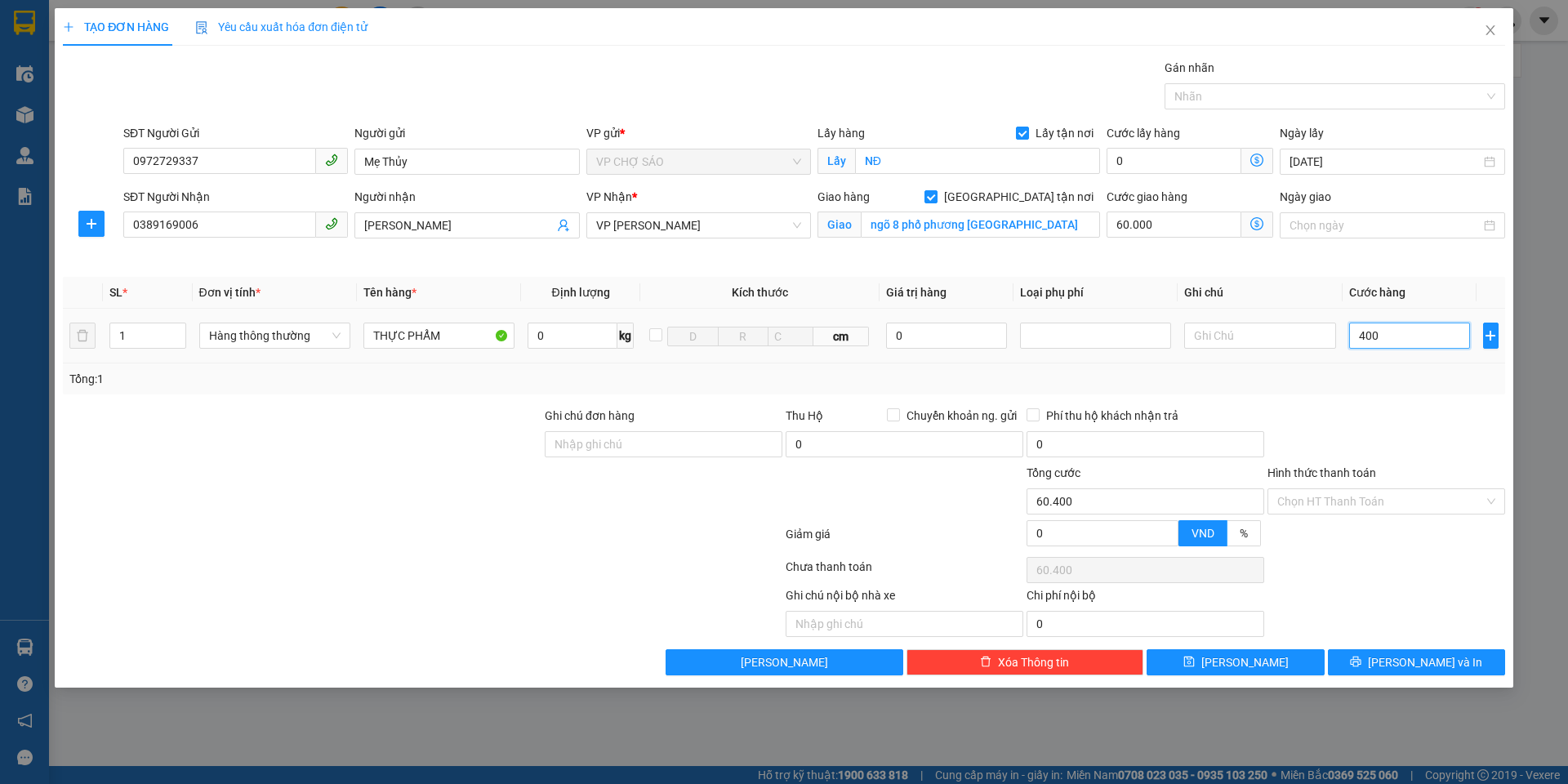
type input "64.000"
type input "40.000"
type input "100.000"
type input "40.000"
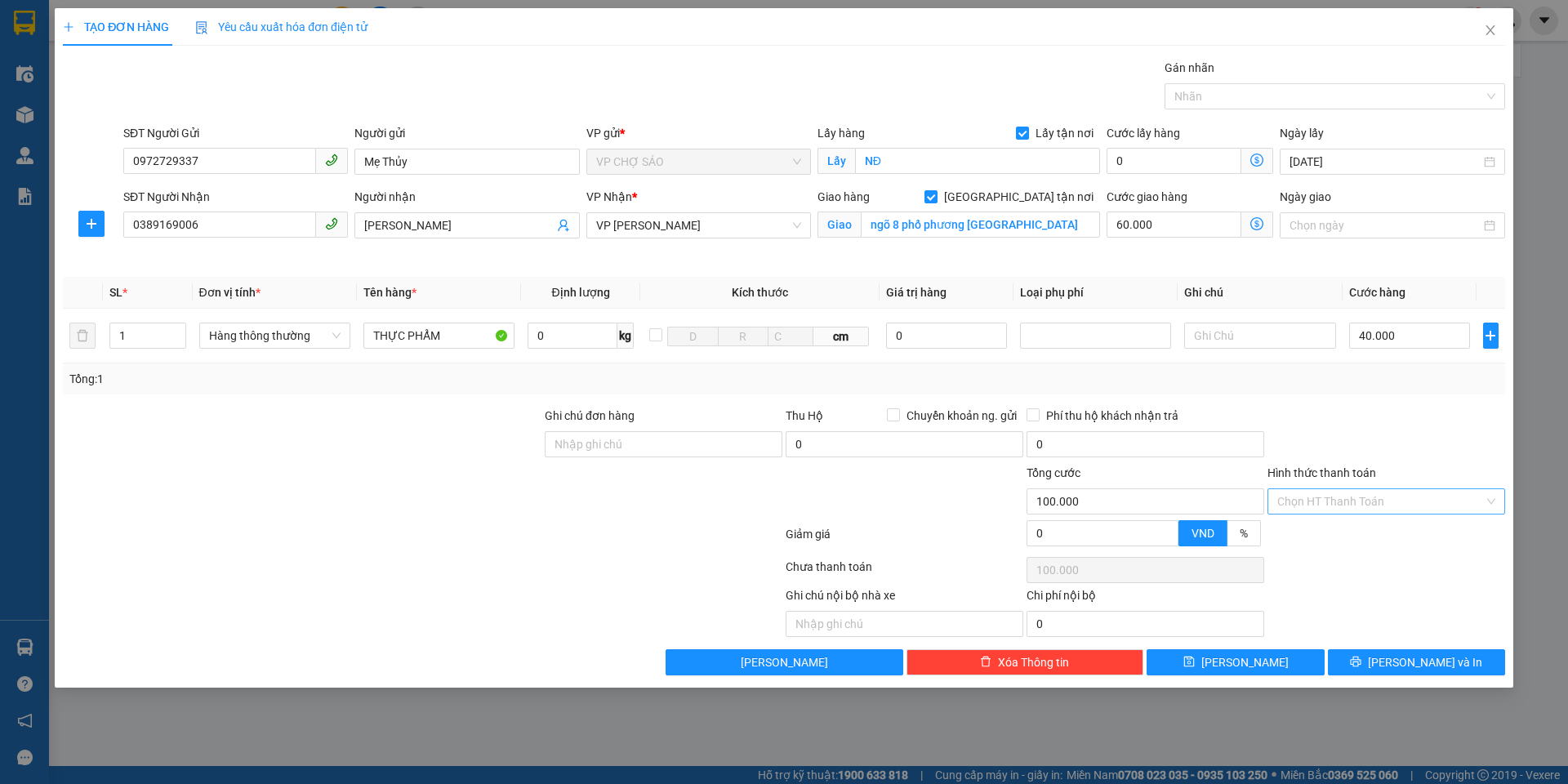
click at [1377, 499] on input "Hình thức thanh toán" at bounding box center [1380, 501] width 207 height 24
click at [1357, 529] on div "Tại văn phòng" at bounding box center [1386, 534] width 218 height 18
type input "0"
click at [1373, 663] on button "[PERSON_NAME] và In" at bounding box center [1417, 663] width 178 height 26
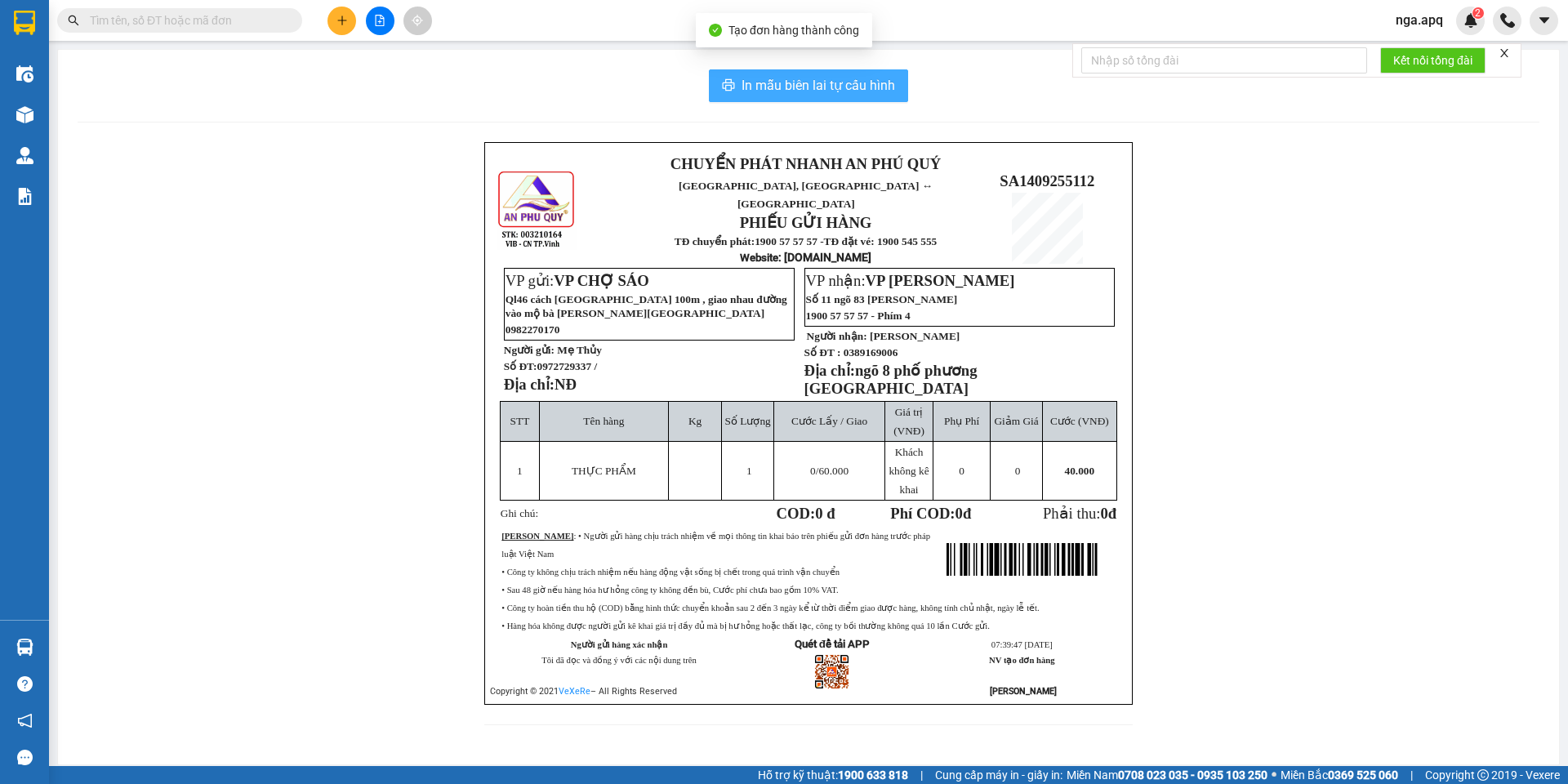
click at [811, 94] on span "In mẫu biên lai tự cấu hình" at bounding box center [818, 85] width 153 height 21
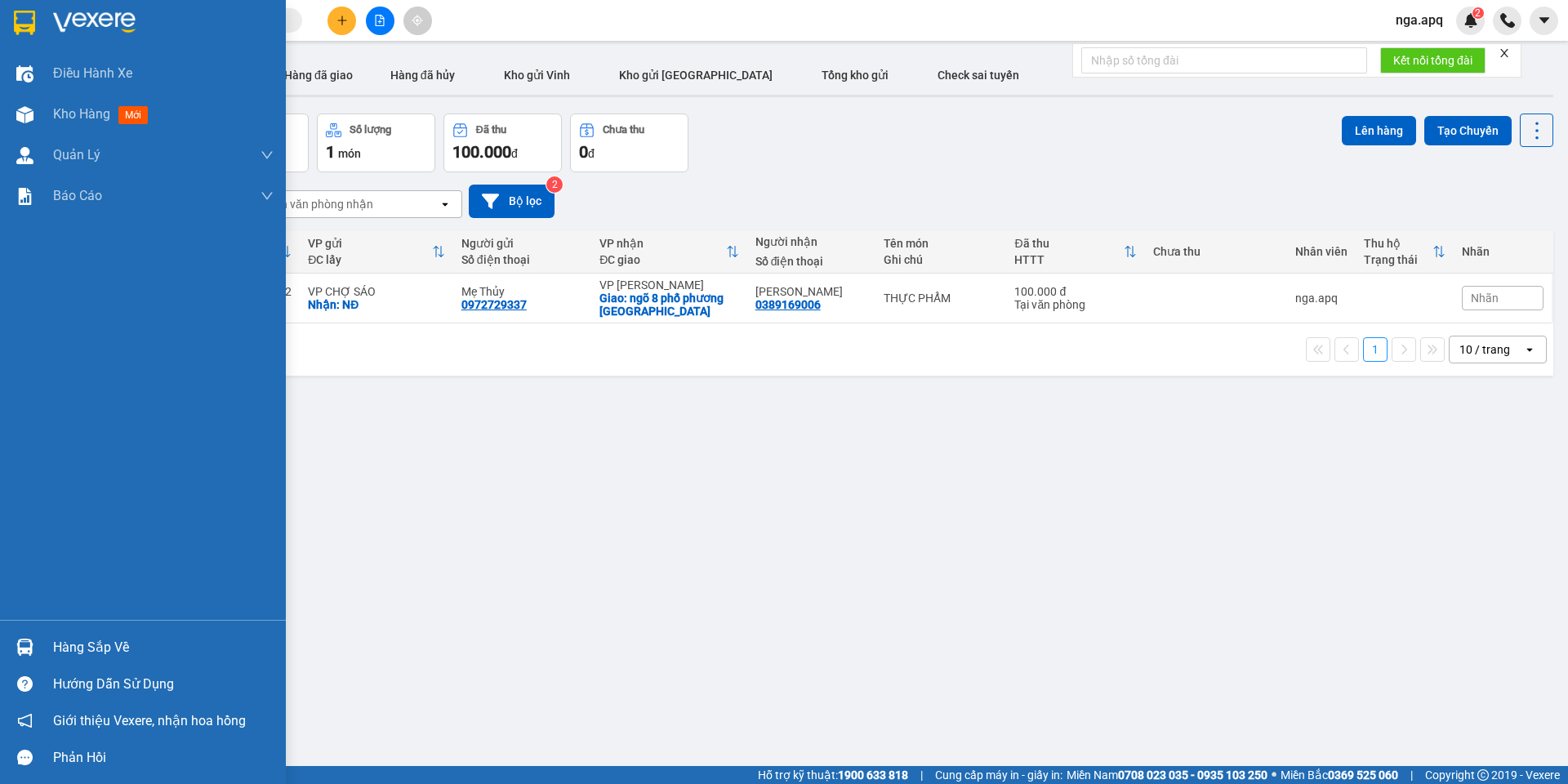
click at [87, 647] on div "Hàng sắp về" at bounding box center [164, 648] width 221 height 24
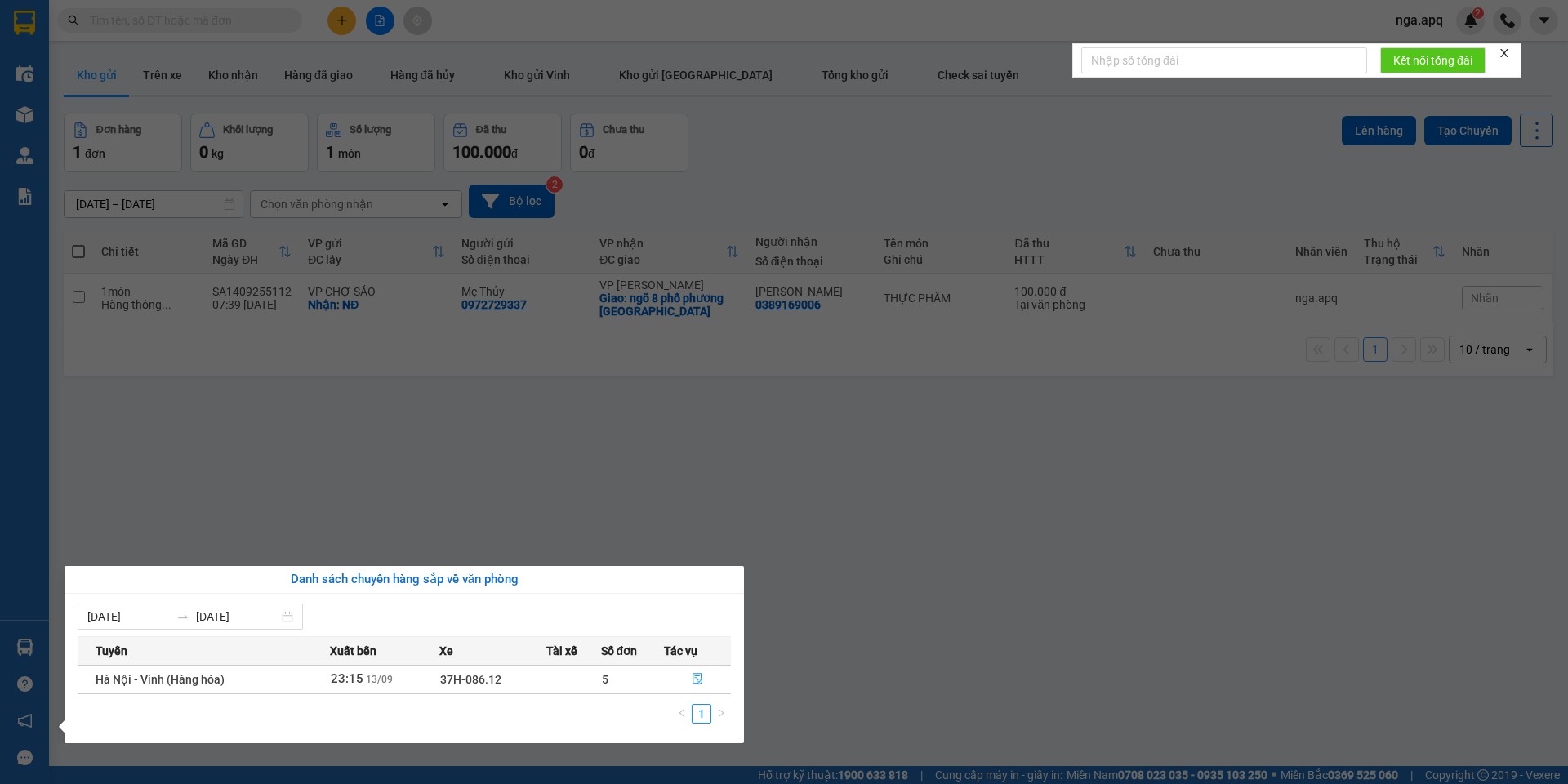
click at [817, 511] on section "Kết quả tìm kiếm ( 0 ) Bộ lọc No Data nga.apq 2 Điều hành xe Kho hàng mới Quản …" at bounding box center [784, 392] width 1568 height 784
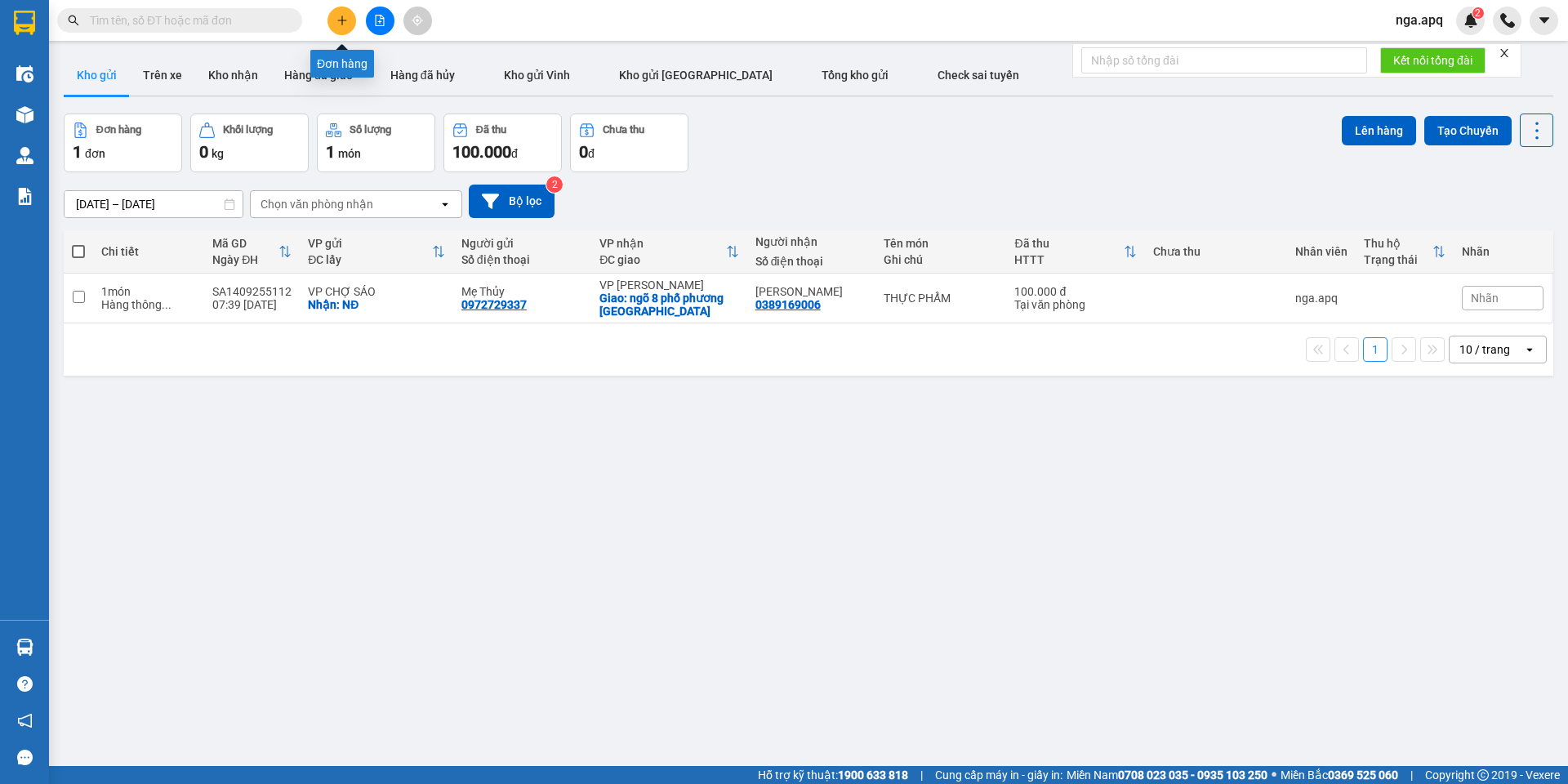
click at [339, 16] on icon "plus" at bounding box center [342, 21] width 11 height 11
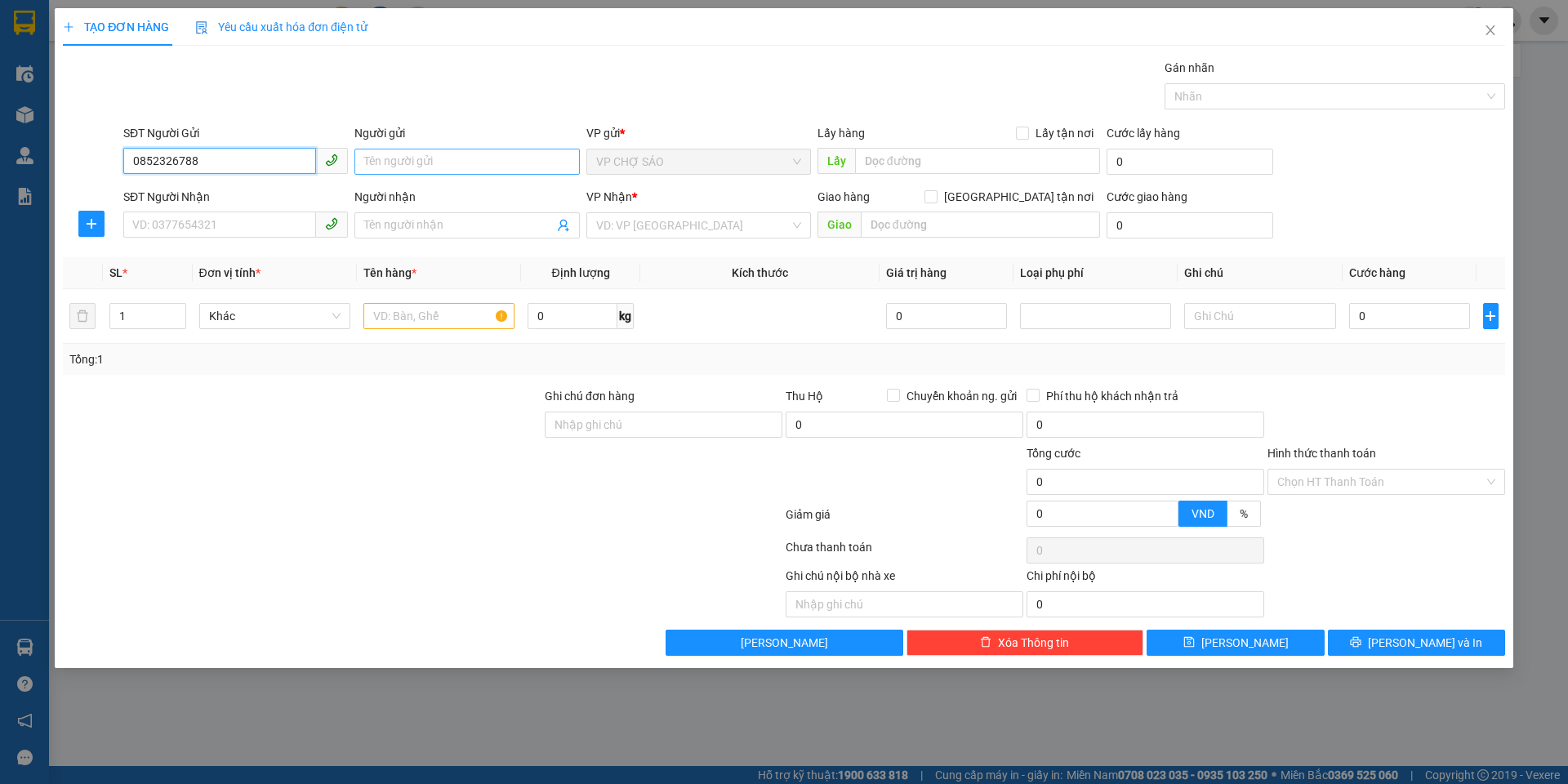
type input "0852326788"
click at [397, 159] on input "Người gửi" at bounding box center [467, 162] width 224 height 26
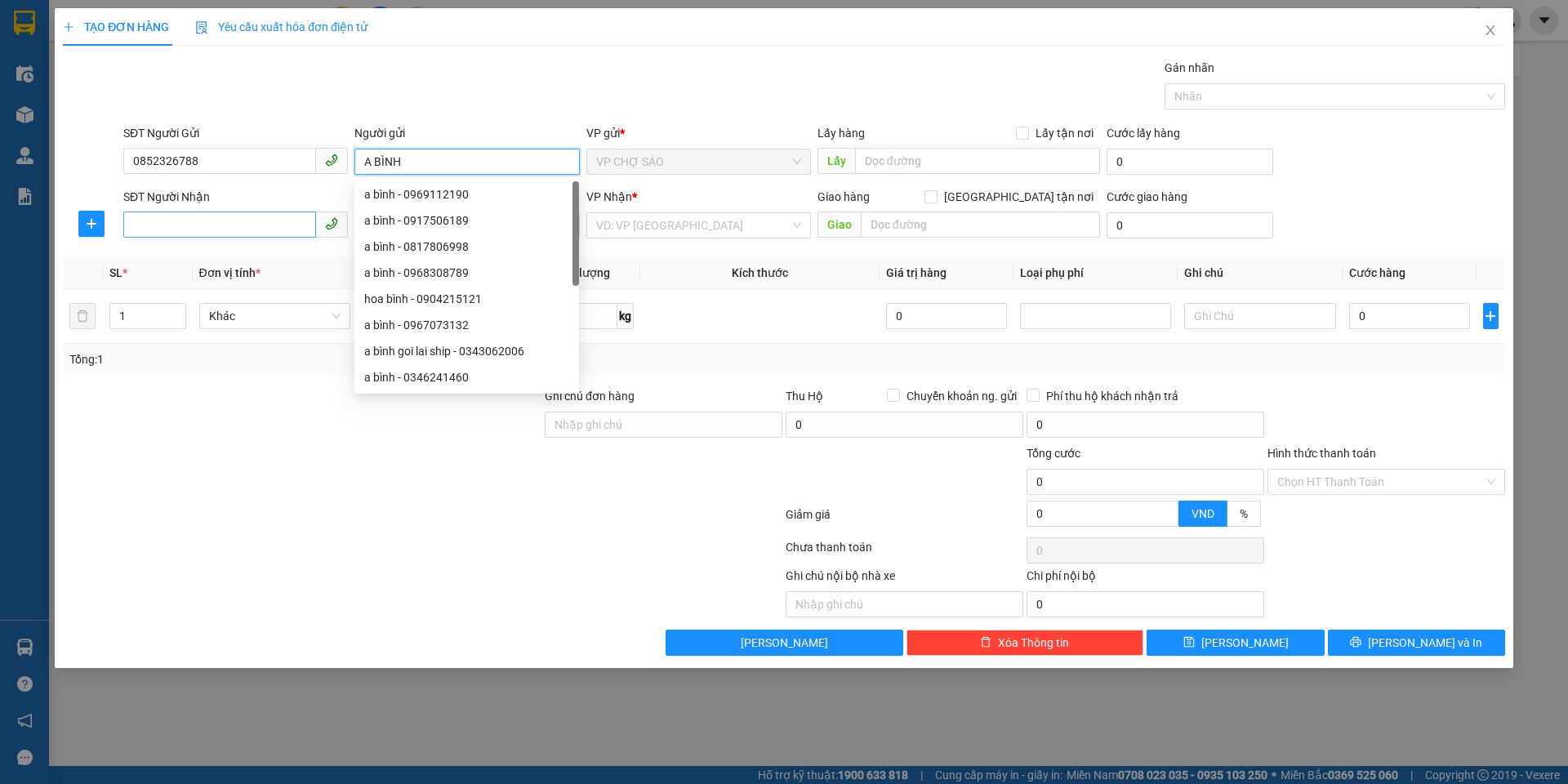
type input "A BÌNH"
click at [179, 222] on input "SĐT Người Nhận" at bounding box center [220, 224] width 193 height 26
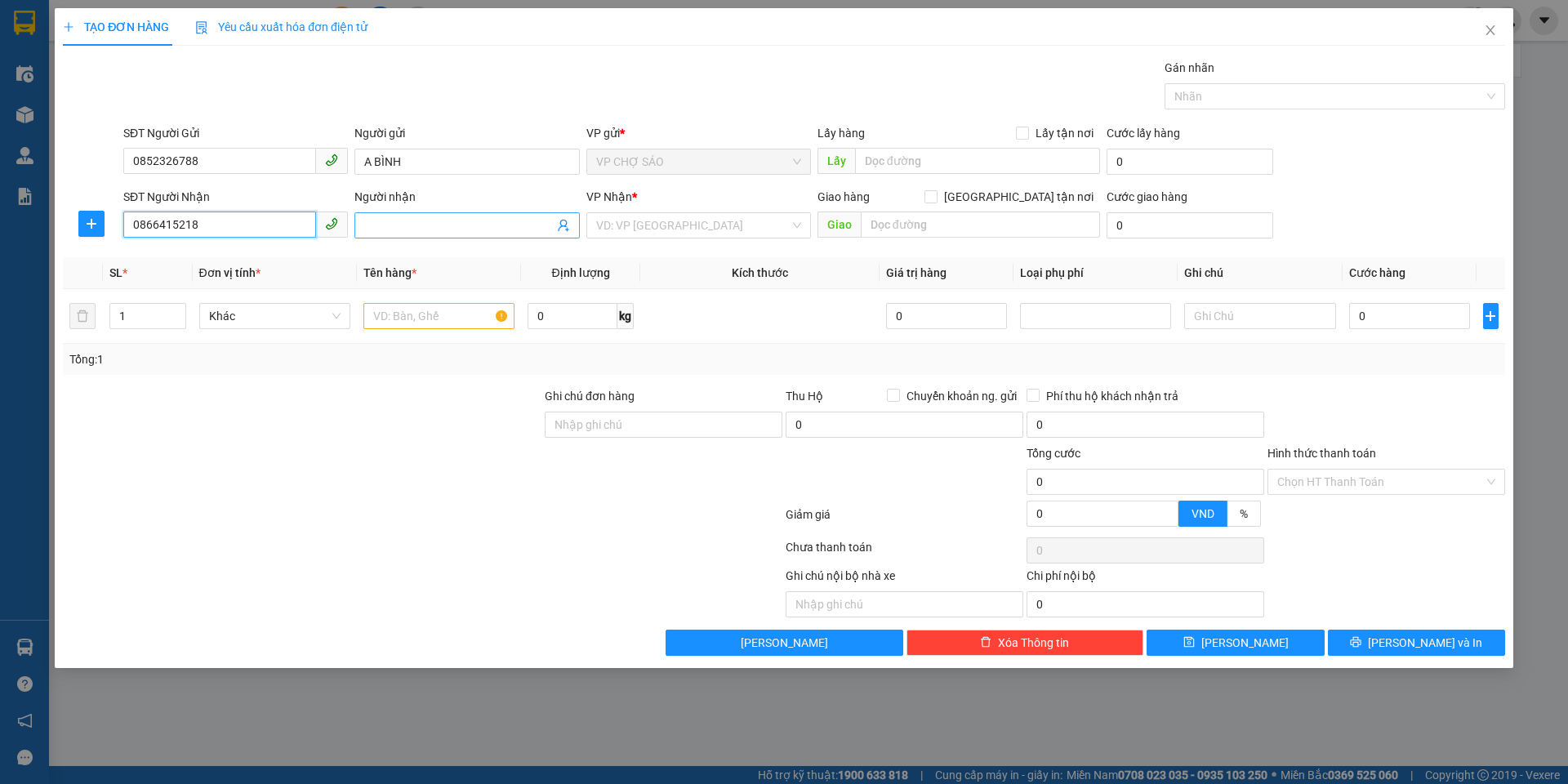
type input "0866415218"
click at [373, 223] on input "Người nhận" at bounding box center [459, 225] width 189 height 18
type input "CON [DEMOGRAPHIC_DATA]"
click at [684, 226] on input "search" at bounding box center [693, 225] width 194 height 24
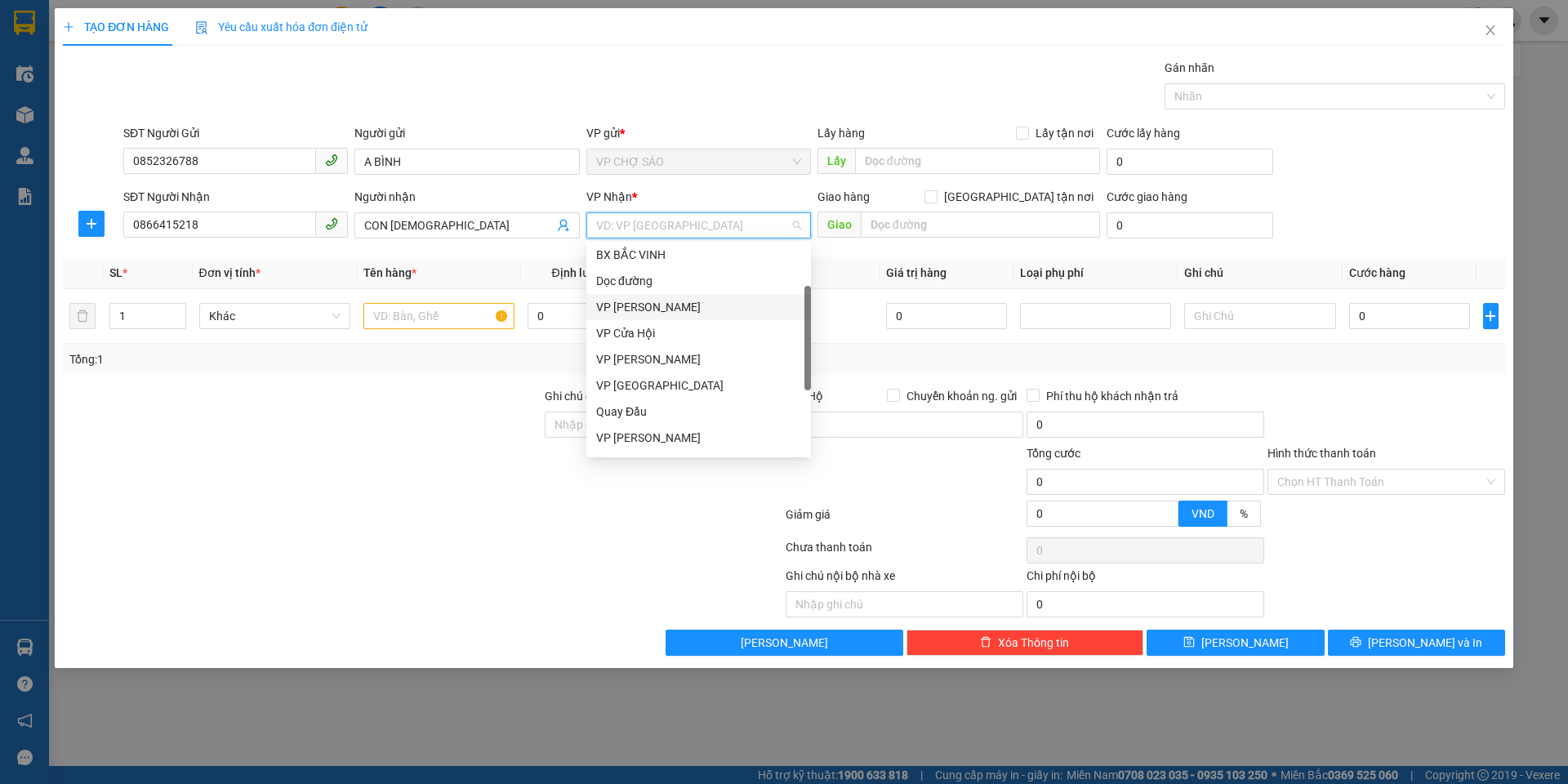
scroll to position [164, 0]
click at [671, 352] on div "VP [PERSON_NAME]" at bounding box center [698, 355] width 205 height 18
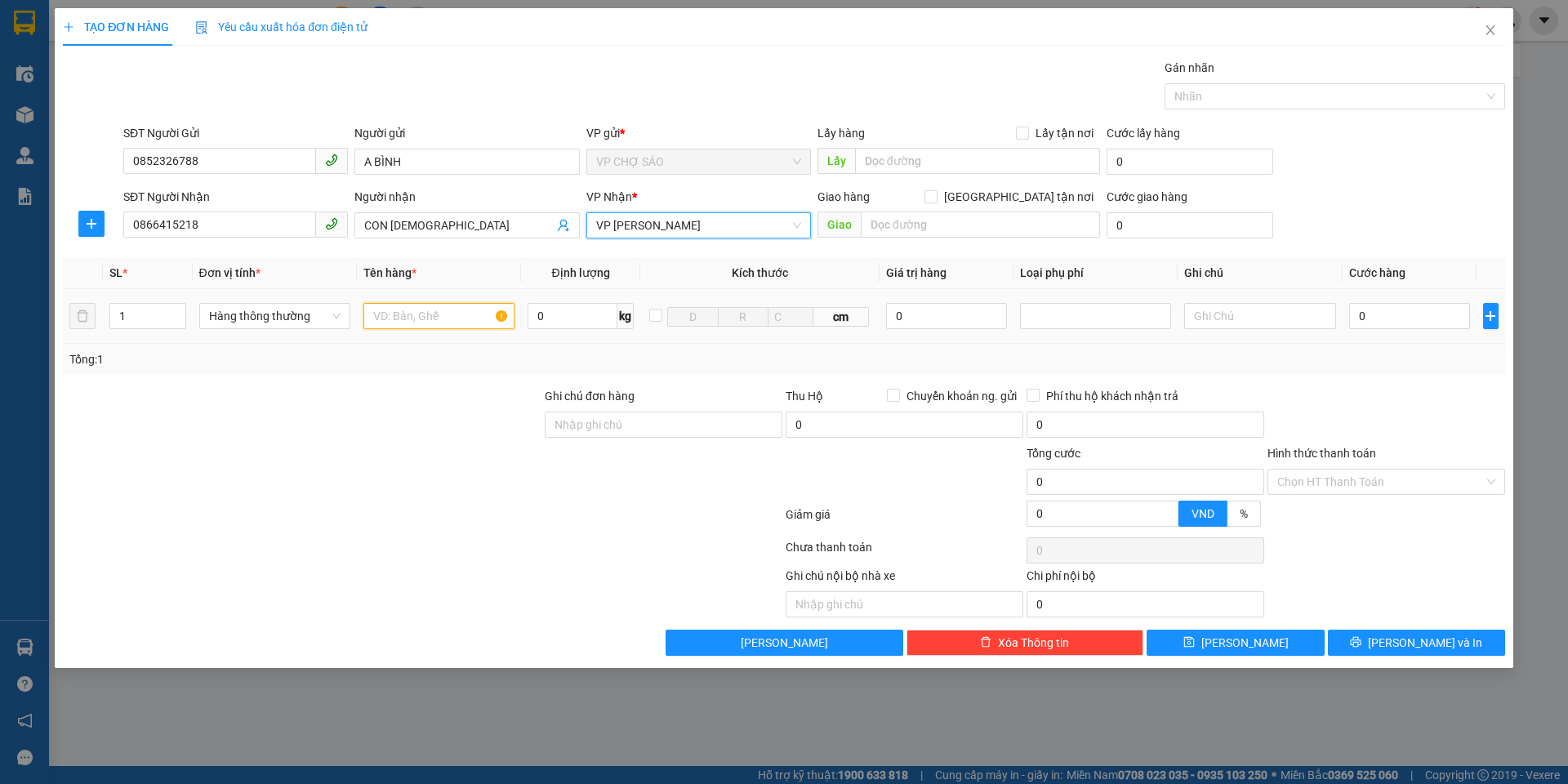
click at [413, 318] on input "text" at bounding box center [439, 316] width 151 height 26
type input "XE MÁY /GIẤY TỜ /MŨ BẢO HIỂM"
click at [1360, 315] on input "0" at bounding box center [1410, 316] width 122 height 26
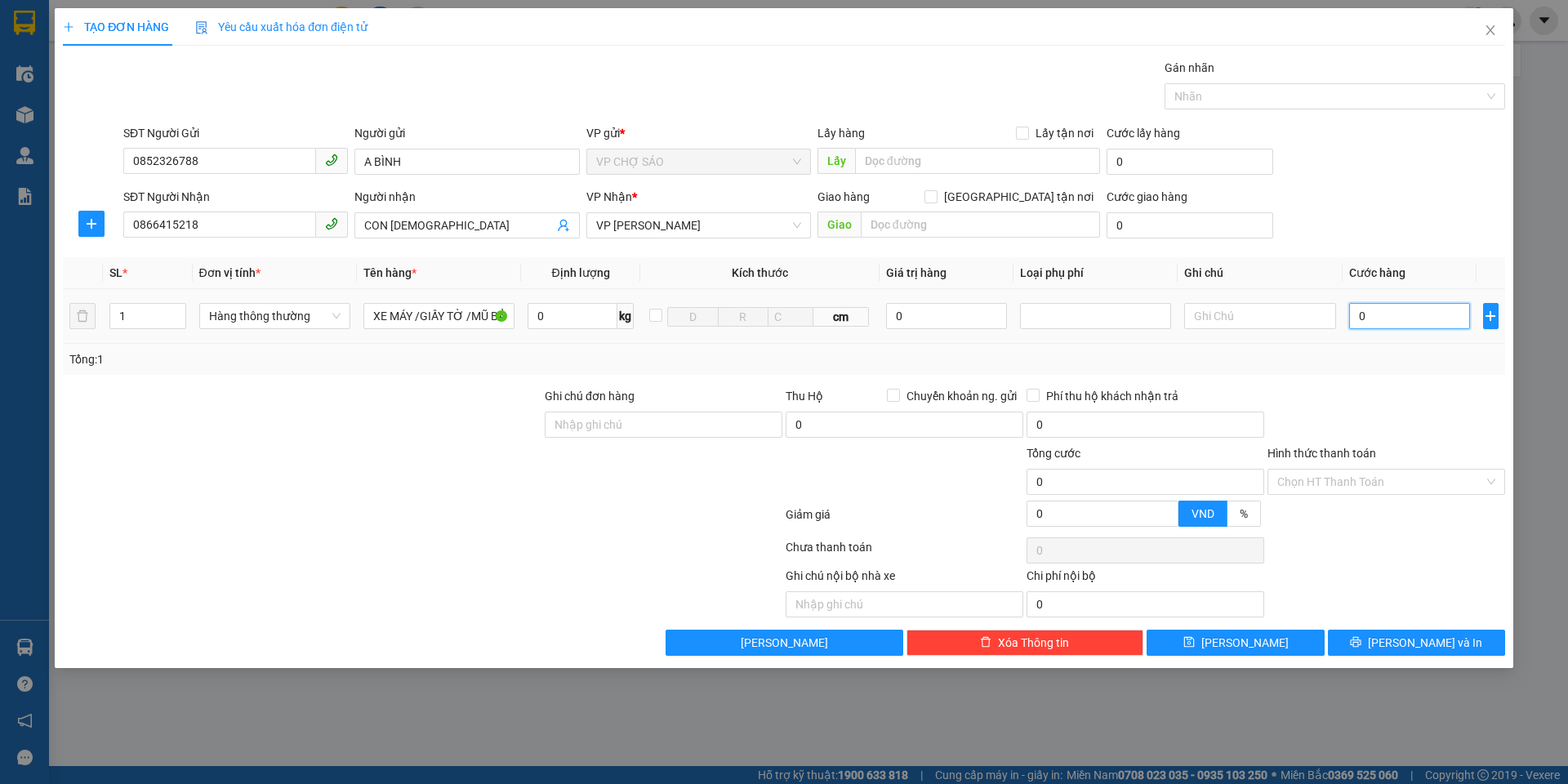
type input "3"
type input "30"
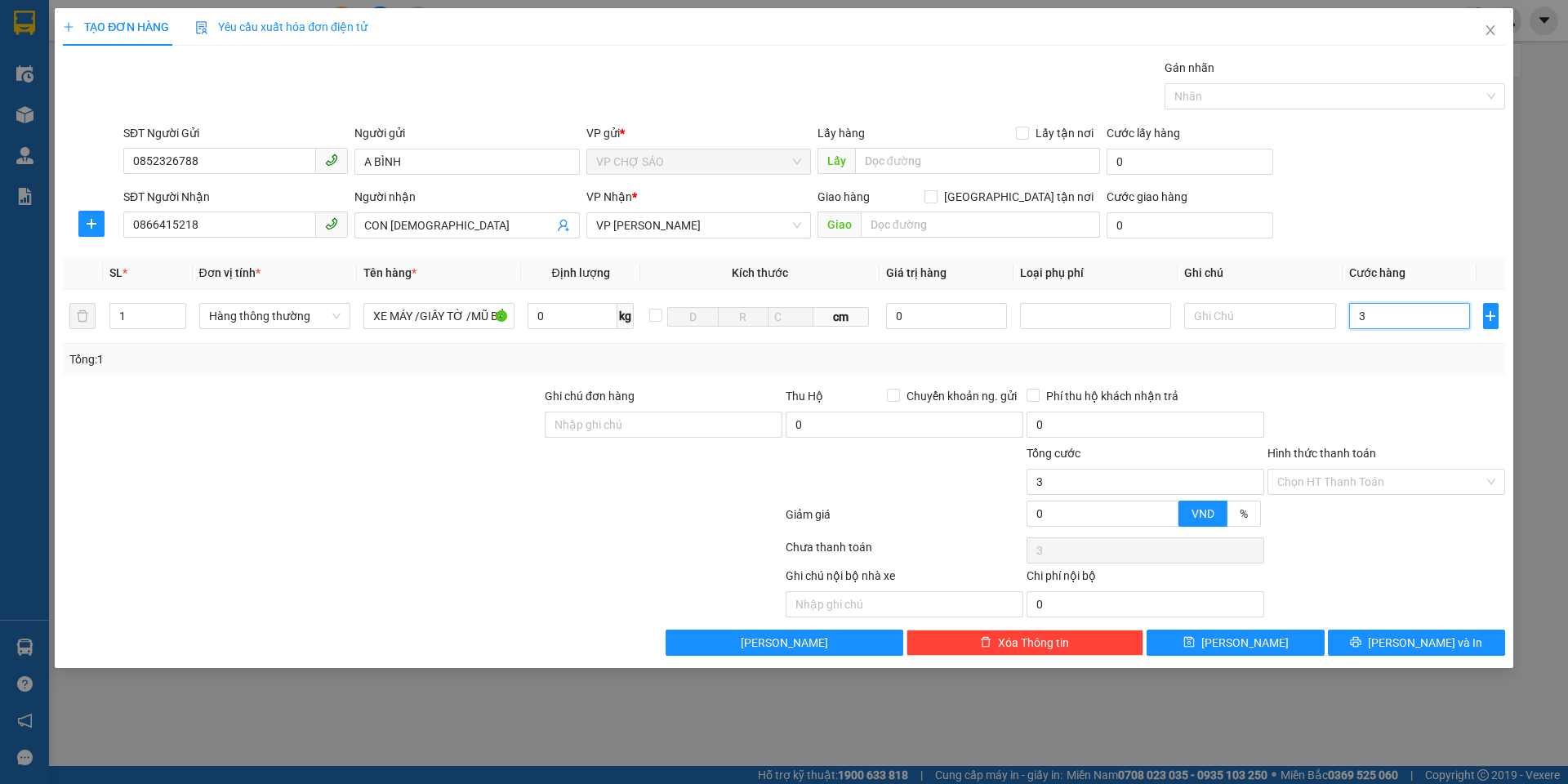
type input "30"
type input "300"
type input "3.000"
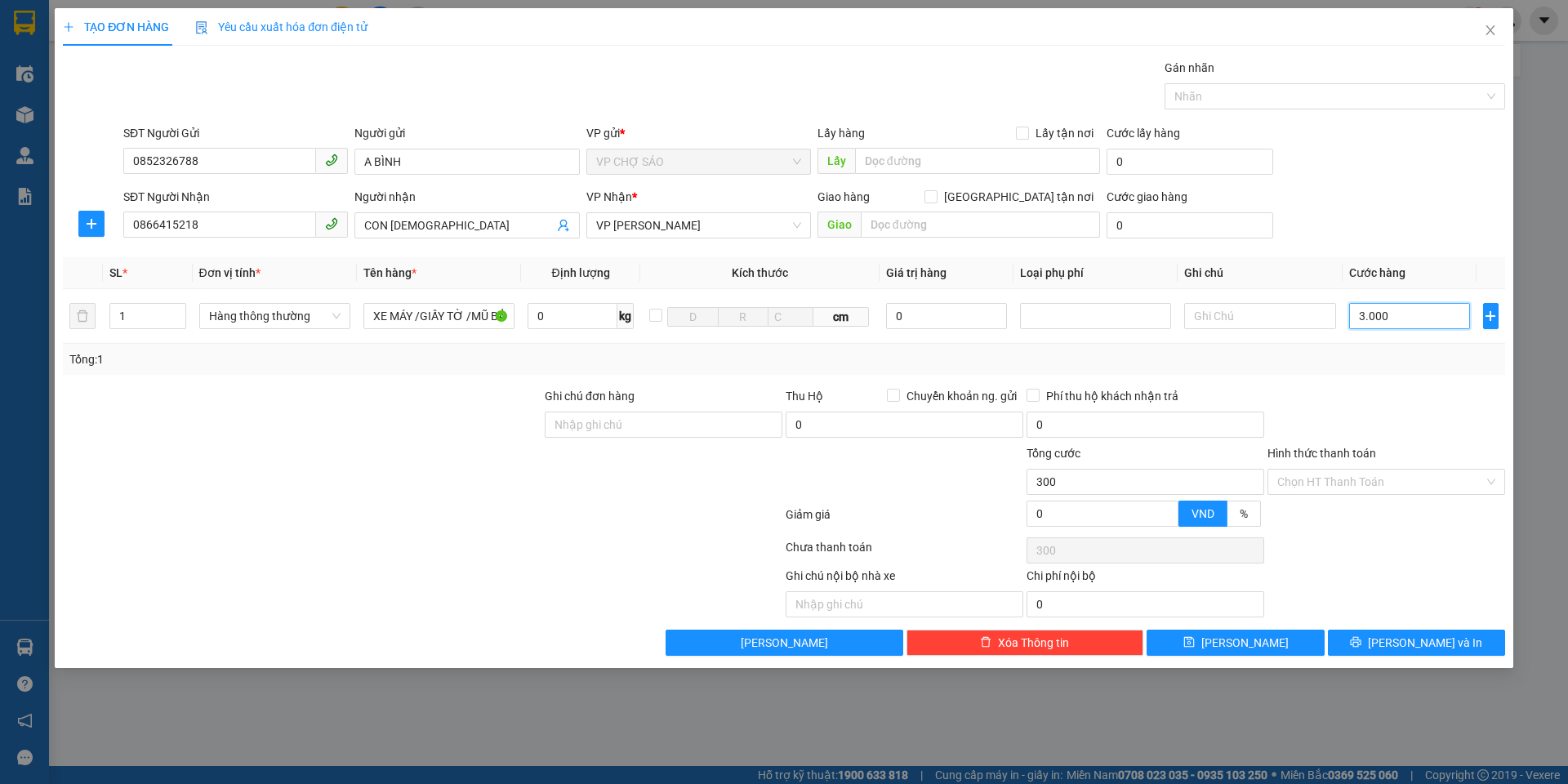
type input "3.000"
type input "30.000"
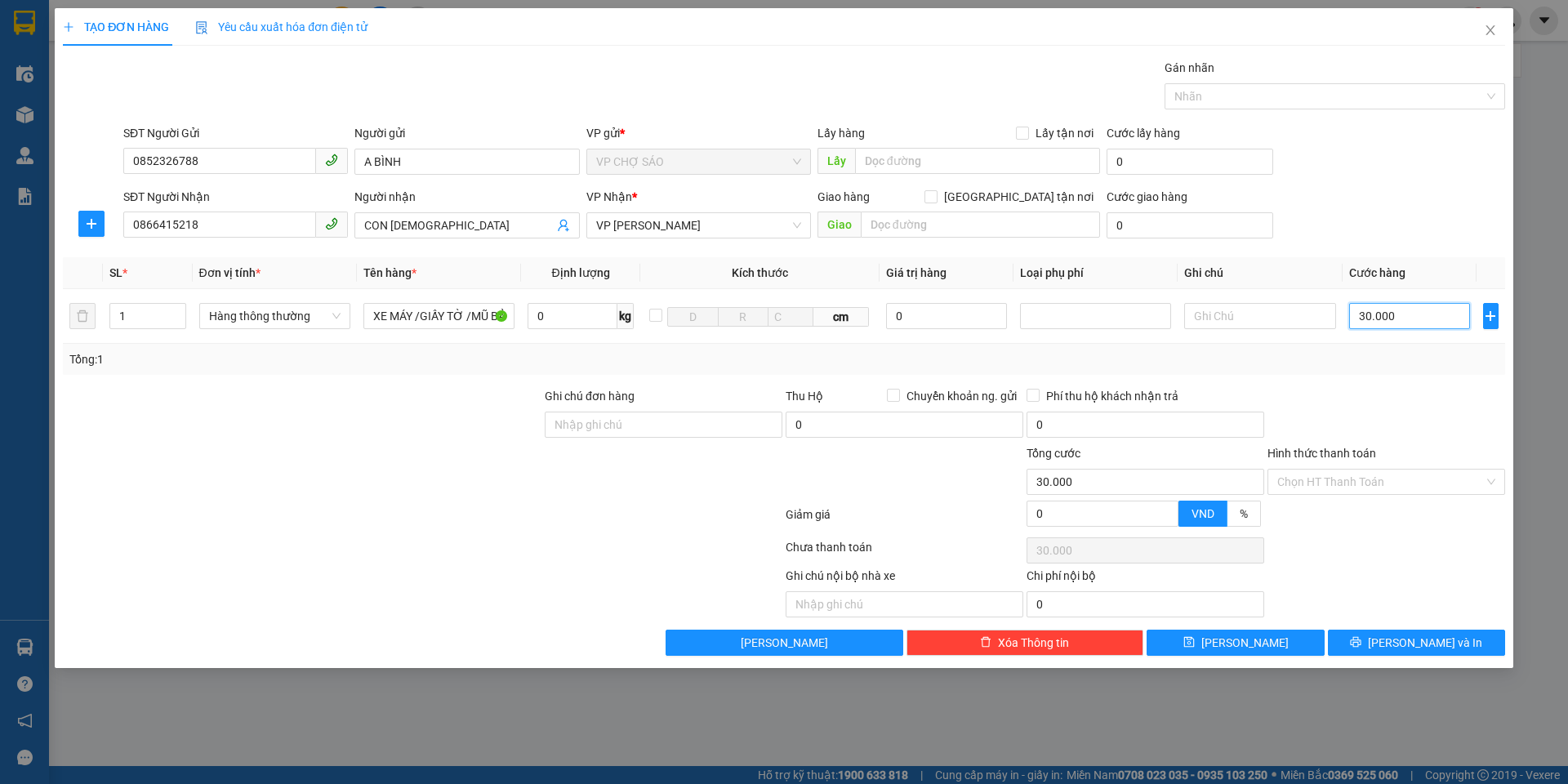
type input "300.000"
click at [509, 313] on input "XE MÁY /GIẤY TỜ /MŨ BẢO HIỂM" at bounding box center [439, 316] width 151 height 26
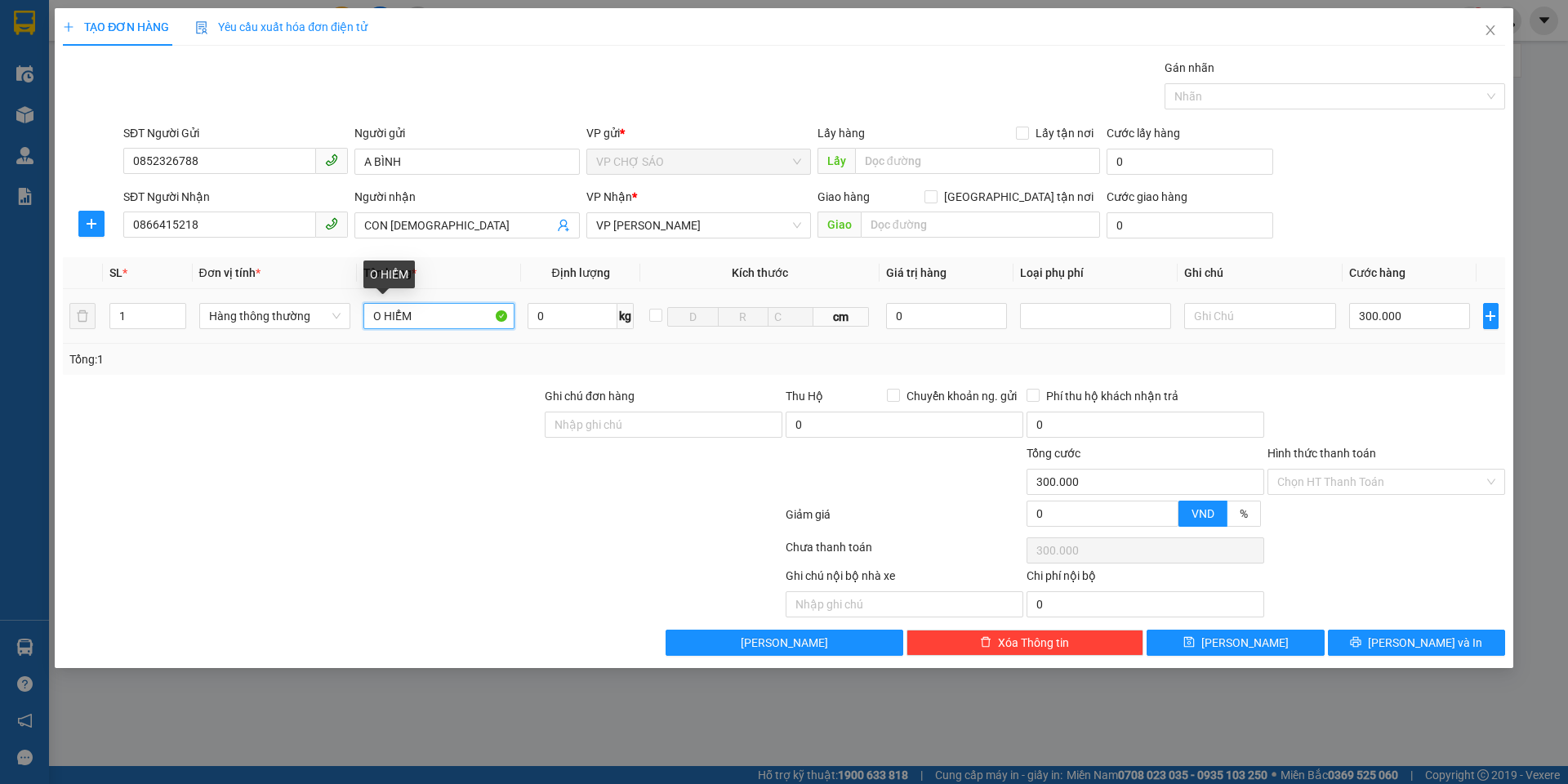
click at [449, 318] on input "O HIỂM" at bounding box center [439, 316] width 151 height 26
type input "O"
type input "X"
type input "0"
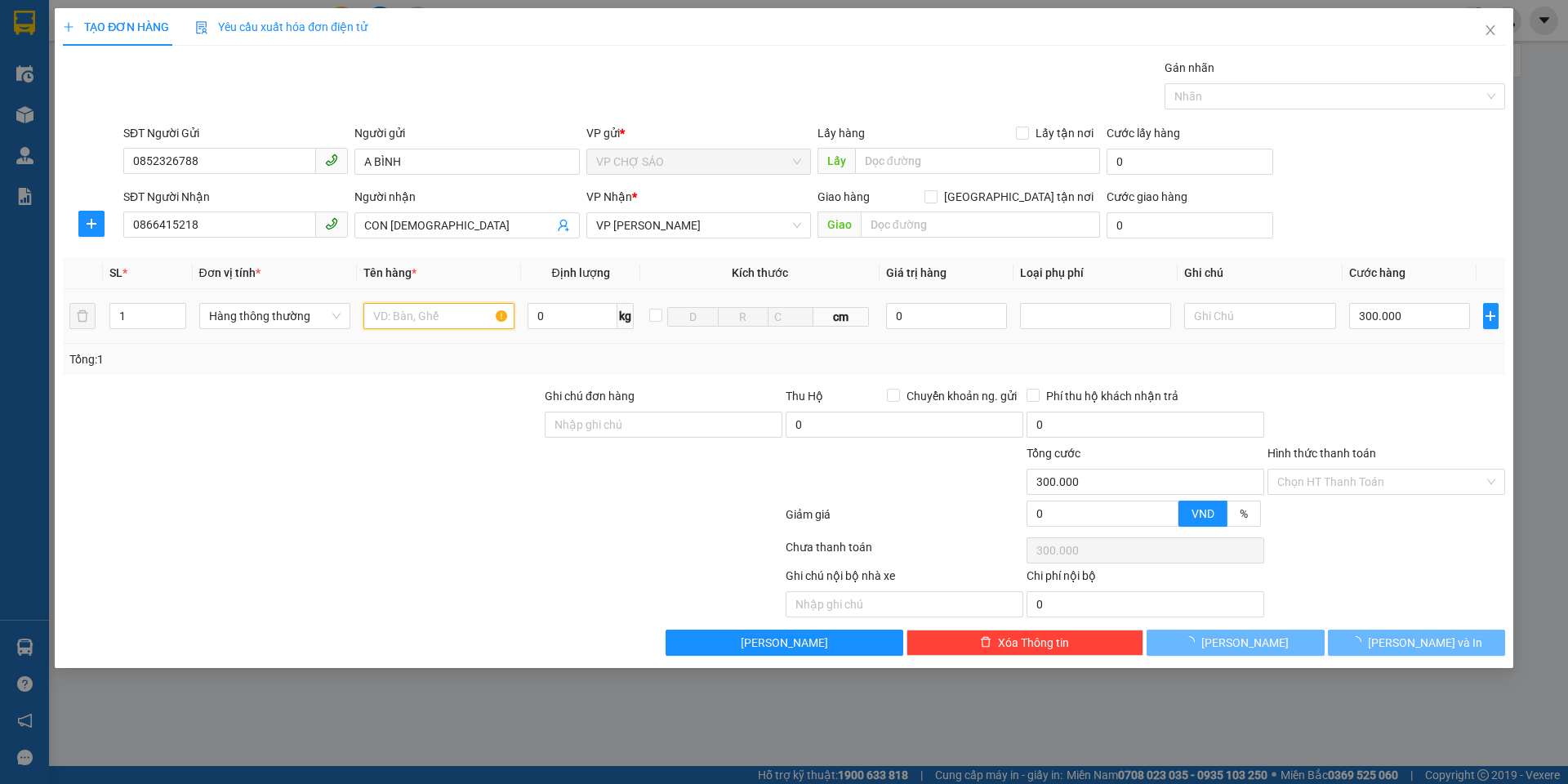
click at [396, 315] on input "text" at bounding box center [439, 316] width 151 height 26
type input "0"
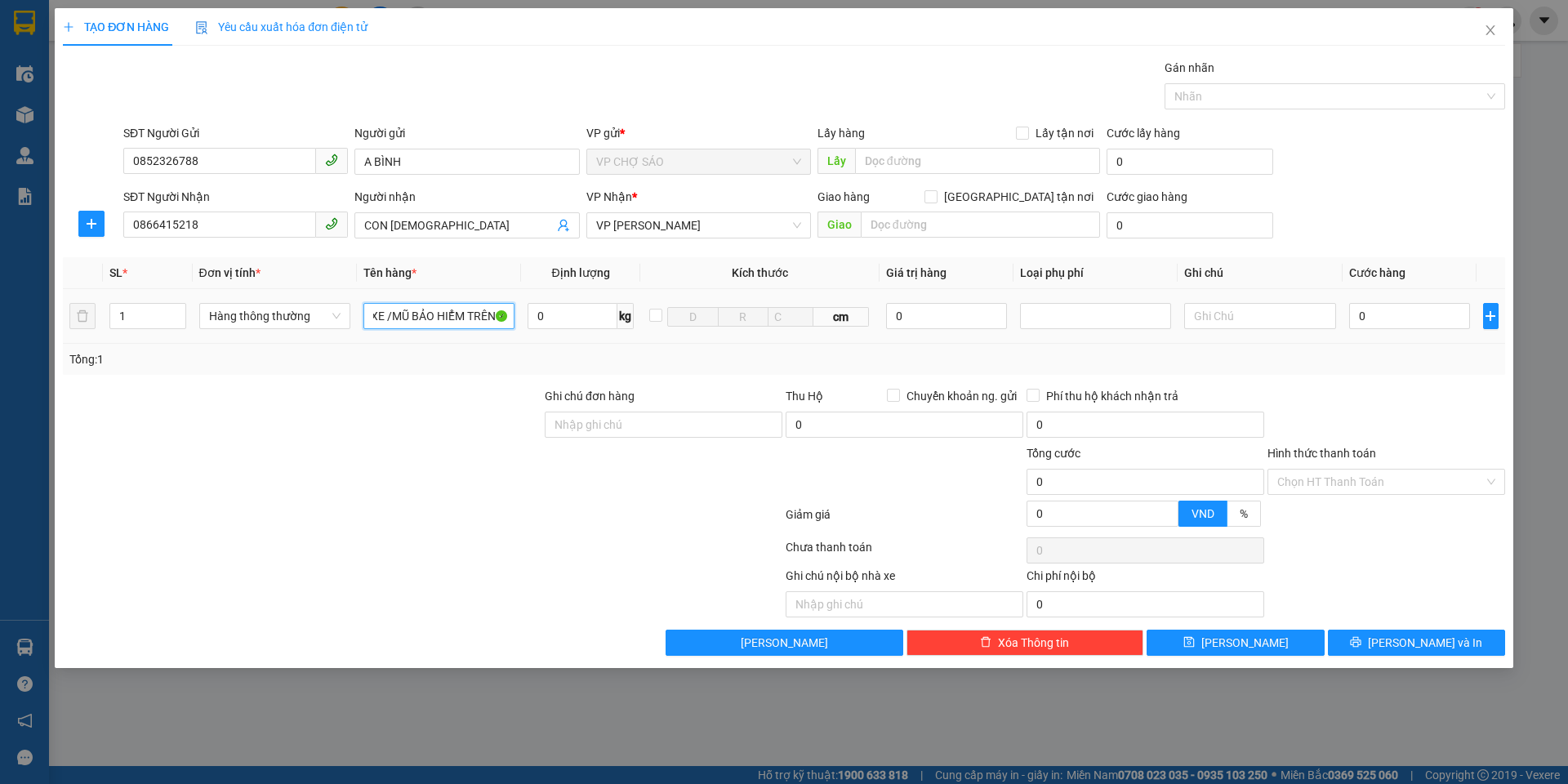
scroll to position [0, 145]
type input "XE MÁY / GIẤY TỜ TRONG XE /MŨ BẢO HIỂM TRÊN XE"
click at [1364, 316] on input "0" at bounding box center [1410, 316] width 122 height 26
type input "3"
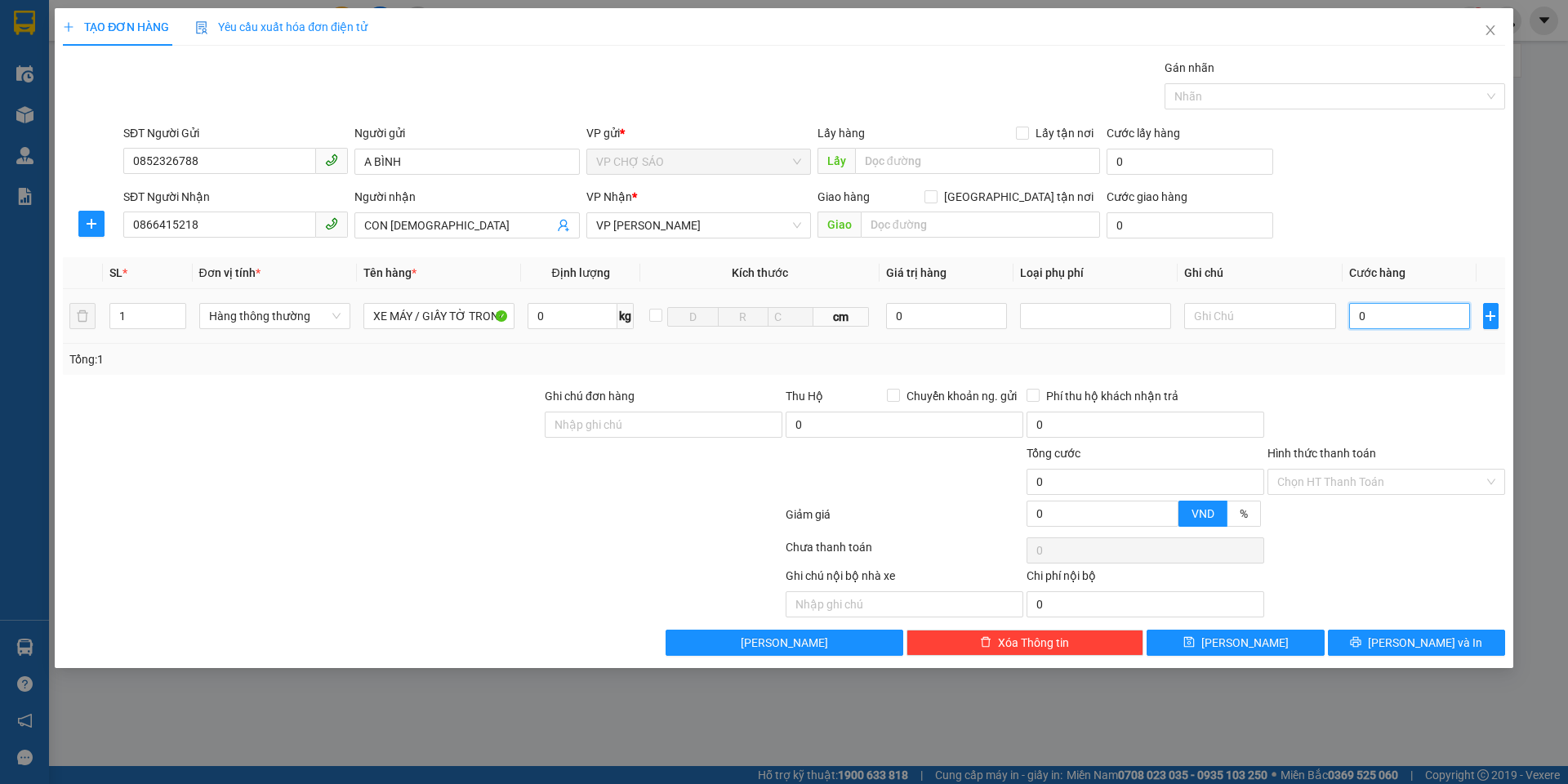
type input "3"
type input "30"
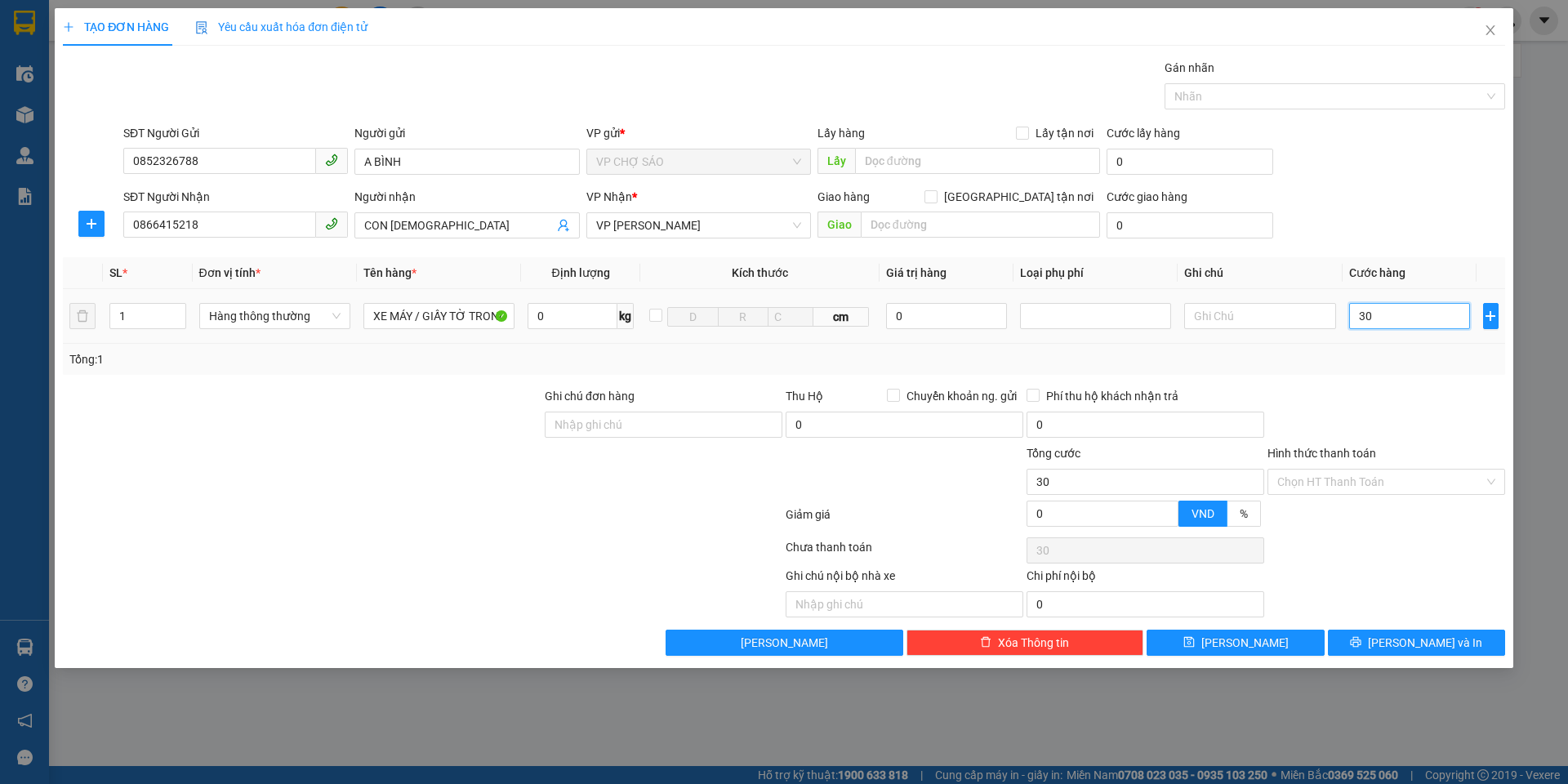
type input "300"
type input "3.000"
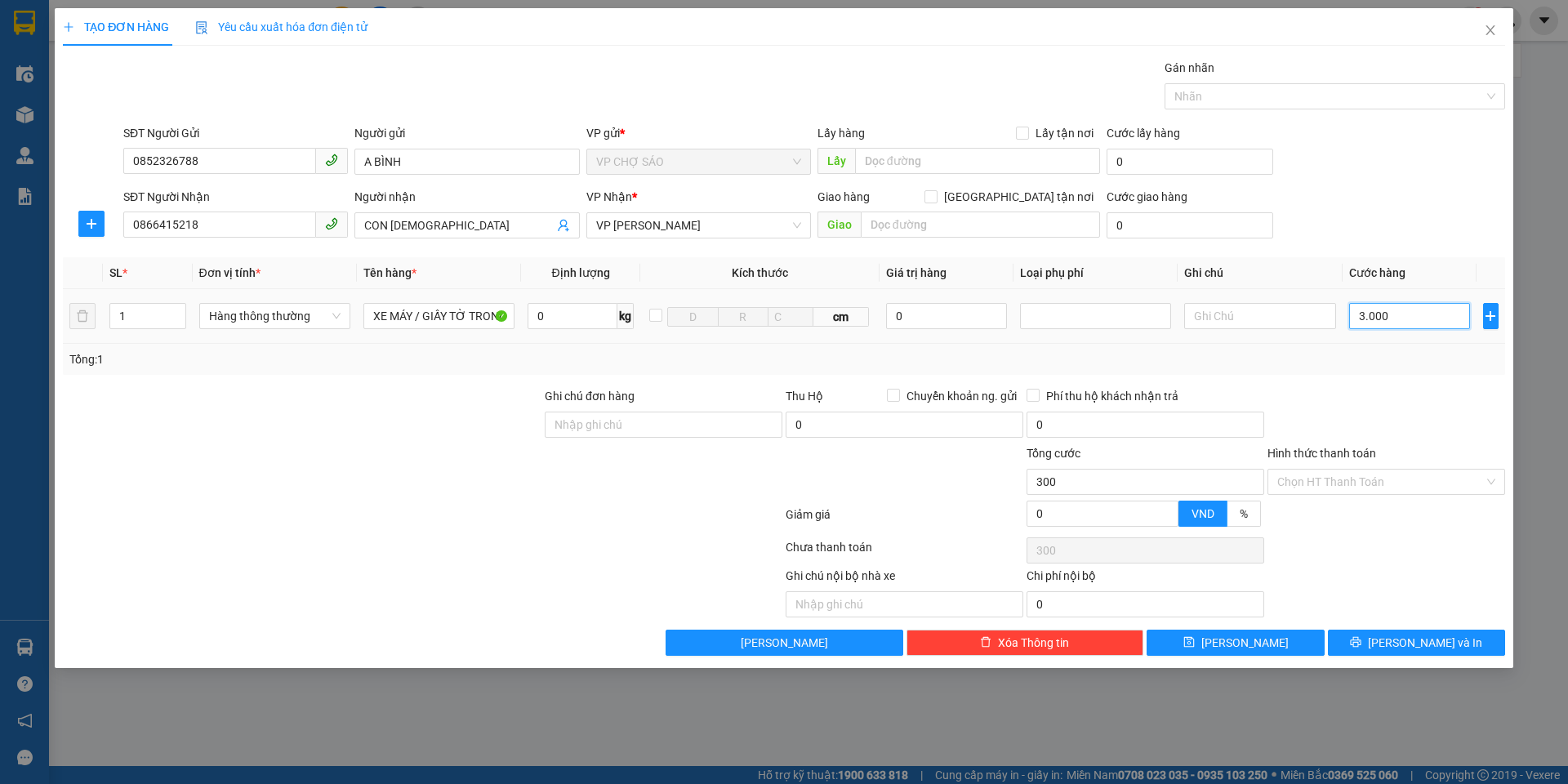
type input "3.000"
type input "30.000"
type input "300.000"
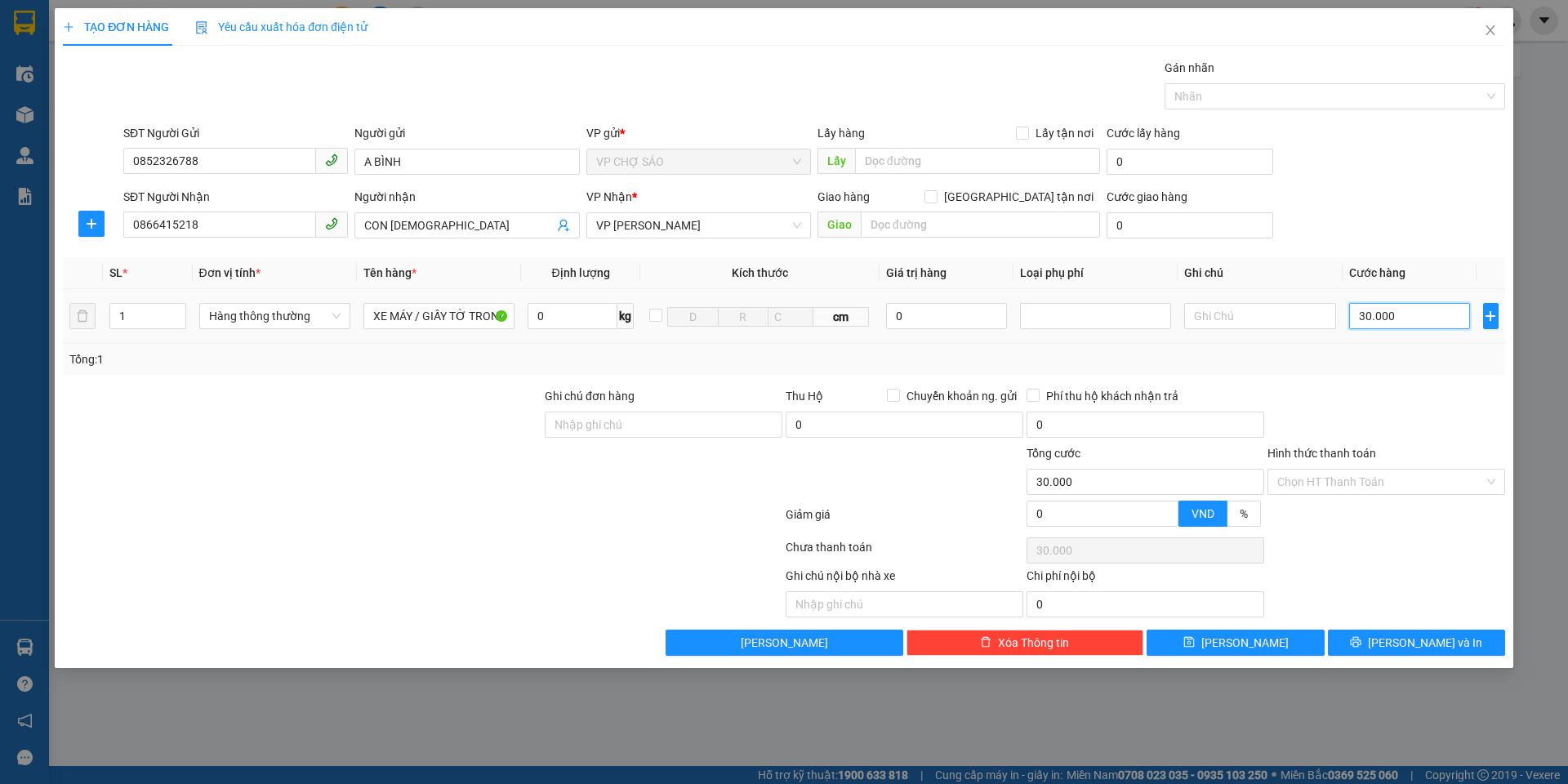
type input "300.000"
